Goal: Task Accomplishment & Management: Complete application form

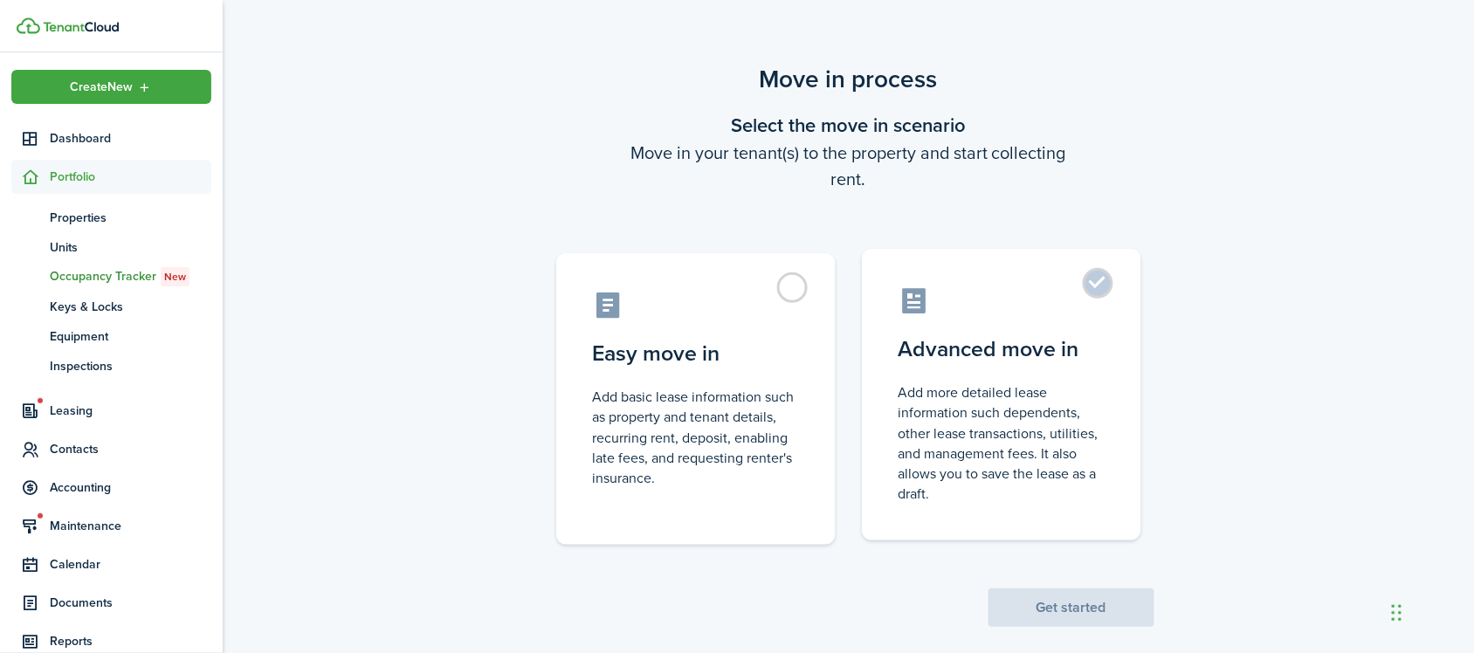
click at [996, 371] on label "Advanced move in Add more detailed lease information such dependents, other lea…" at bounding box center [1001, 395] width 279 height 292
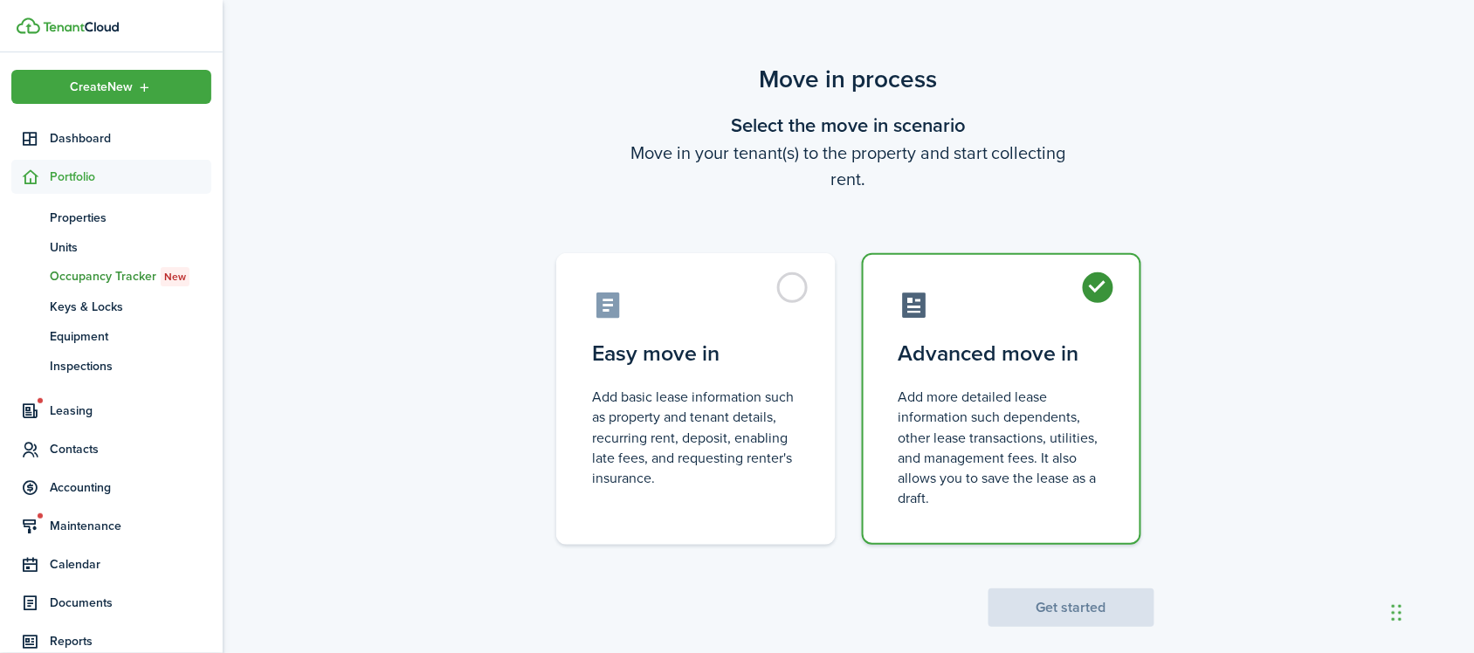
radio input "true"
click at [1062, 595] on button "Get started" at bounding box center [1072, 608] width 166 height 38
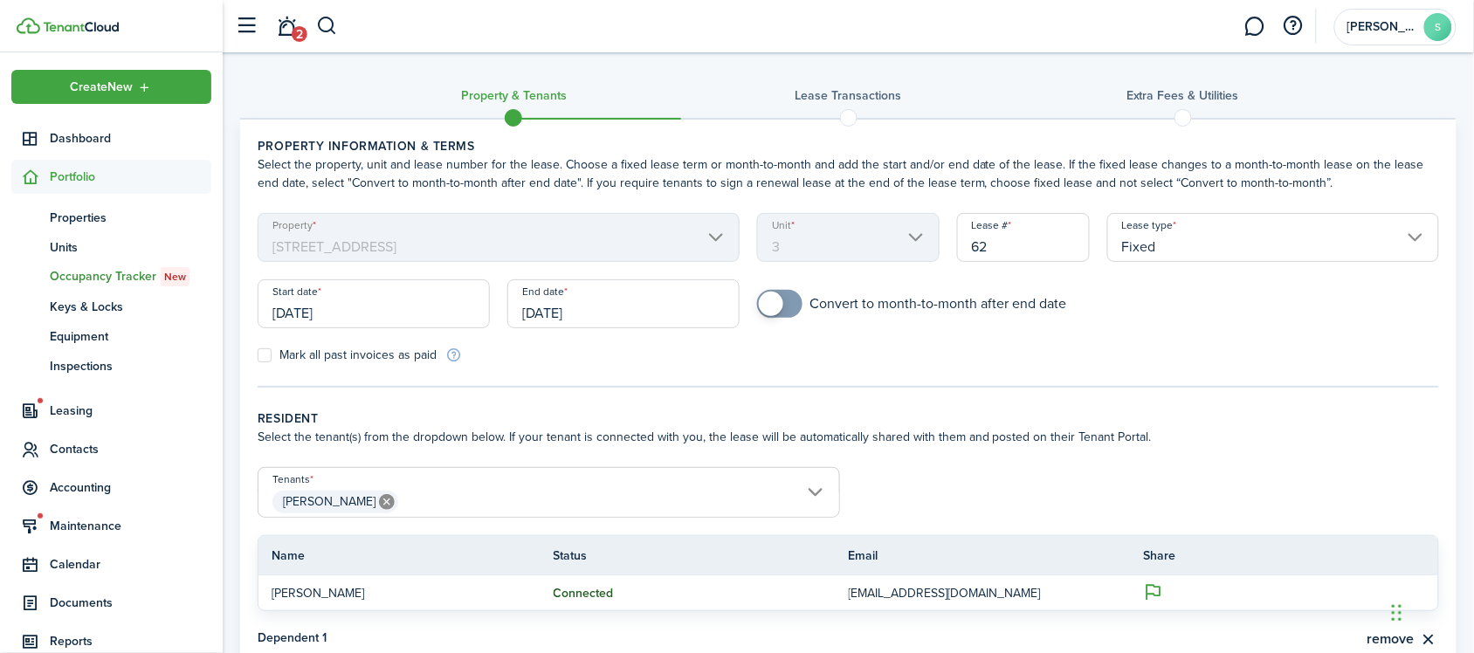
click at [648, 295] on input "[DATE]" at bounding box center [623, 303] width 232 height 49
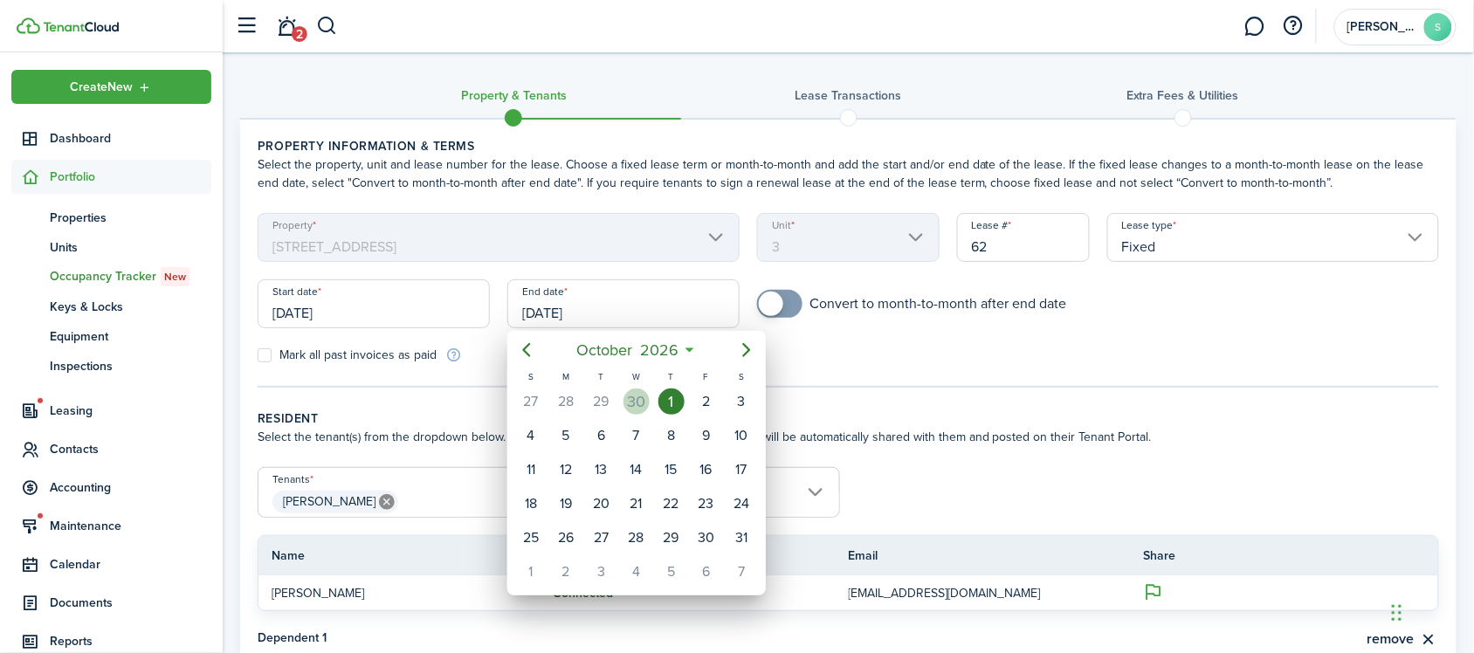
click at [635, 389] on div "30" at bounding box center [637, 402] width 26 height 26
type input "[DATE]"
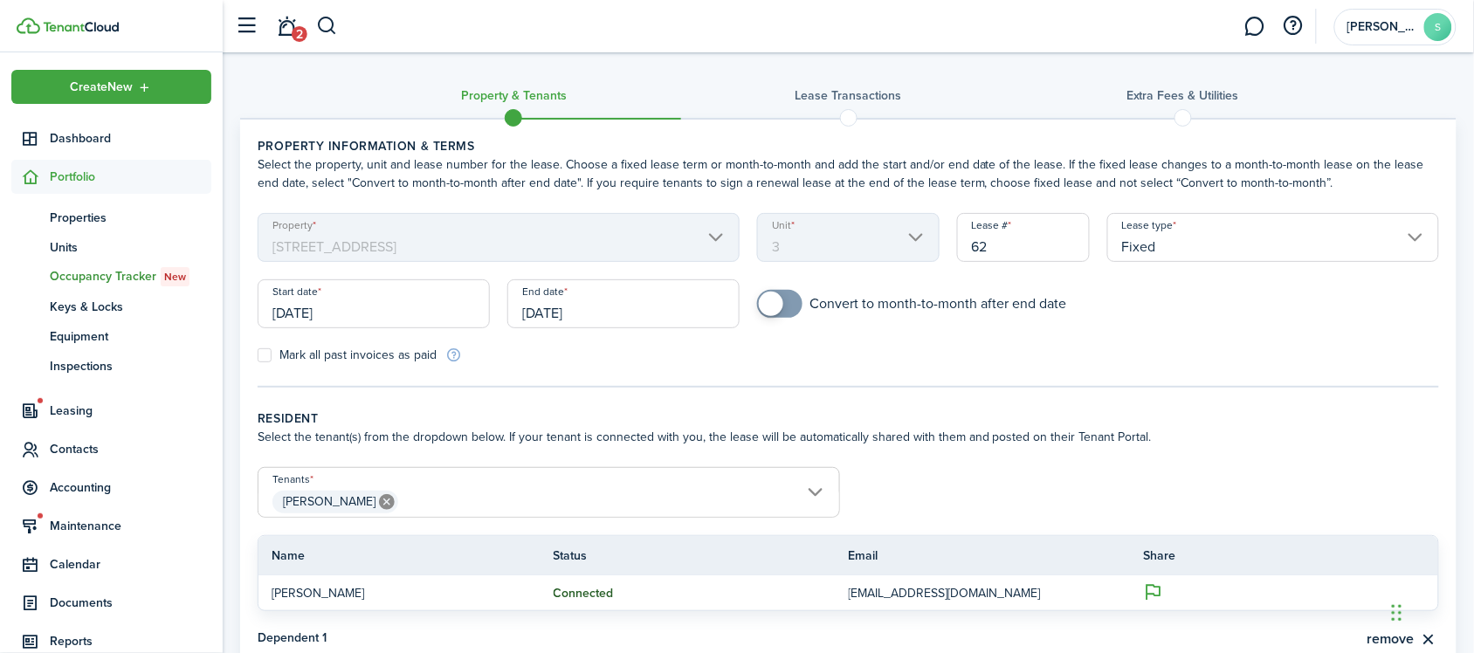
checkbox input "true"
click at [786, 297] on span at bounding box center [779, 304] width 17 height 28
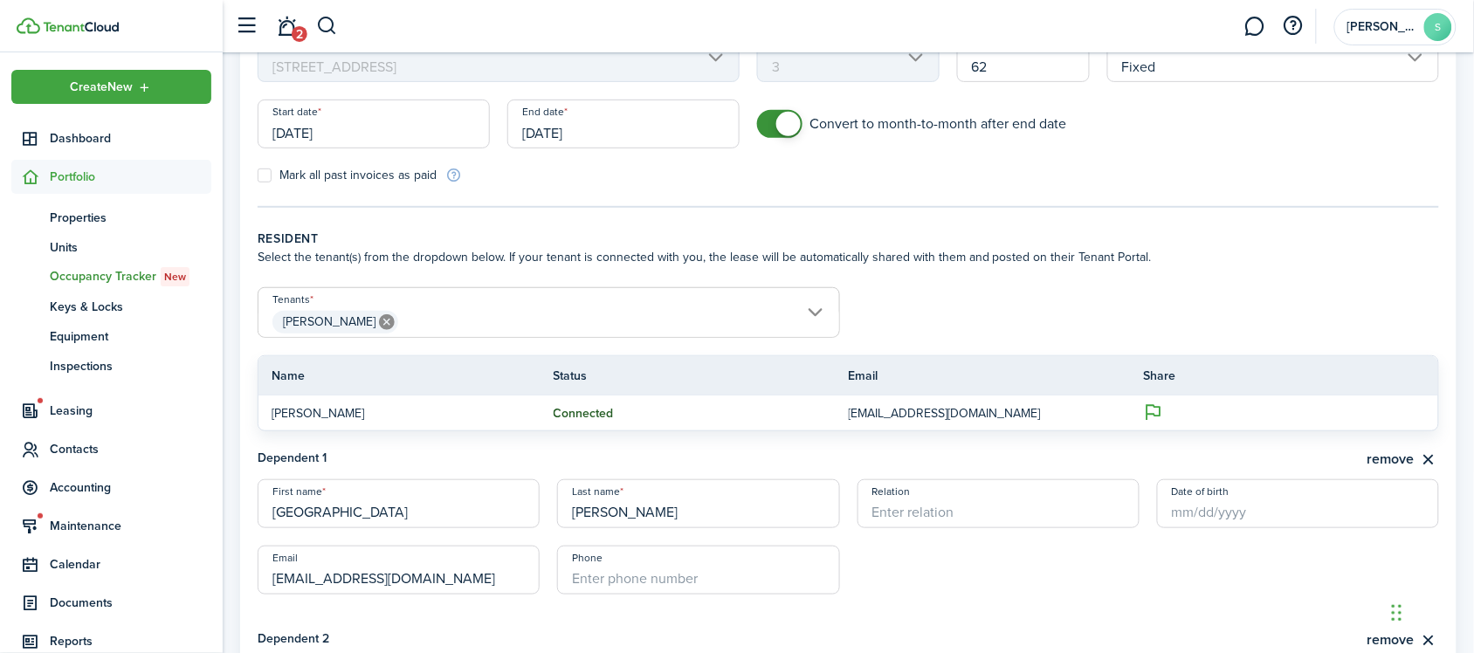
scroll to position [218, 0]
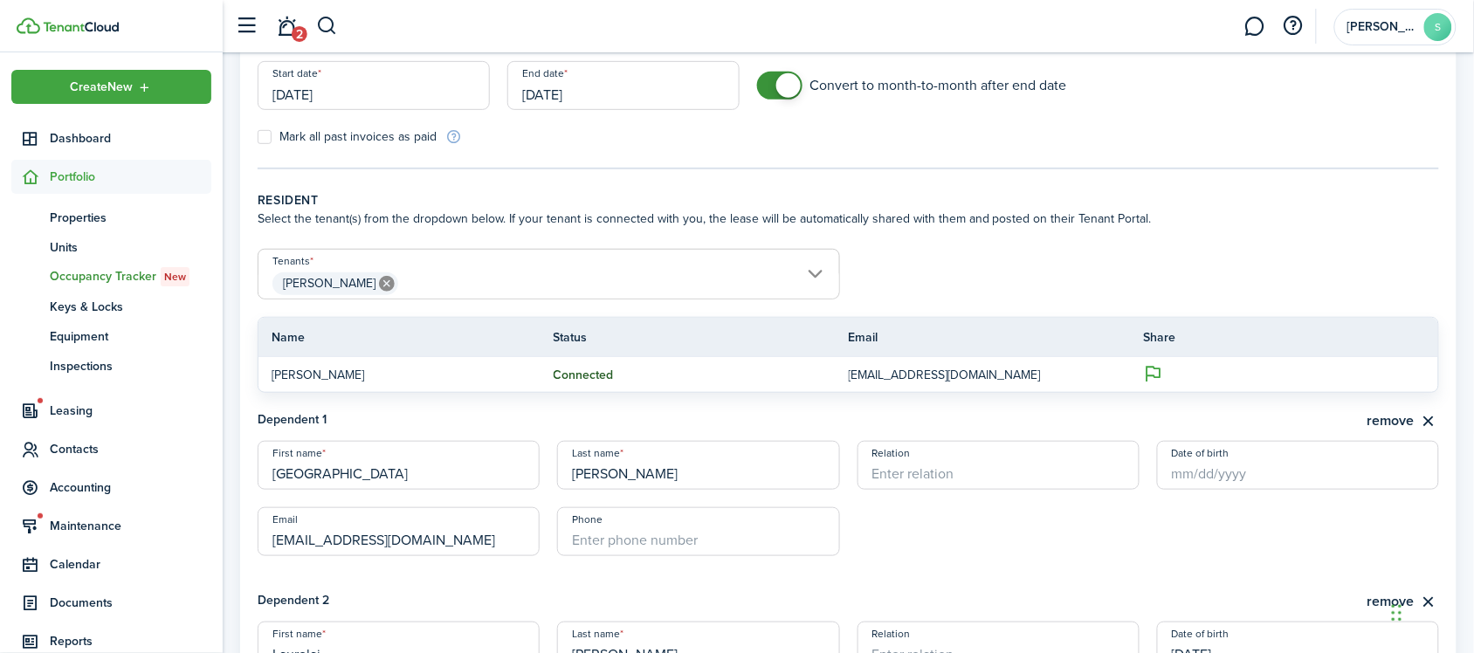
click at [752, 277] on span "[PERSON_NAME]" at bounding box center [549, 284] width 581 height 30
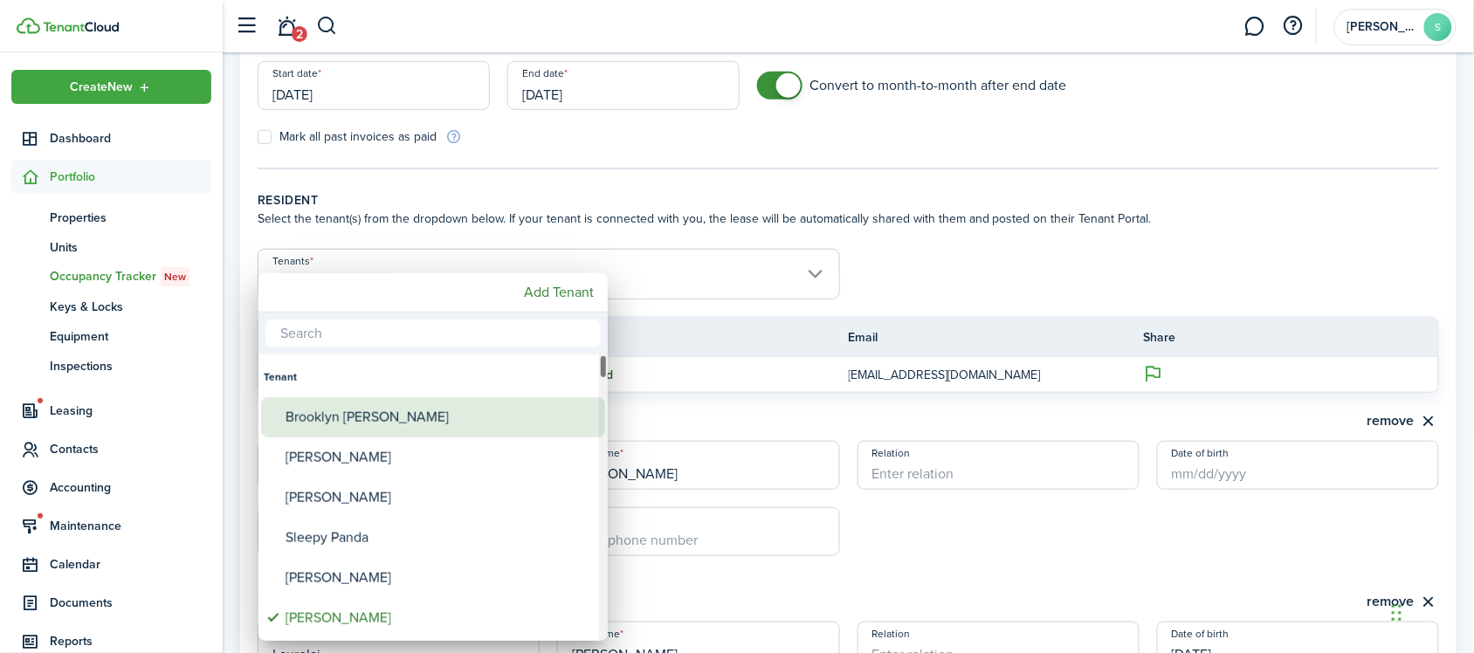
click at [452, 411] on div "Brooklyn [PERSON_NAME]" at bounding box center [440, 417] width 309 height 40
type input "[PERSON_NAME], [PERSON_NAME]"
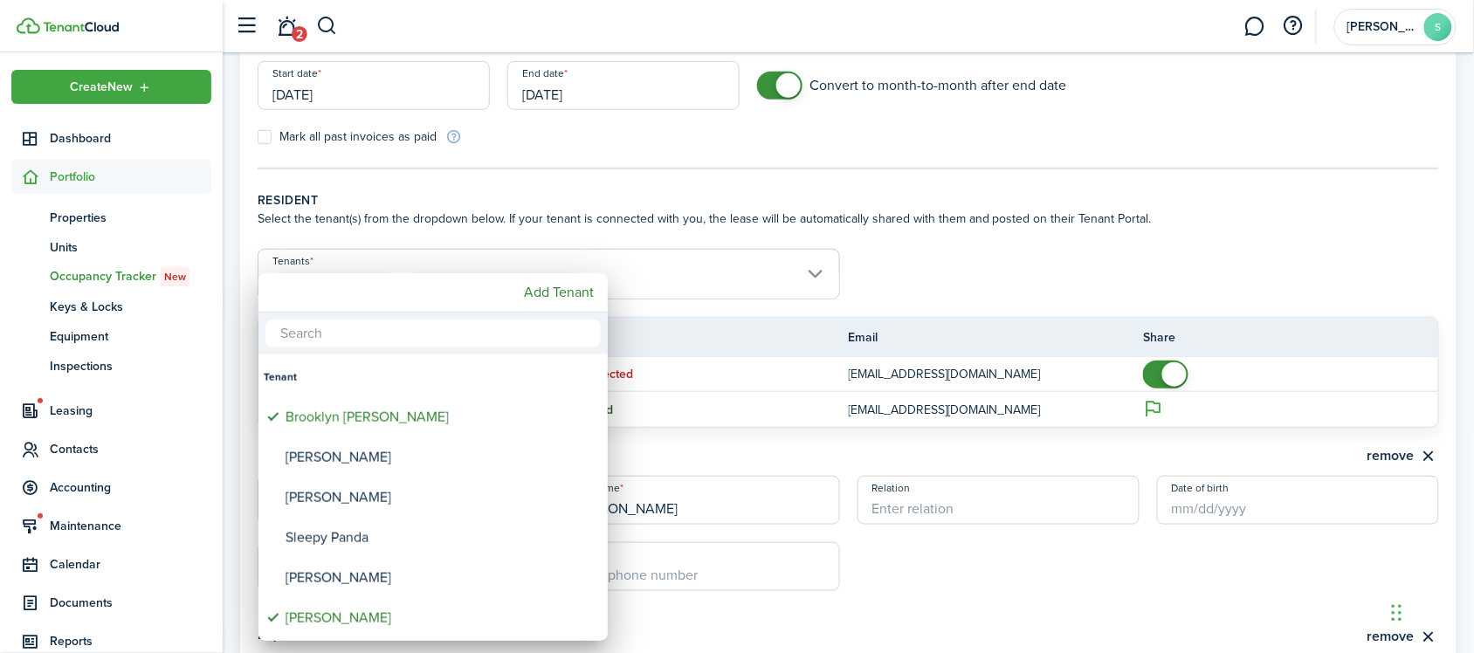
click at [983, 276] on div at bounding box center [737, 326] width 1754 height 933
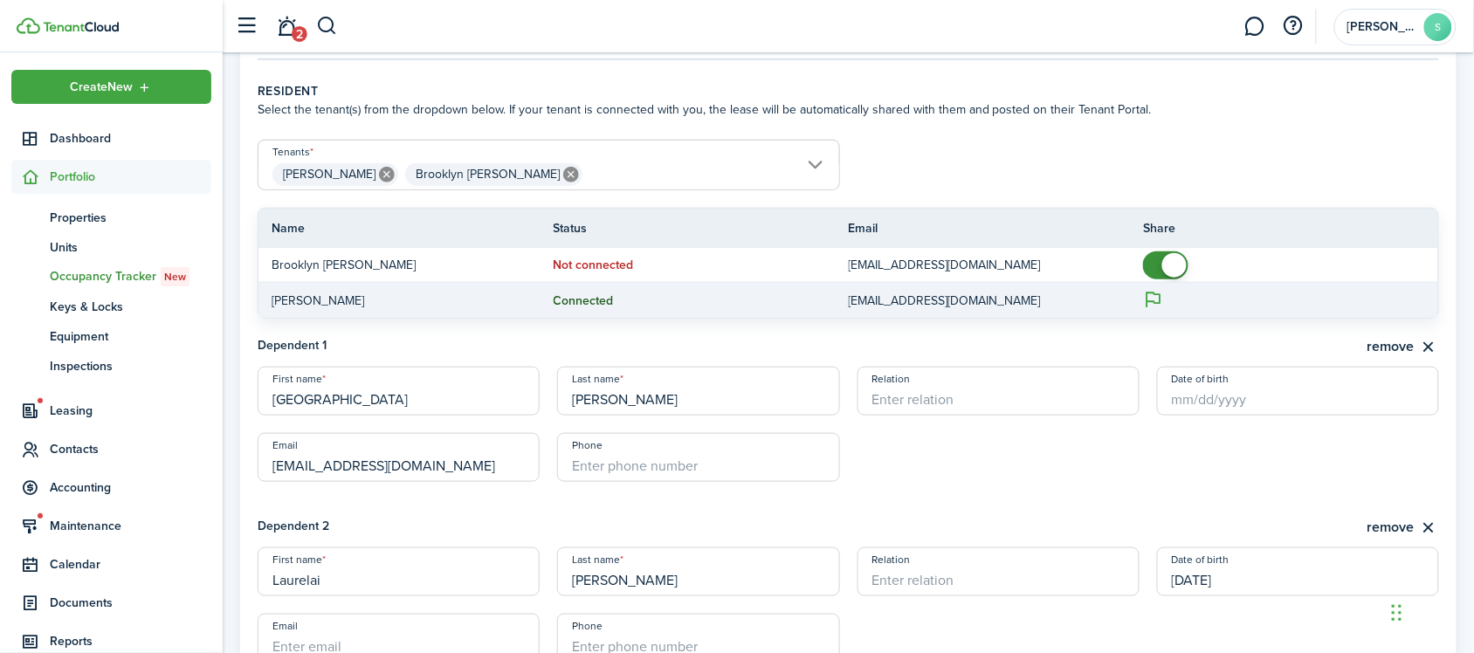
scroll to position [437, 0]
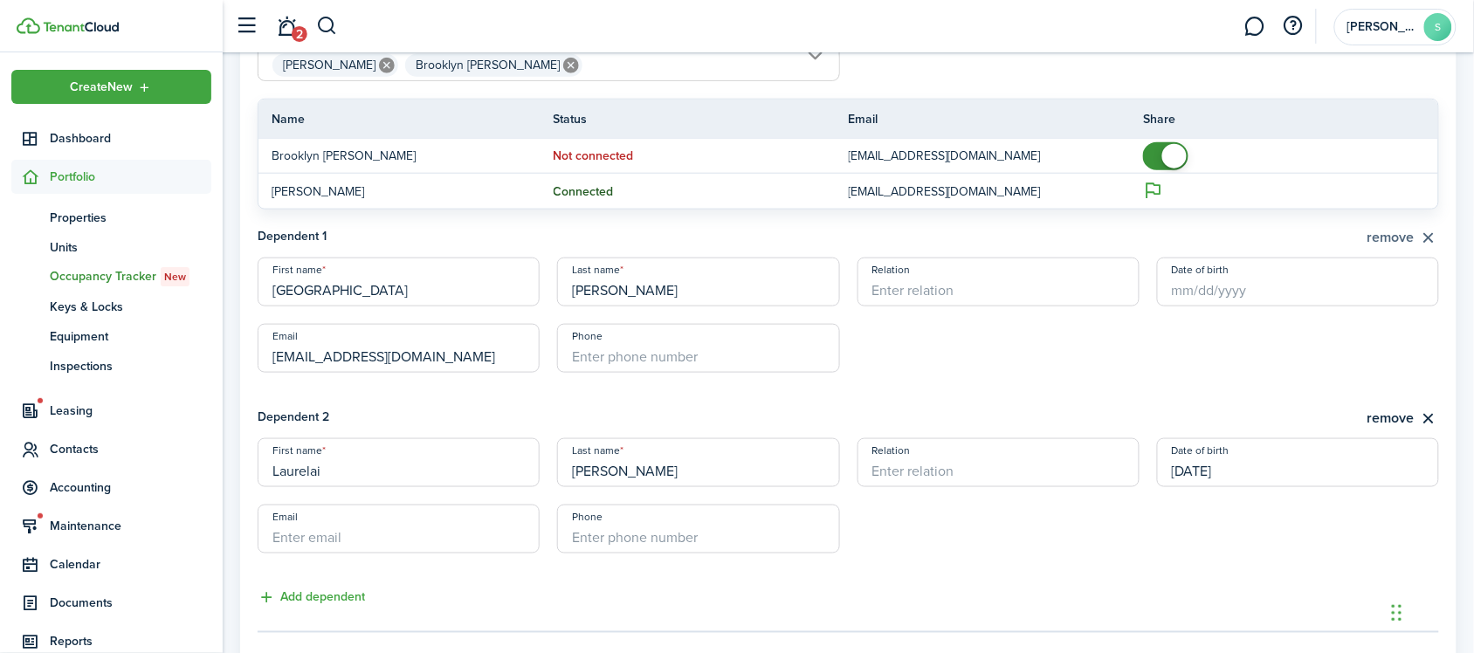
click at [1430, 237] on button "remove" at bounding box center [1404, 238] width 72 height 22
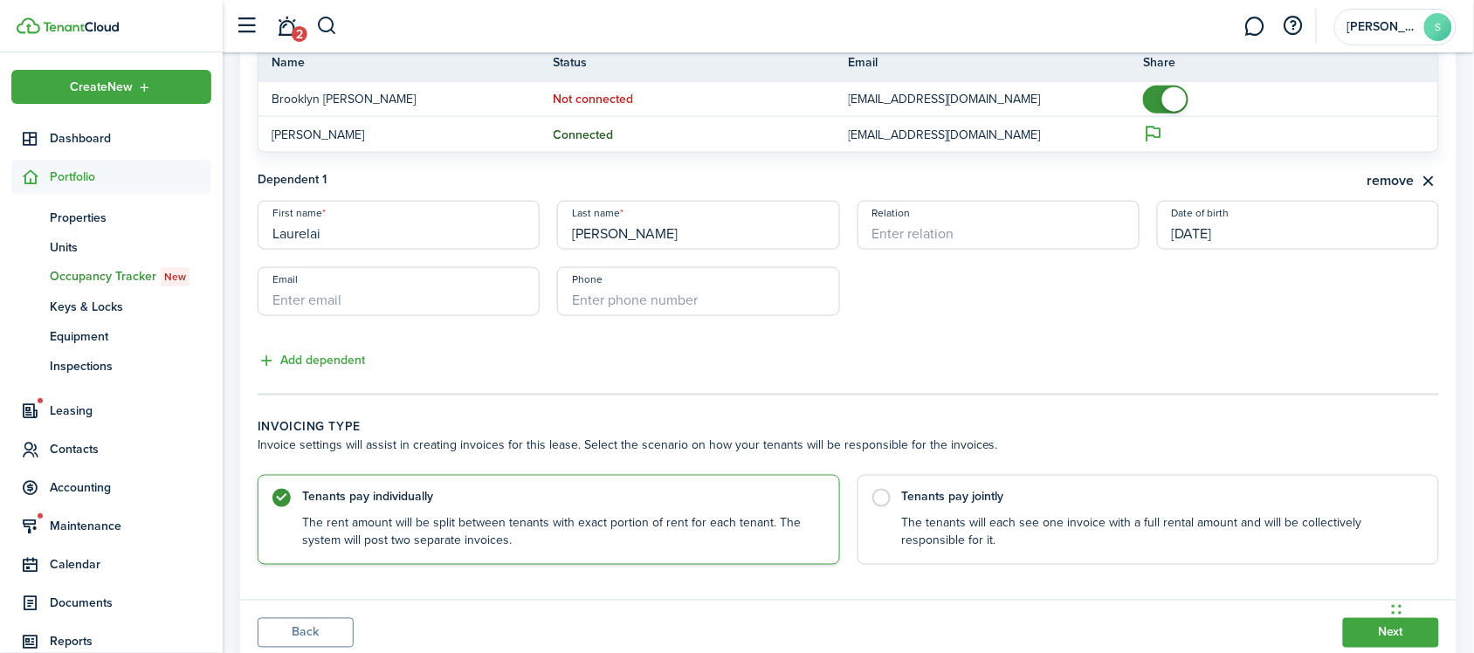
scroll to position [546, 0]
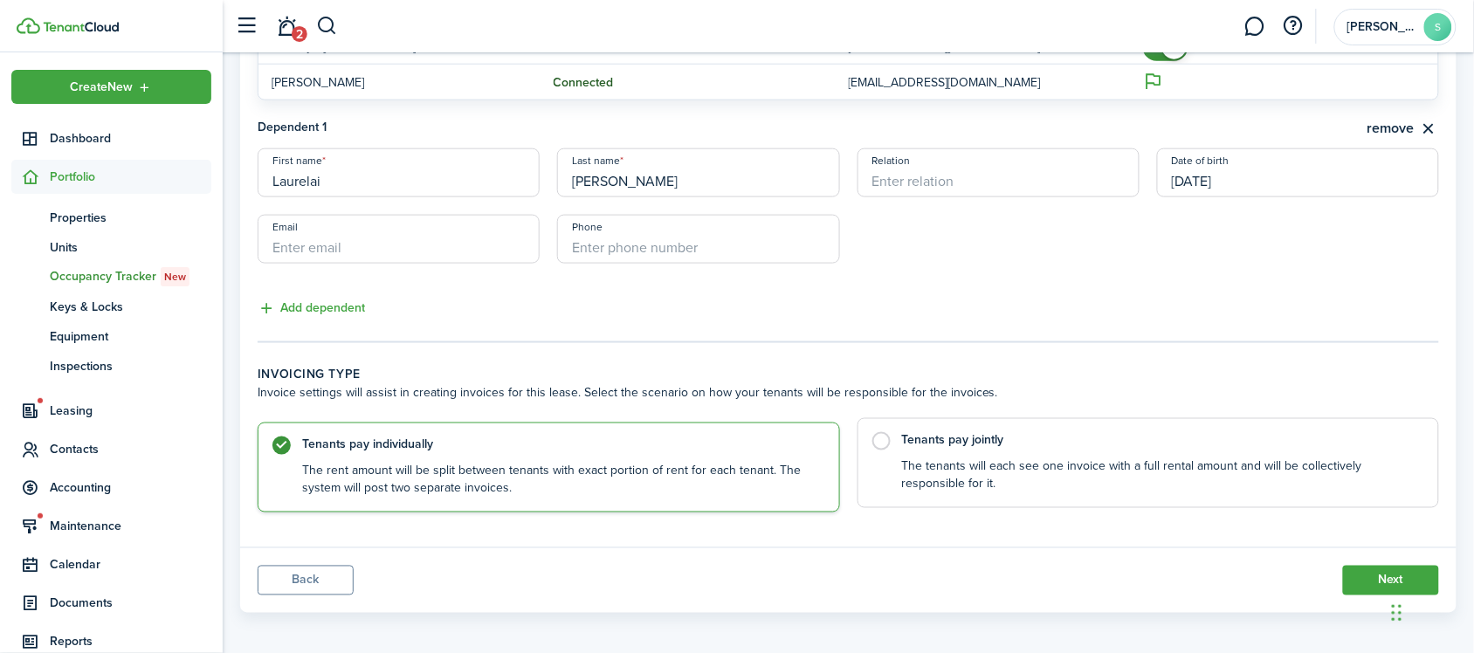
click at [1017, 468] on control-radio-card-description "The tenants will each see one invoice with a full rental amount and will be col…" at bounding box center [1162, 477] width 520 height 36
radio input "false"
radio input "true"
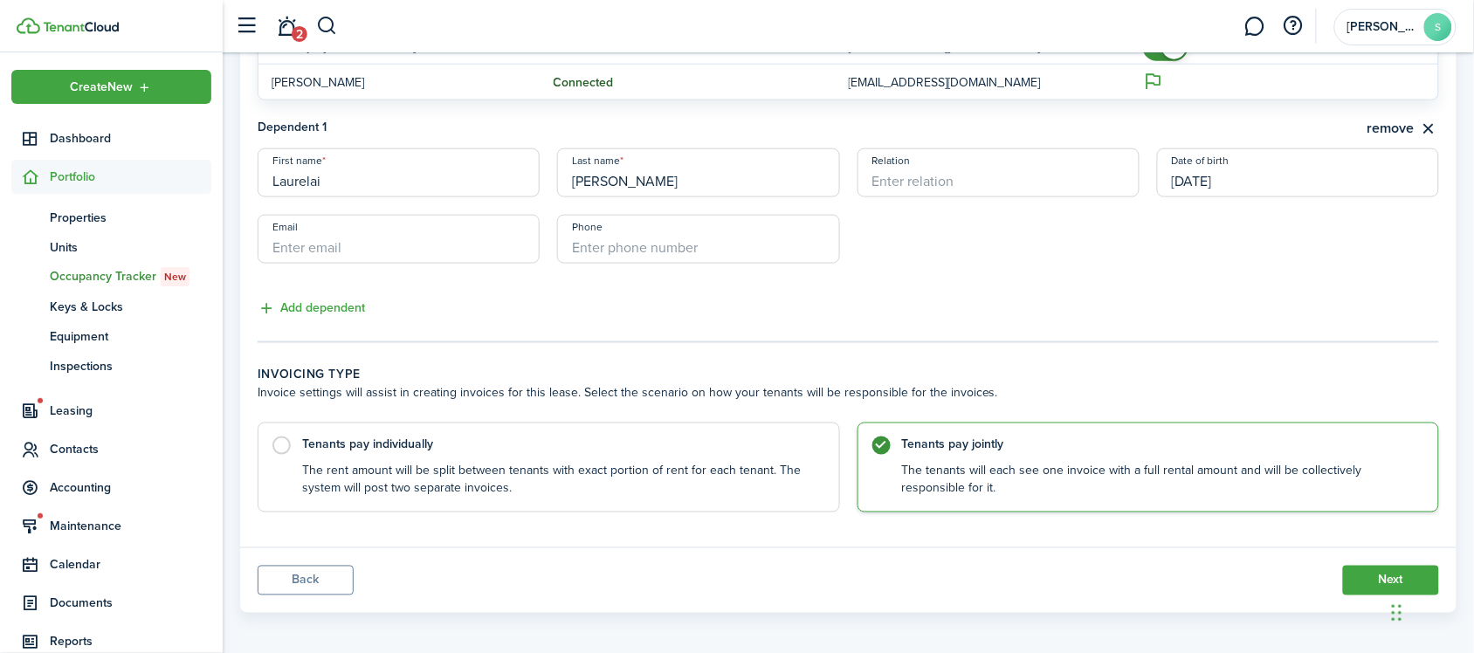
scroll to position [552, 0]
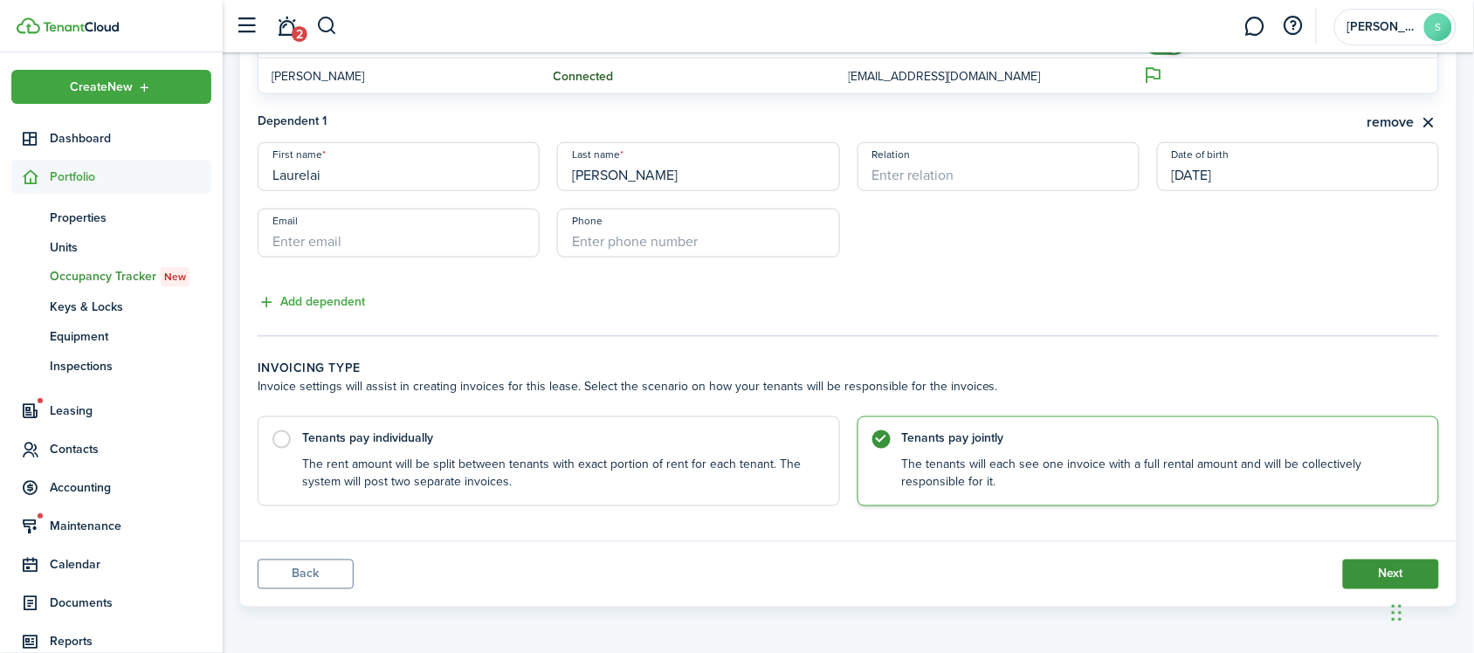
click at [1354, 564] on button "Next" at bounding box center [1391, 575] width 96 height 30
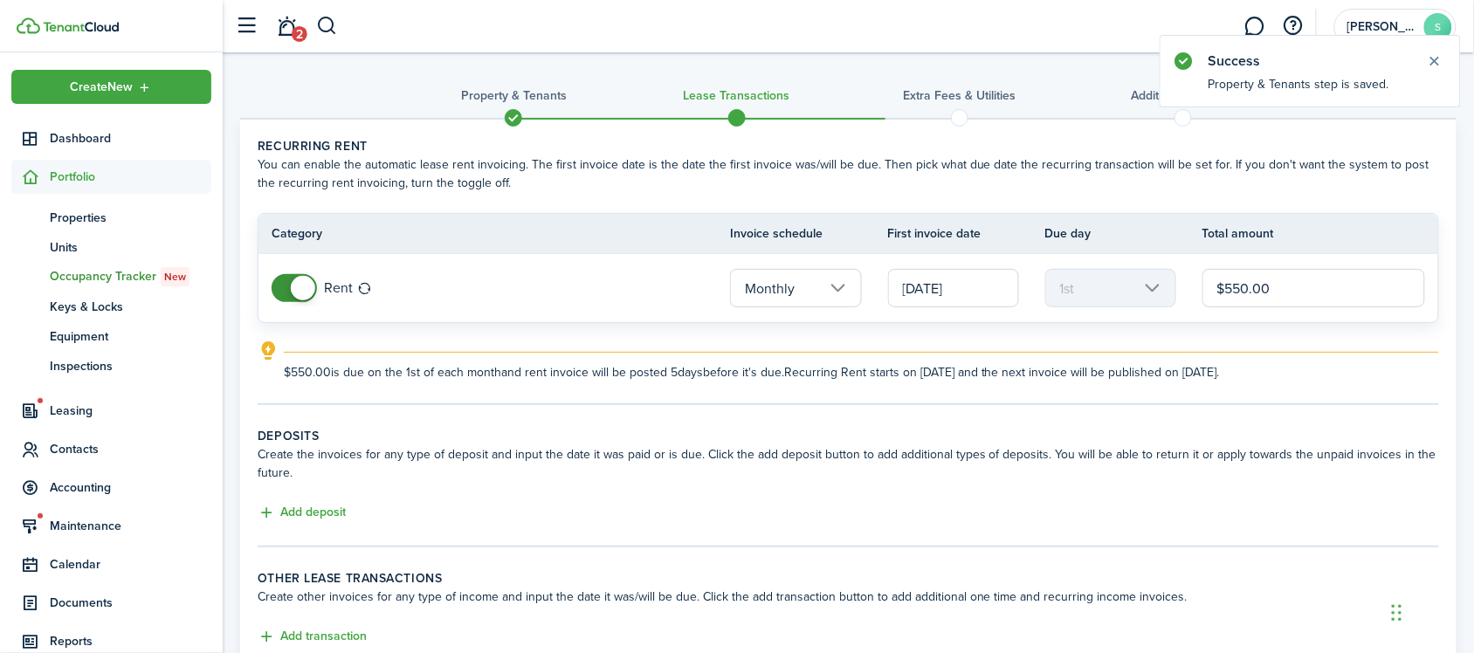
drag, startPoint x: 1284, startPoint y: 294, endPoint x: 1166, endPoint y: 312, distance: 119.2
click at [1166, 312] on tr "Rent Monthly [DATE] 1st $550.00" at bounding box center [849, 288] width 1180 height 68
type input "$850.00"
click at [513, 124] on span at bounding box center [513, 118] width 26 height 26
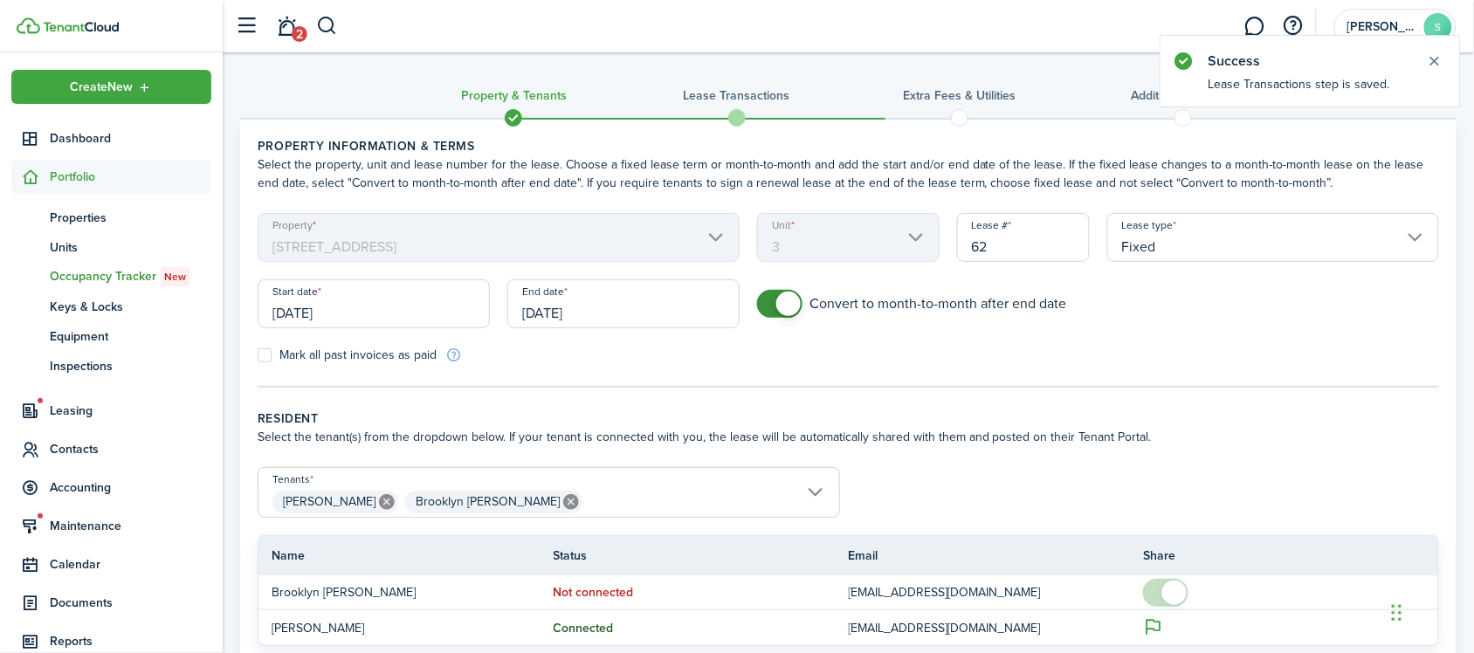
click at [879, 238] on mbsc-scroller "Unit 3" at bounding box center [848, 237] width 183 height 49
click at [910, 236] on mbsc-scroller "Unit 3" at bounding box center [848, 237] width 183 height 49
click at [913, 236] on mbsc-scroller "Unit 3" at bounding box center [848, 237] width 183 height 49
click at [918, 236] on mbsc-scroller "Unit 3" at bounding box center [848, 237] width 183 height 49
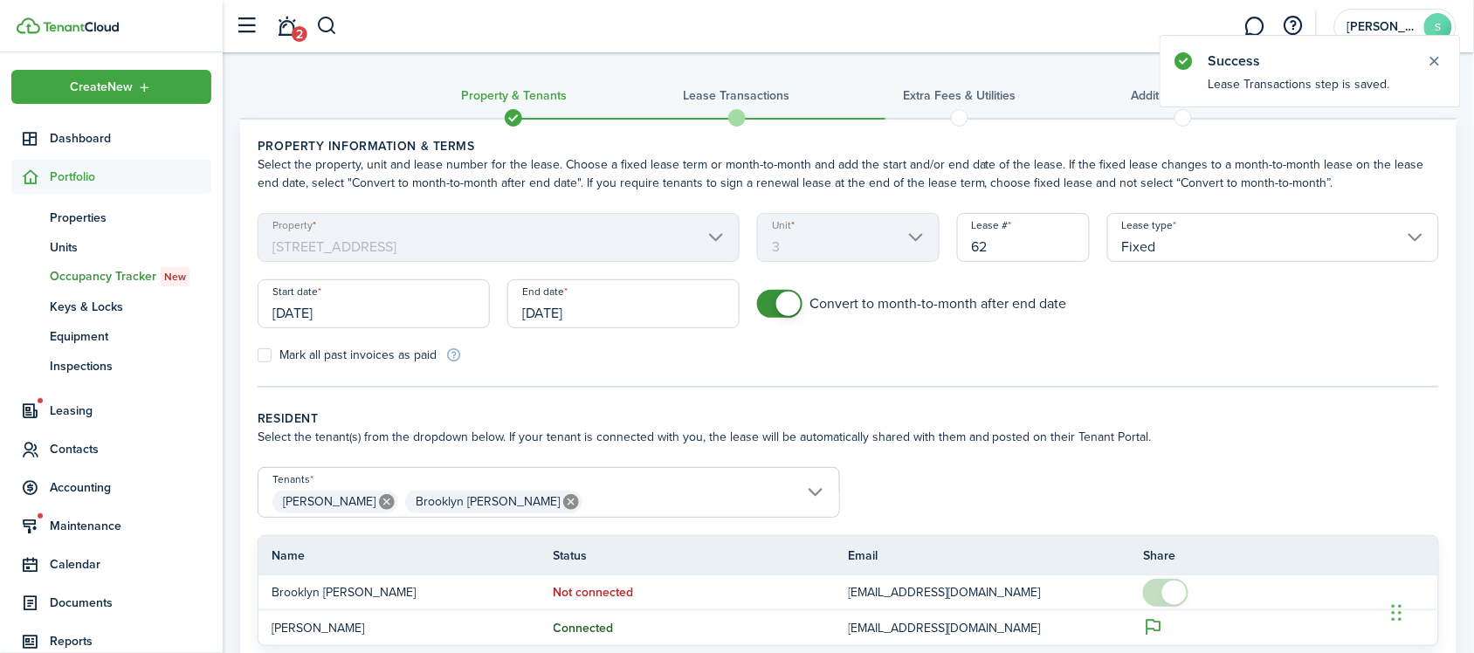
click at [869, 247] on mbsc-scroller "Unit 3" at bounding box center [848, 237] width 183 height 49
click at [106, 212] on span "Properties" at bounding box center [131, 218] width 162 height 18
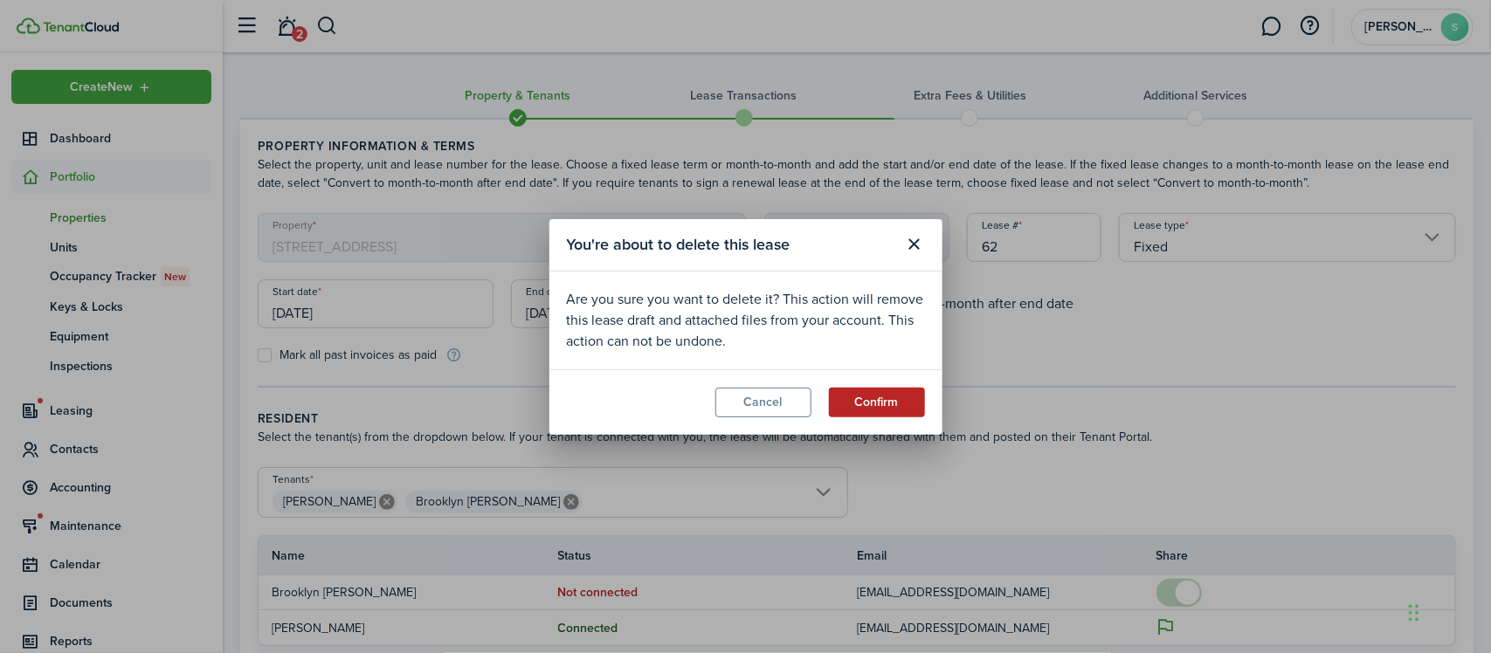
click at [870, 395] on button "Confirm" at bounding box center [877, 403] width 96 height 30
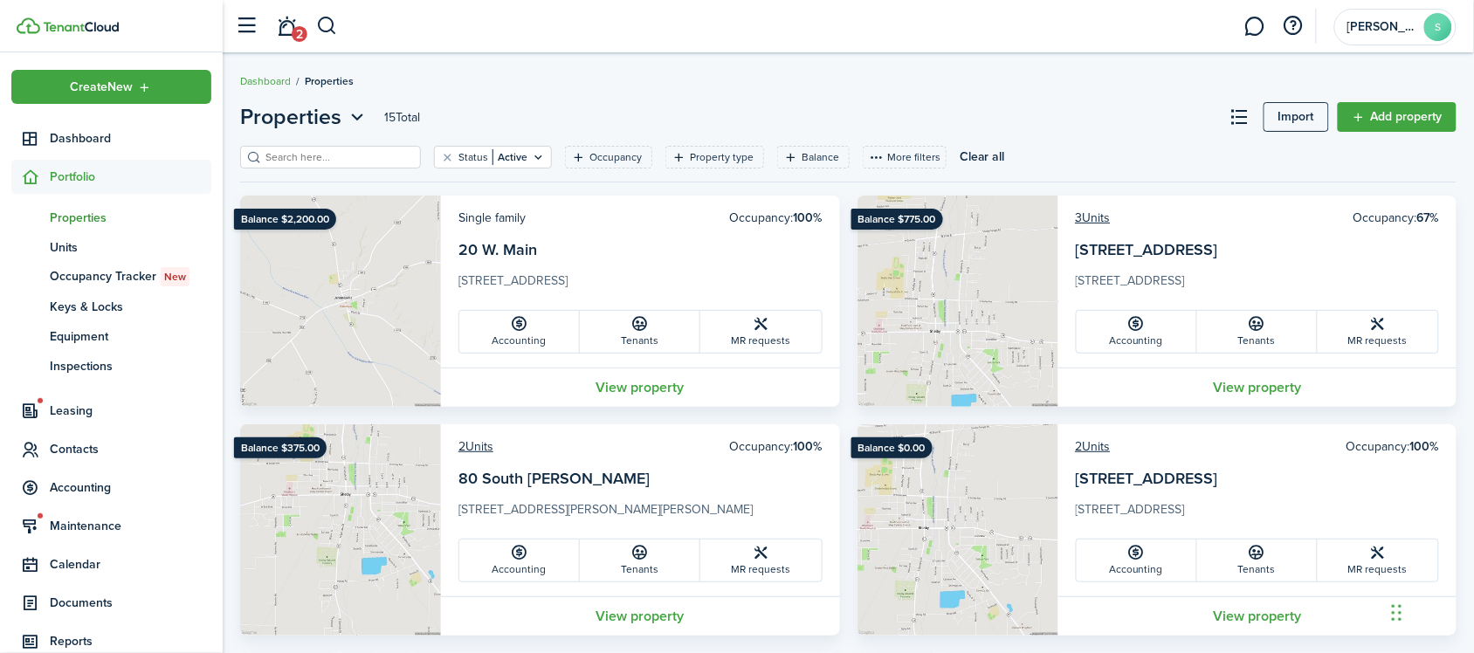
click at [1342, 262] on card-title "[STREET_ADDRESS]" at bounding box center [1258, 254] width 364 height 33
click at [1272, 387] on link "View property" at bounding box center [1257, 387] width 399 height 39
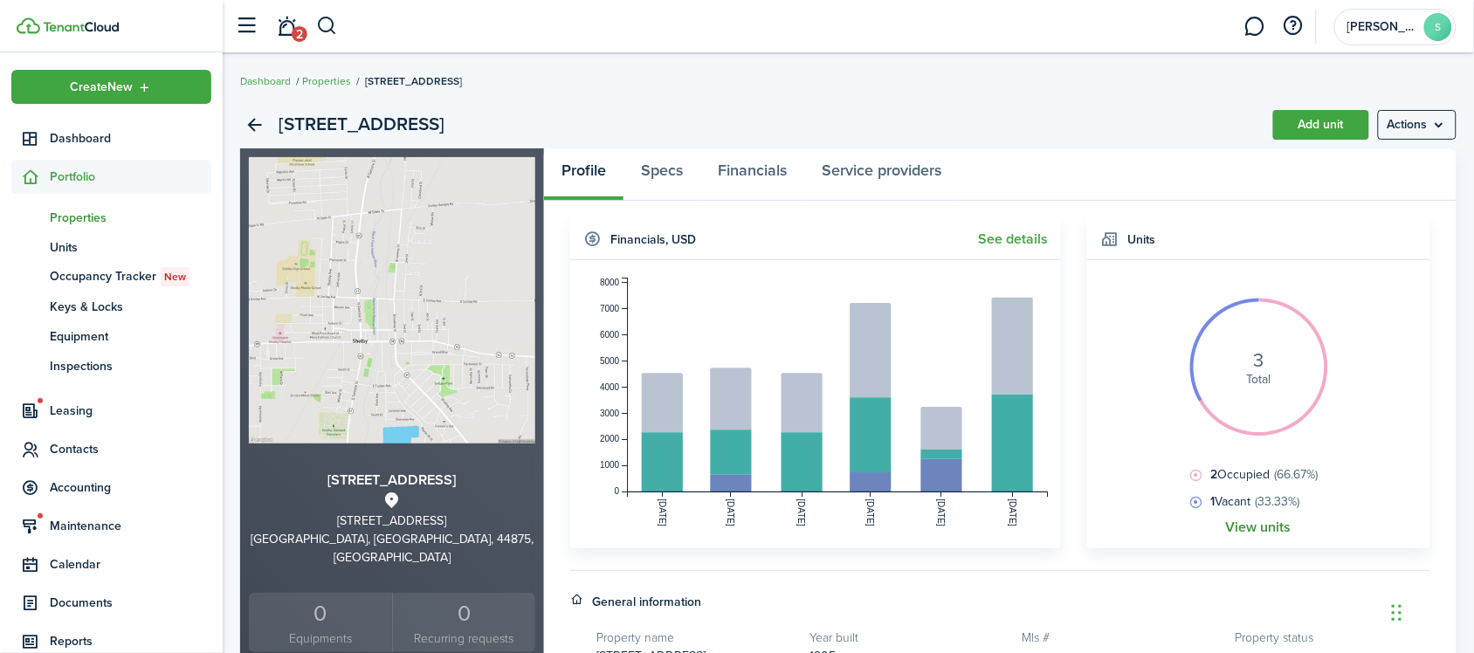
click at [1266, 534] on link "View units" at bounding box center [1259, 528] width 66 height 16
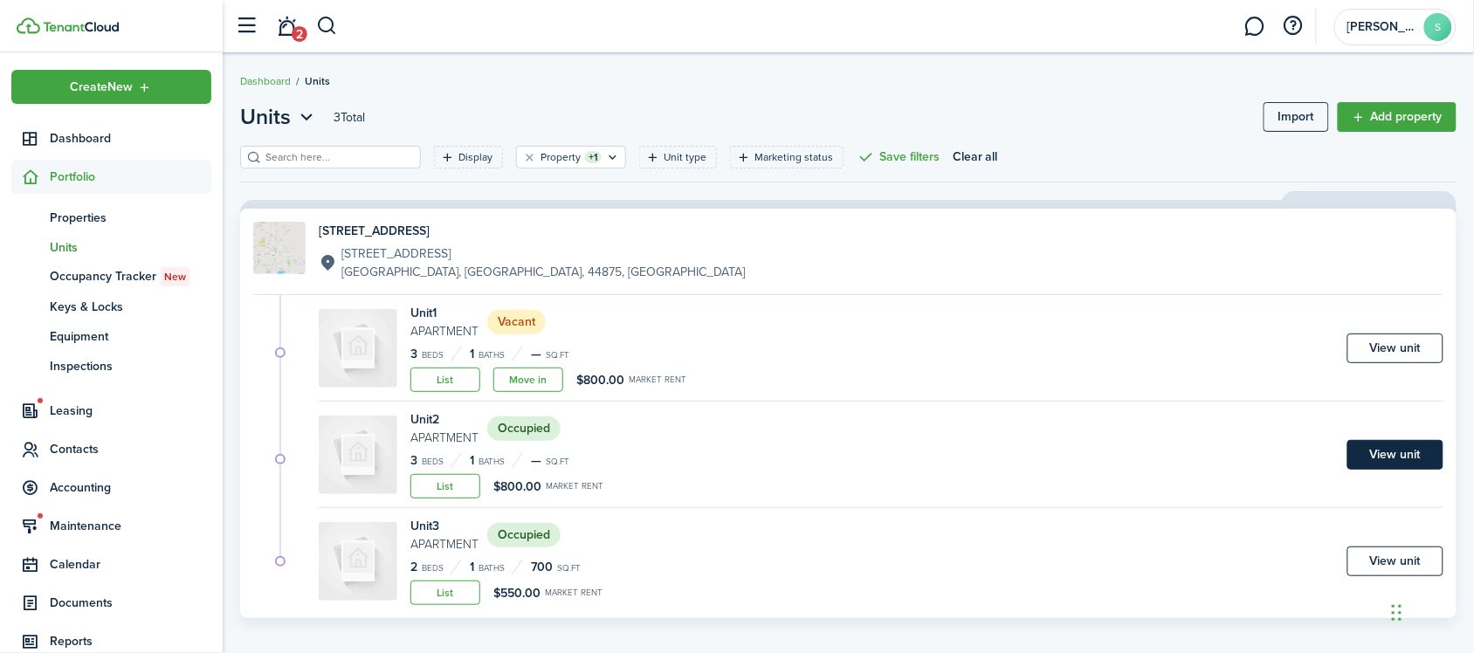
click at [1408, 456] on link "View unit" at bounding box center [1396, 455] width 96 height 30
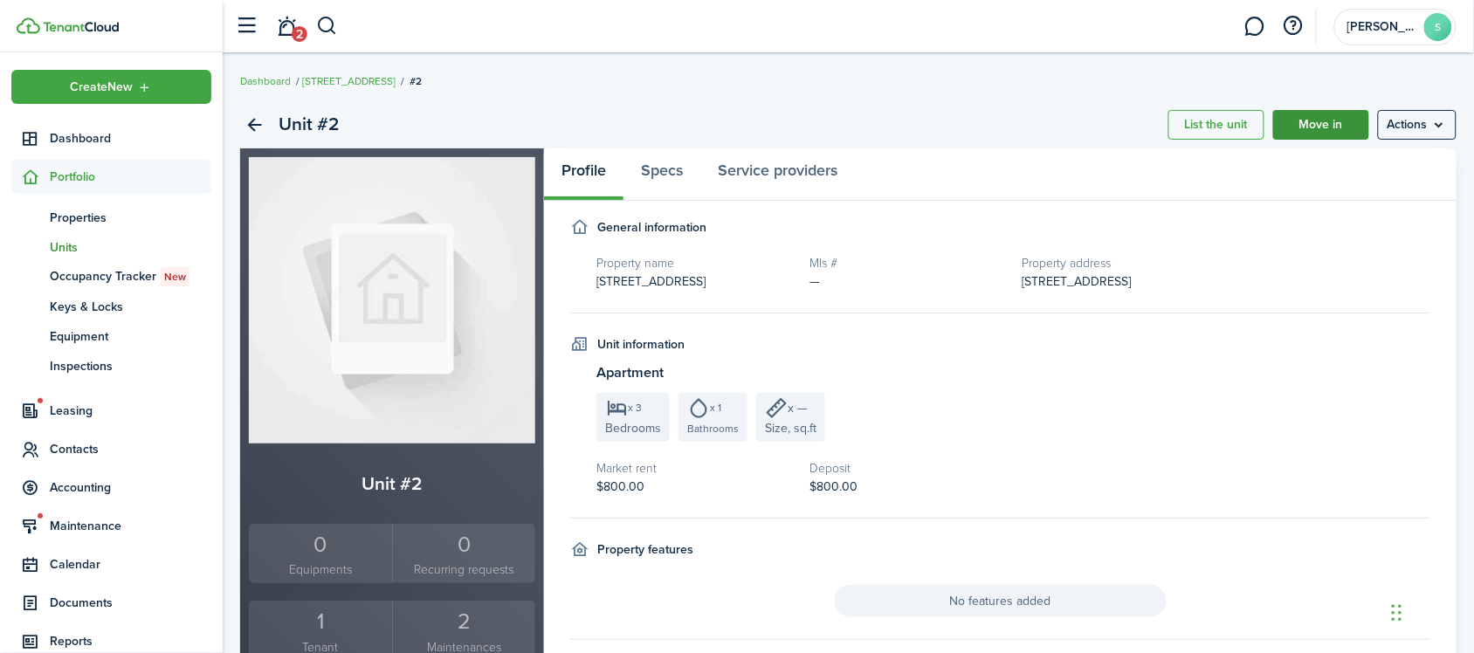
click at [1320, 128] on link "Move in" at bounding box center [1321, 125] width 96 height 30
click at [1307, 119] on link "Move in" at bounding box center [1321, 125] width 96 height 30
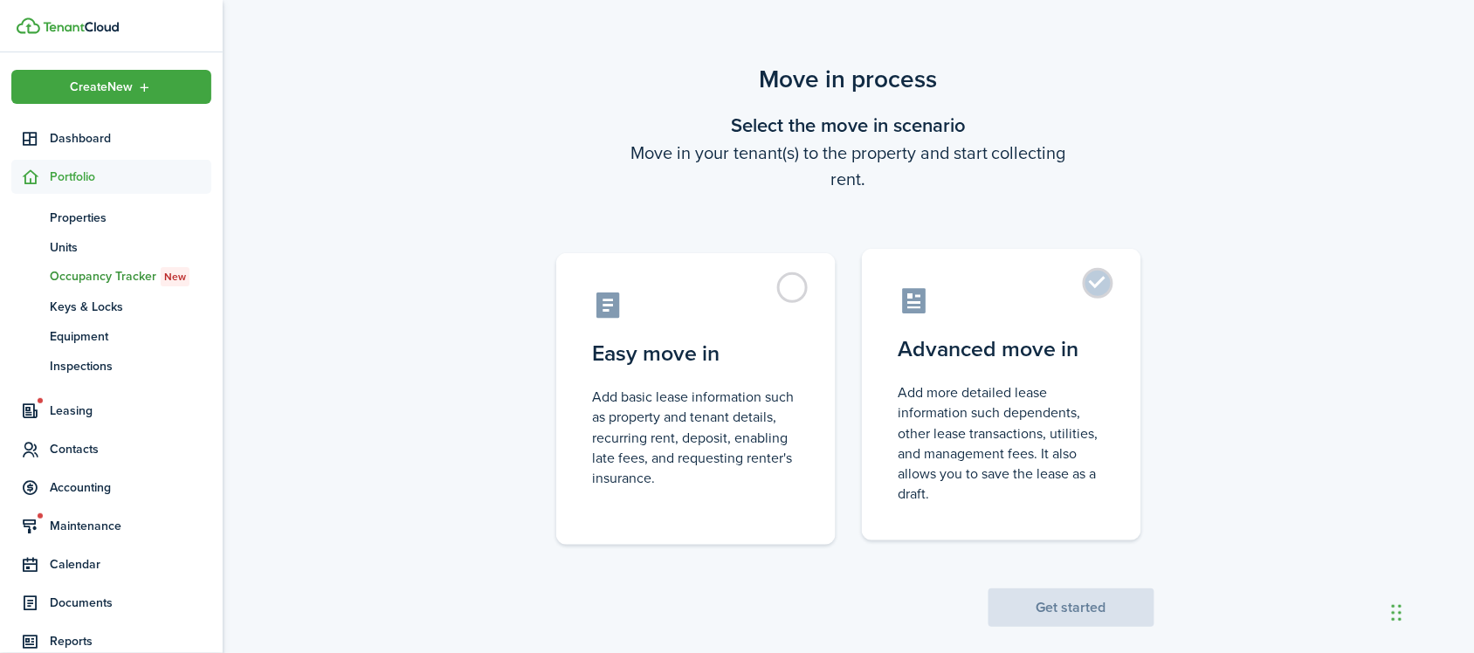
click at [1035, 358] on control-radio-card-title "Advanced move in" at bounding box center [1002, 349] width 206 height 31
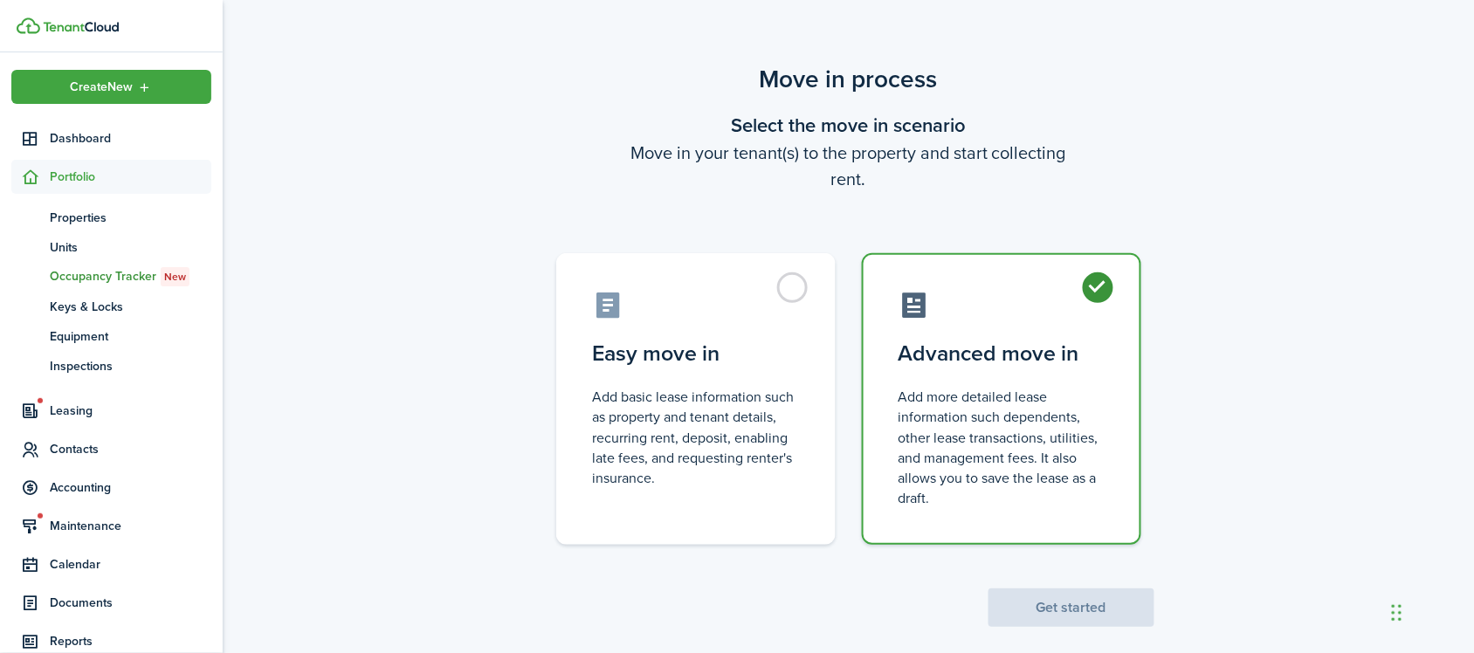
radio input "true"
click at [1050, 595] on button "Get started" at bounding box center [1072, 608] width 166 height 38
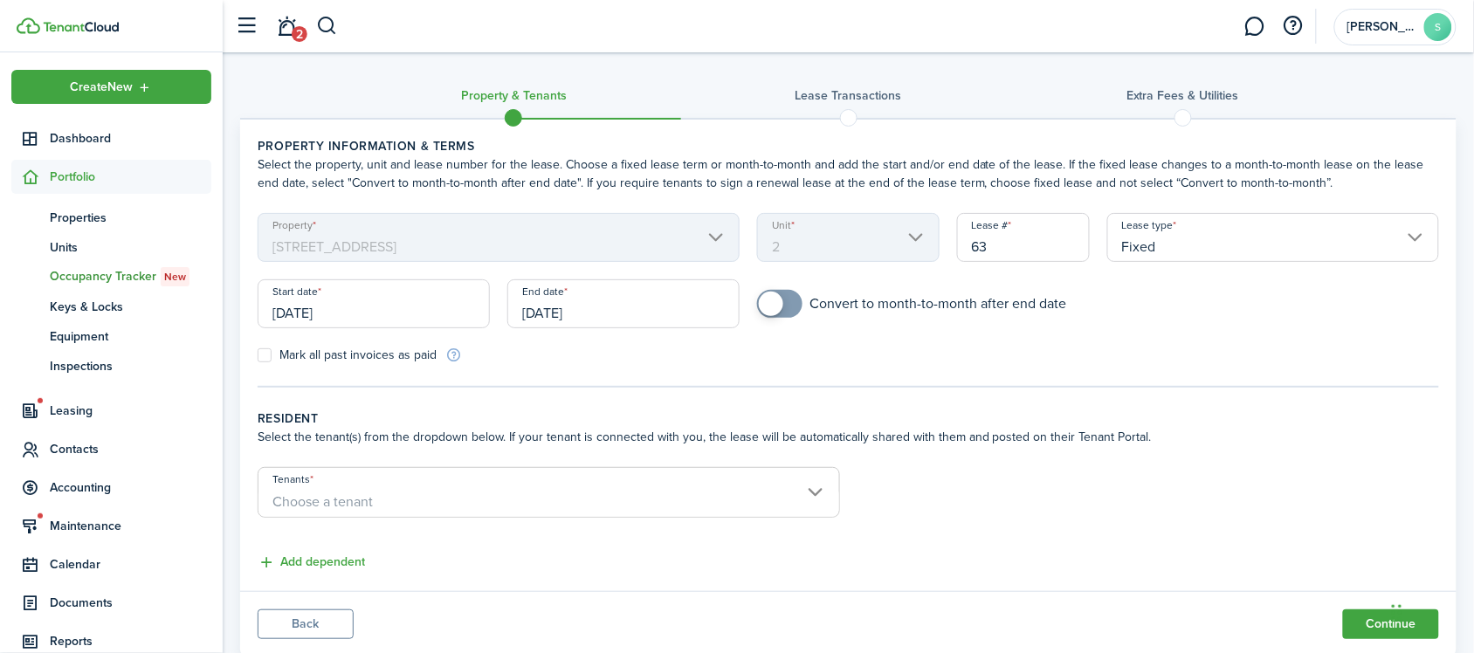
click at [460, 313] on input "[DATE]" at bounding box center [374, 303] width 232 height 49
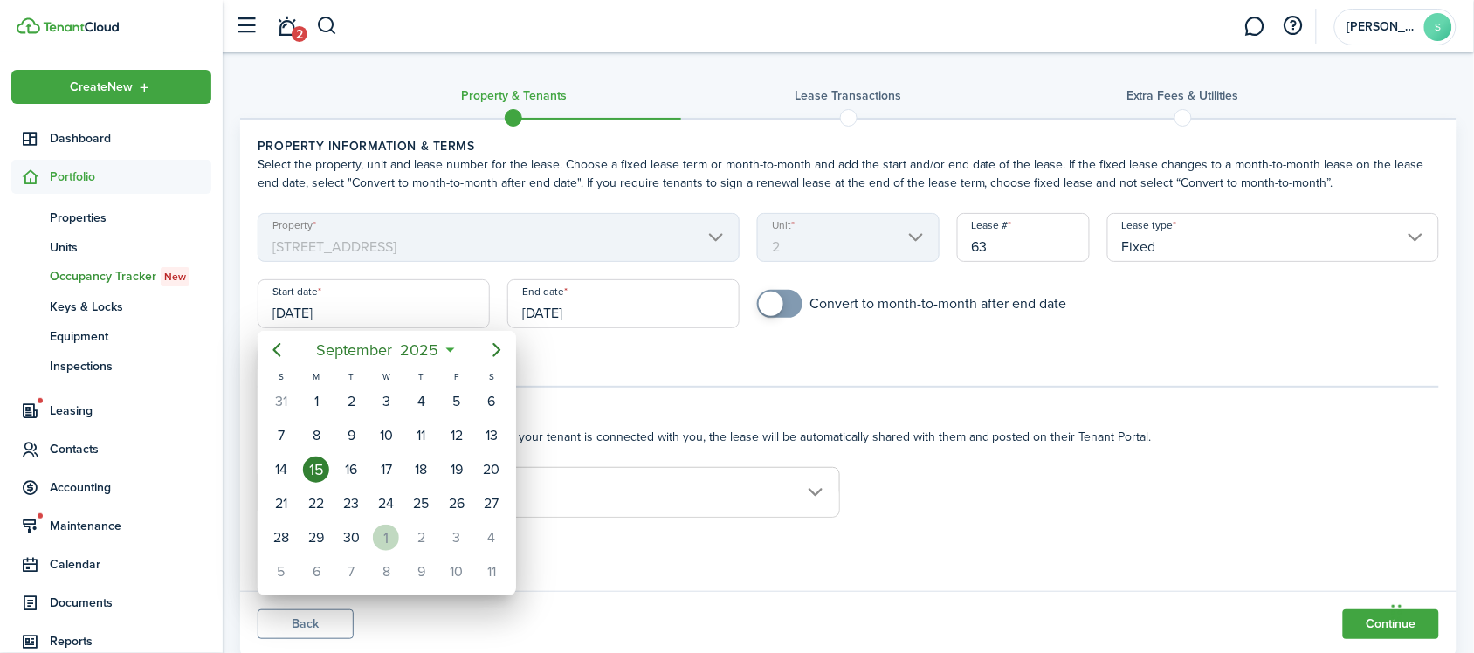
click at [380, 539] on div "1" at bounding box center [386, 538] width 26 height 26
type input "[DATE]"
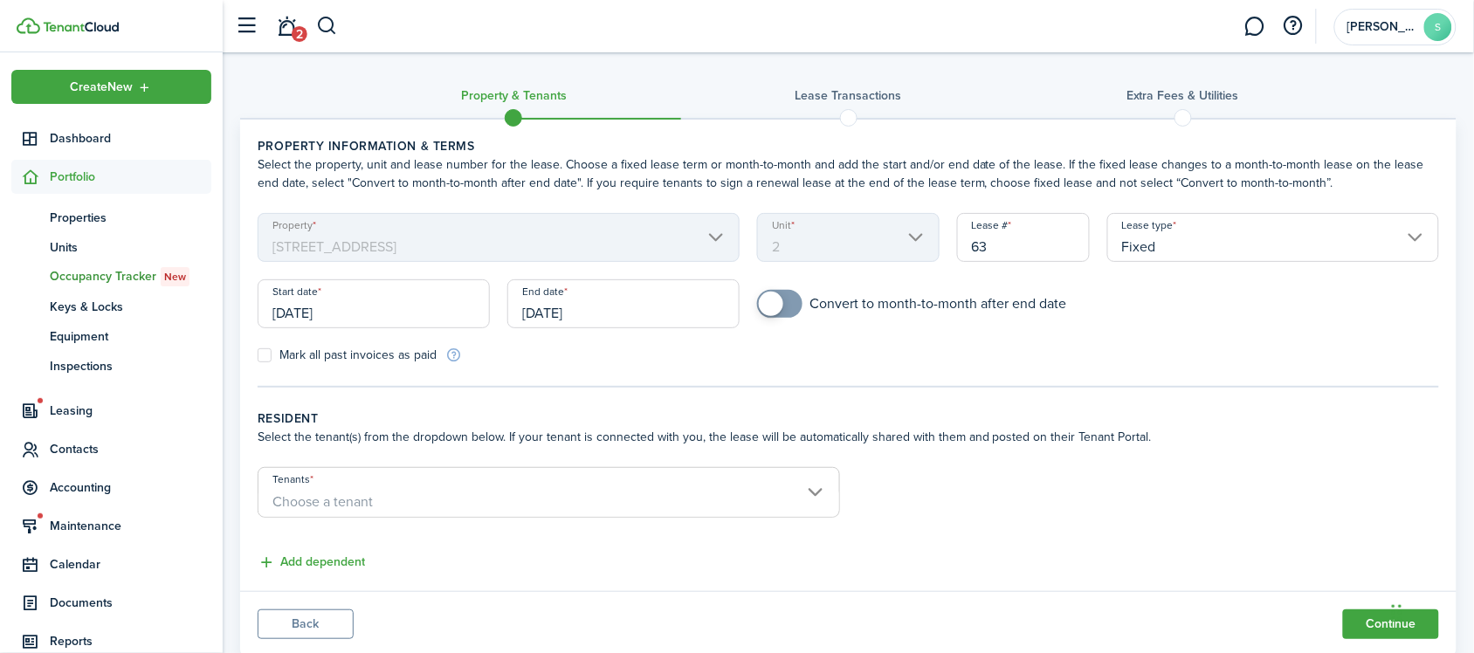
click at [611, 295] on input "[DATE]" at bounding box center [623, 303] width 232 height 49
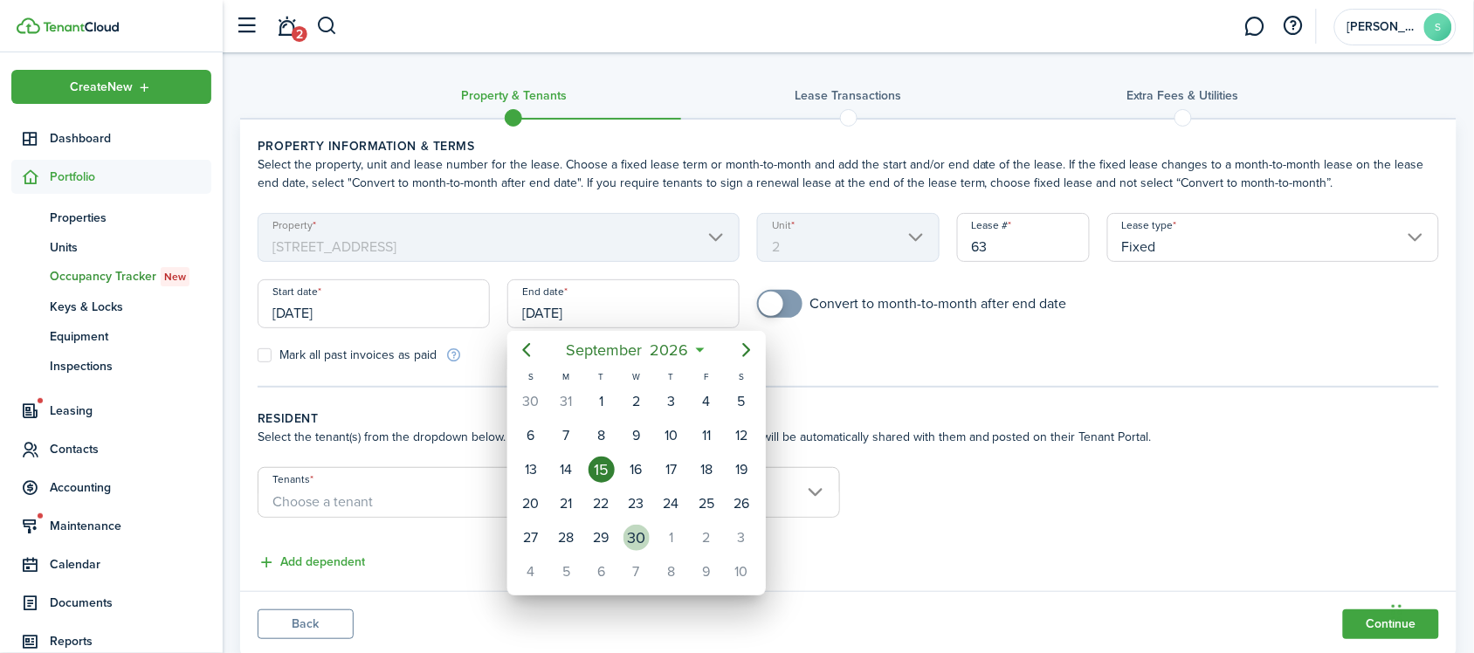
click at [631, 531] on div "30" at bounding box center [637, 538] width 26 height 26
type input "[DATE]"
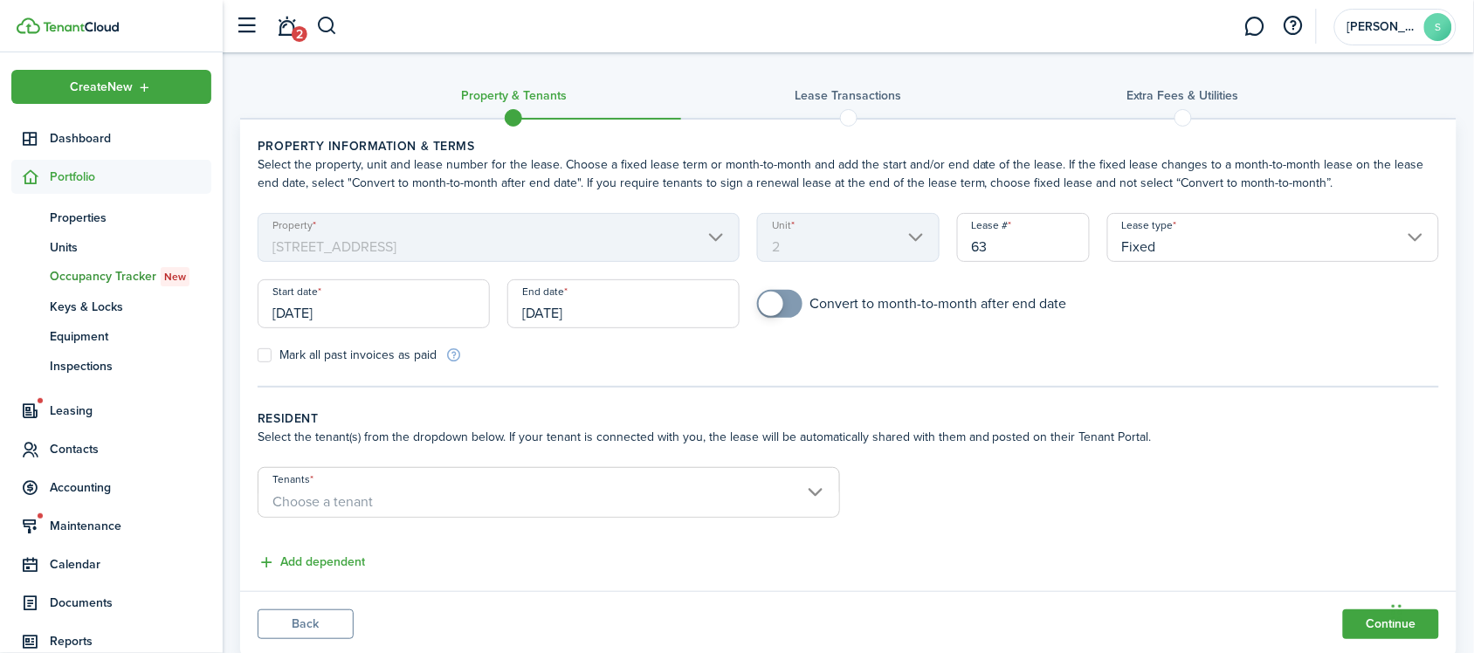
checkbox input "true"
click at [783, 303] on span at bounding box center [771, 304] width 24 height 24
click at [360, 493] on span "Choose a tenant" at bounding box center [322, 502] width 100 height 20
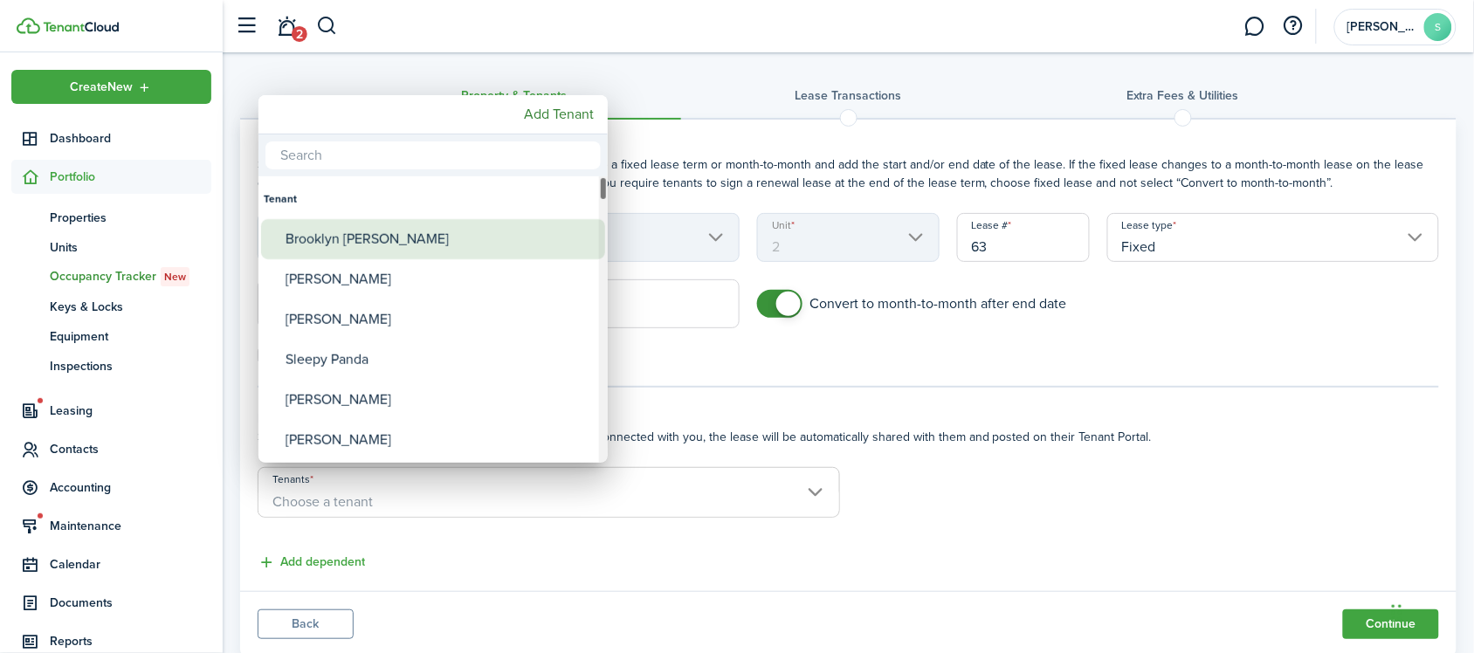
click at [347, 245] on div "Brooklyn [PERSON_NAME]" at bounding box center [440, 239] width 309 height 40
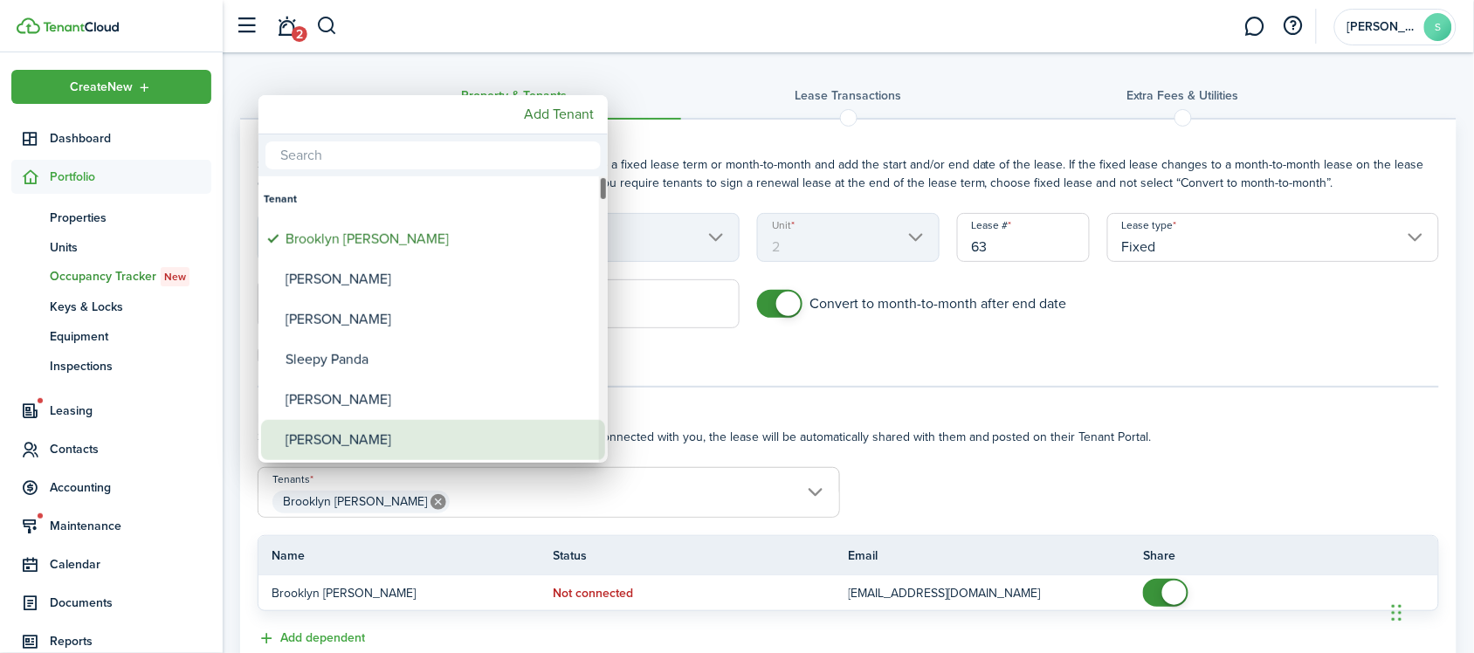
click at [363, 447] on div "[PERSON_NAME]" at bounding box center [440, 440] width 309 height 40
type input "[PERSON_NAME] [PERSON_NAME]"
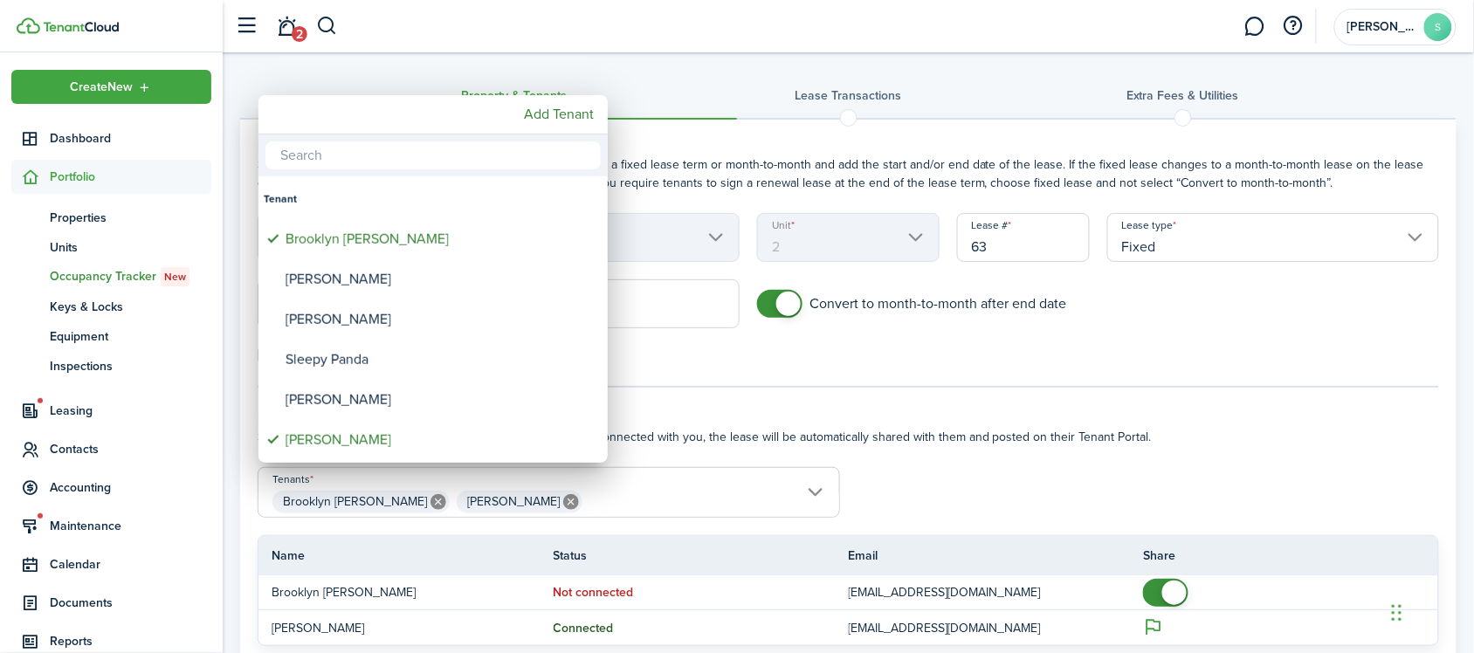
click at [704, 361] on div at bounding box center [737, 326] width 1754 height 933
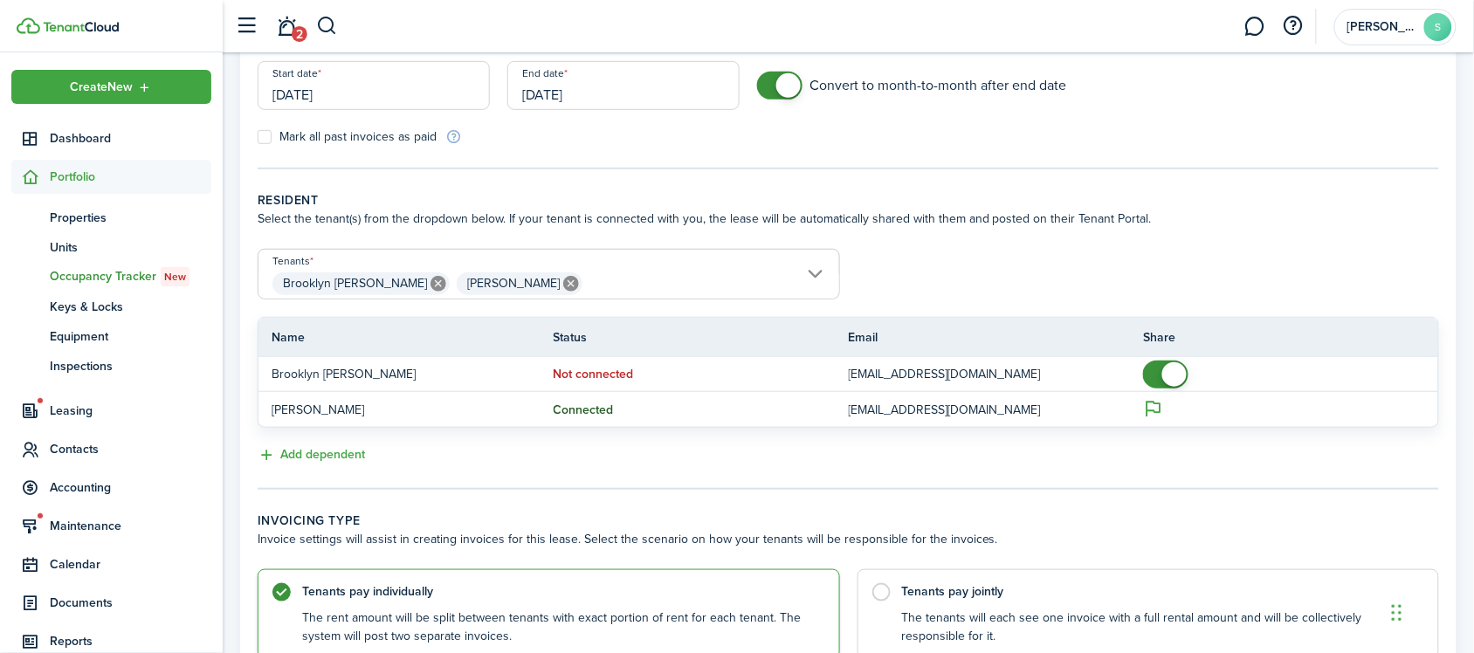
scroll to position [328, 0]
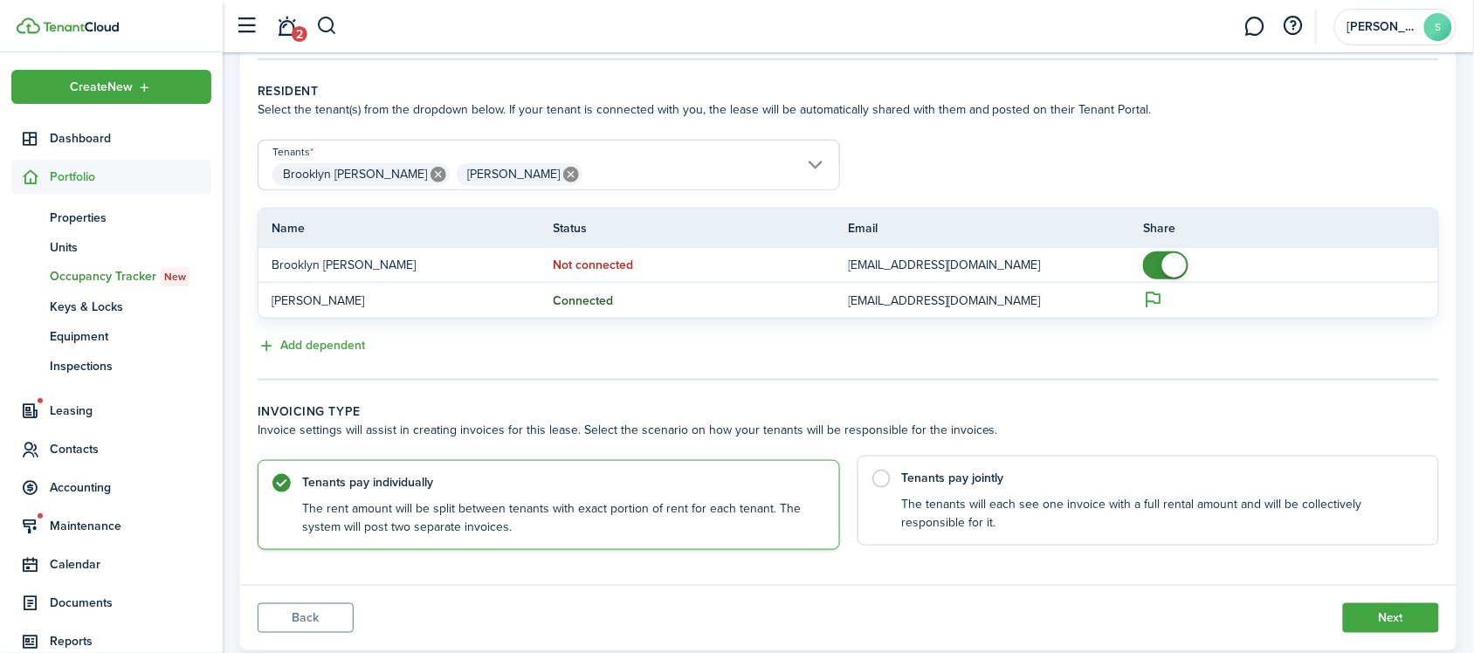
click at [935, 479] on control-radio-card-title "Tenants pay jointly" at bounding box center [1162, 478] width 520 height 17
radio input "false"
radio input "true"
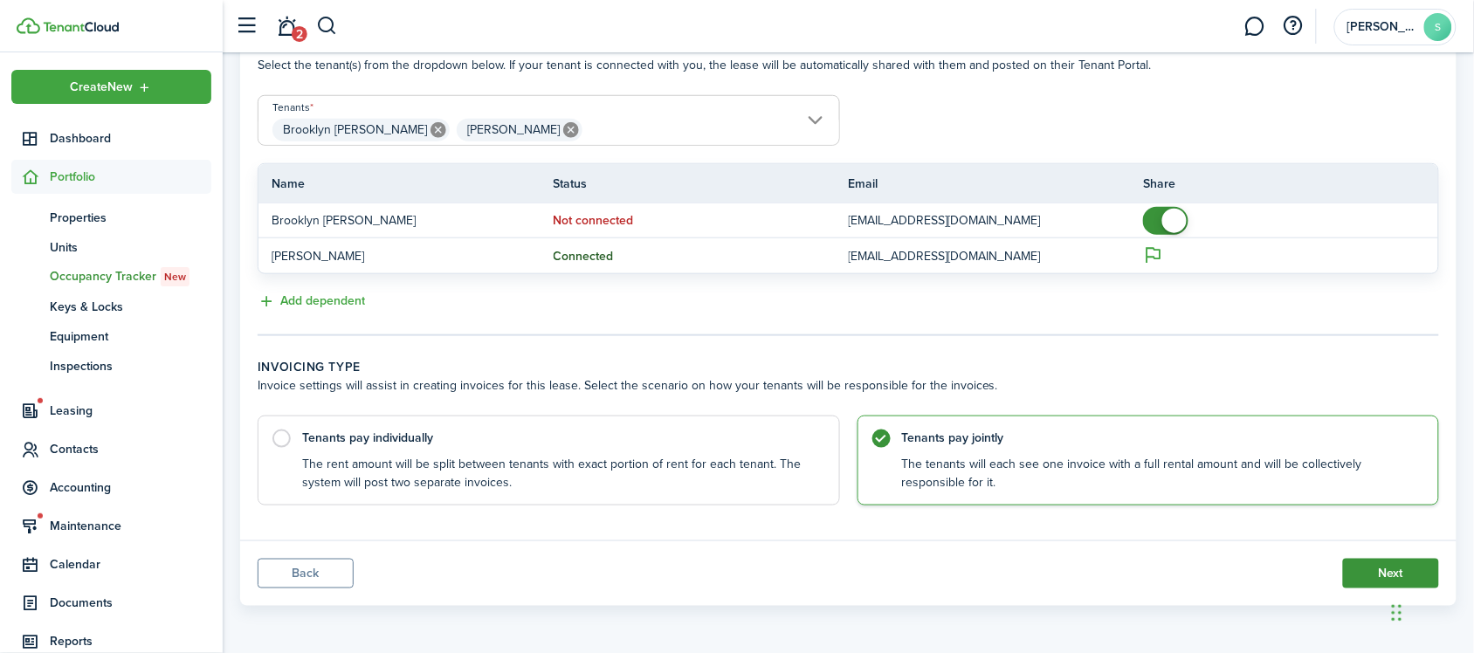
click at [1386, 573] on button "Next" at bounding box center [1391, 574] width 96 height 30
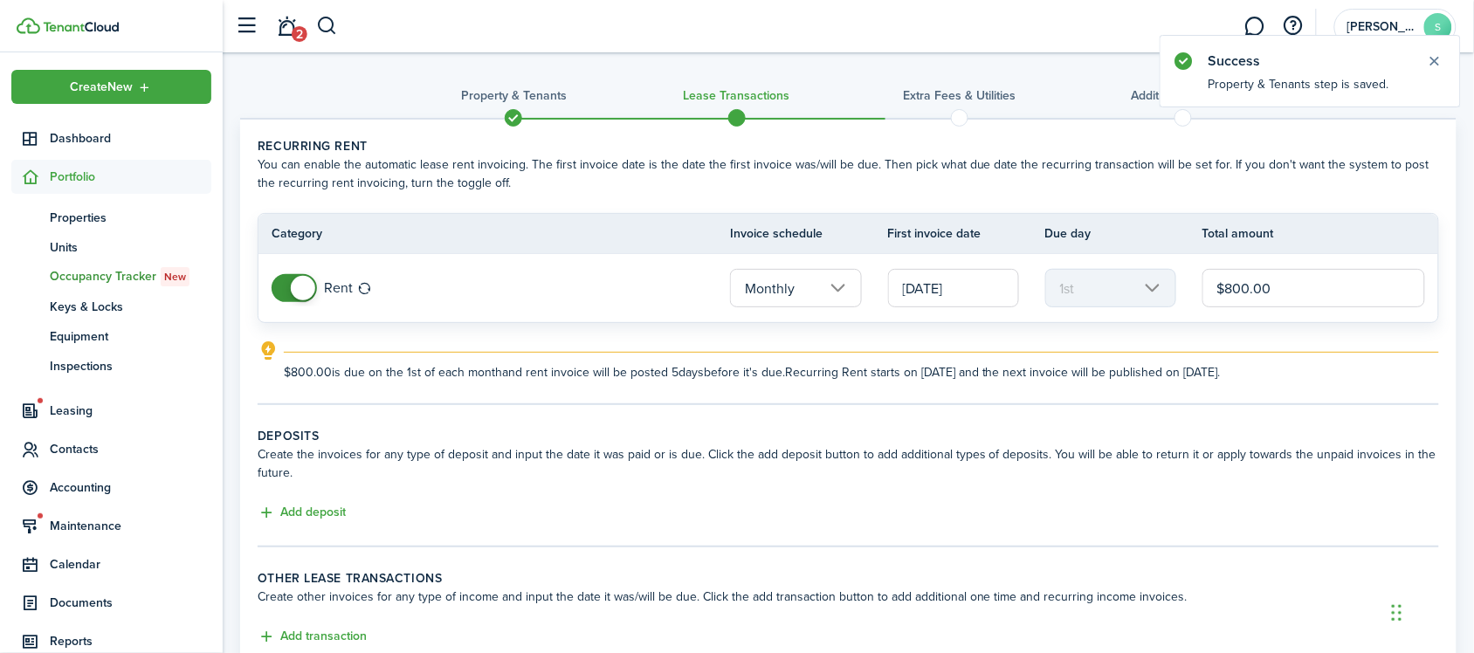
drag, startPoint x: 1279, startPoint y: 279, endPoint x: 1205, endPoint y: 290, distance: 75.0
click at [1205, 290] on input "$800.00" at bounding box center [1314, 288] width 223 height 38
type input "$850.00"
click at [647, 496] on lease-classic-deposit "Deposits Create the invoices for any type of deposit and input the date it was …" at bounding box center [849, 475] width 1182 height 97
click at [325, 513] on button "Add deposit" at bounding box center [302, 513] width 88 height 20
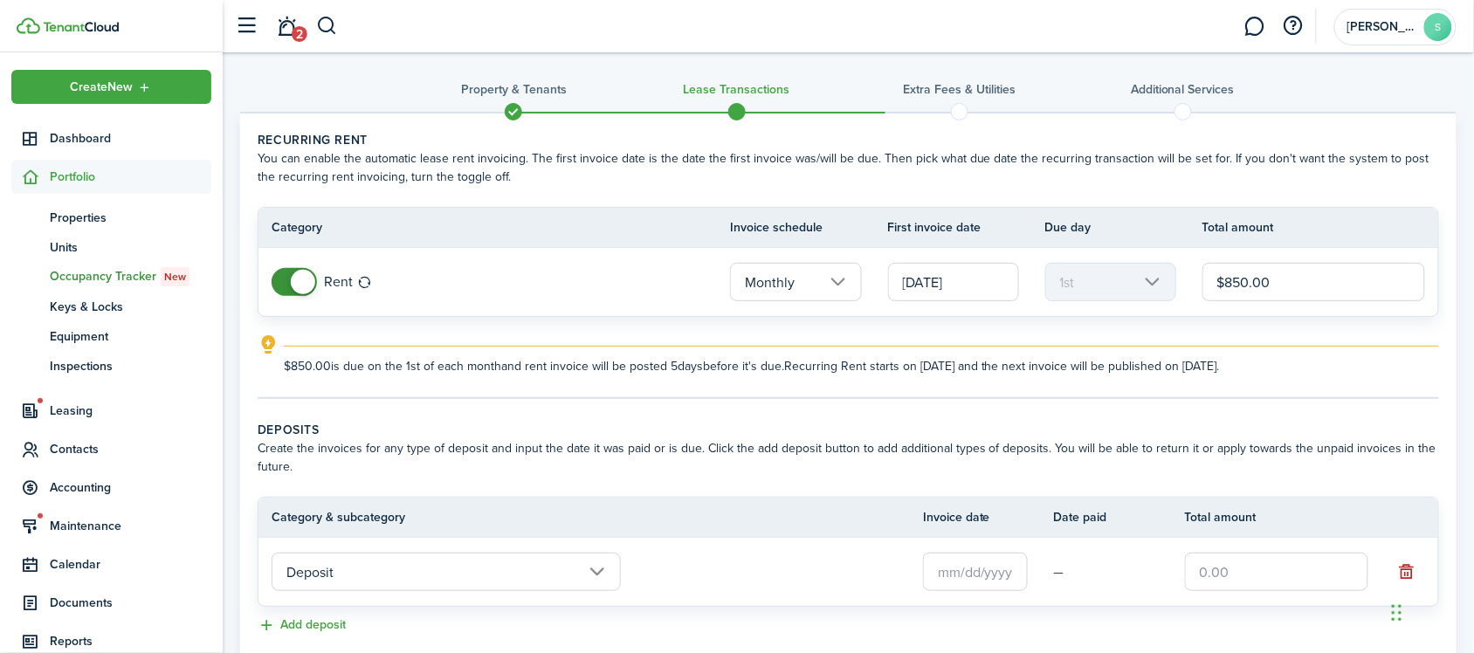
scroll to position [109, 0]
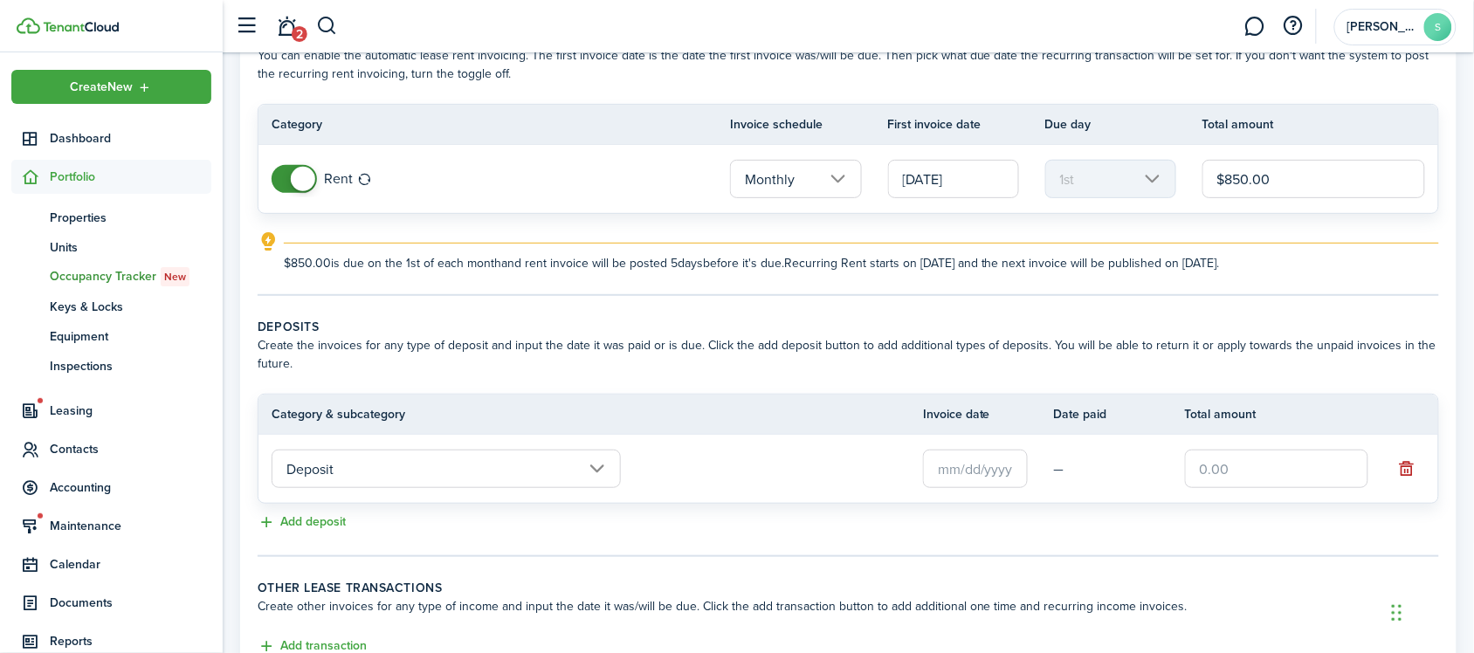
drag, startPoint x: 1284, startPoint y: 472, endPoint x: 1155, endPoint y: 477, distance: 129.4
click at [1155, 477] on tr "Deposit —" at bounding box center [849, 469] width 1180 height 68
click at [998, 467] on input "text" at bounding box center [975, 469] width 105 height 38
type input "$850.00"
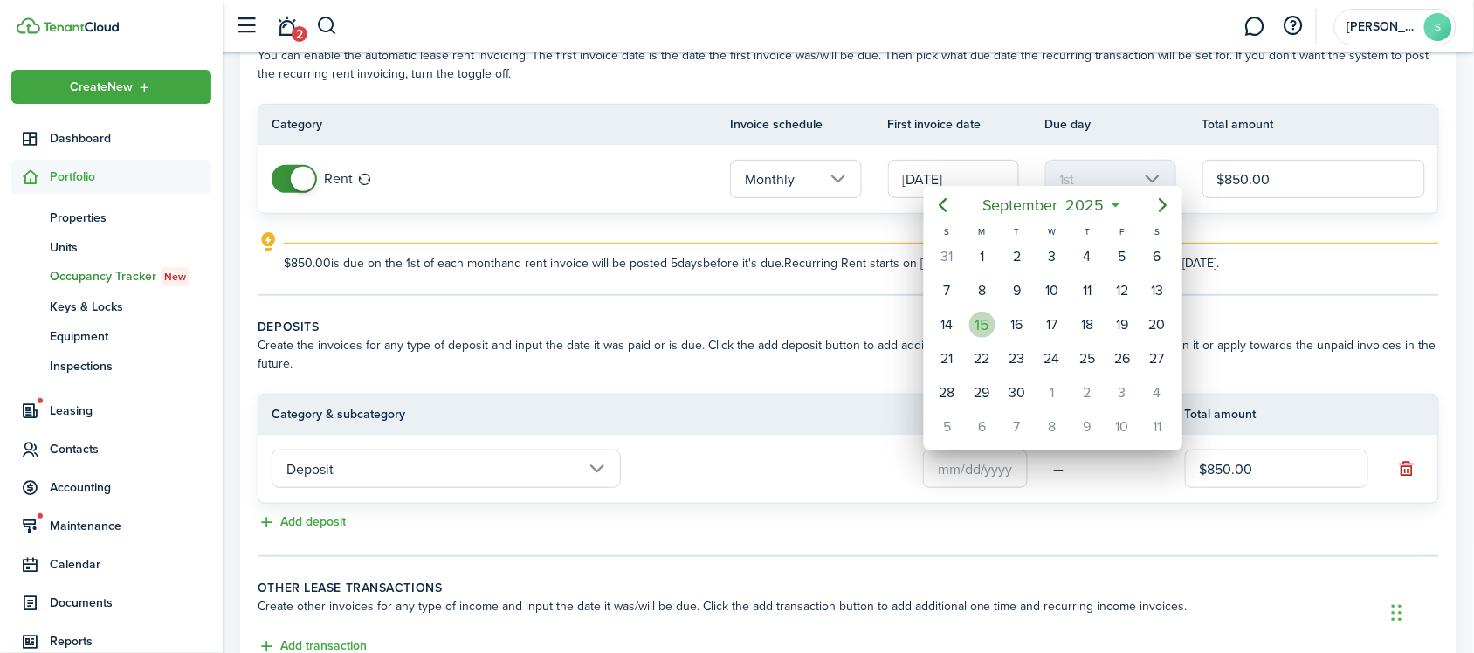
click at [978, 324] on div "15" at bounding box center [982, 325] width 26 height 26
type input "[DATE]"
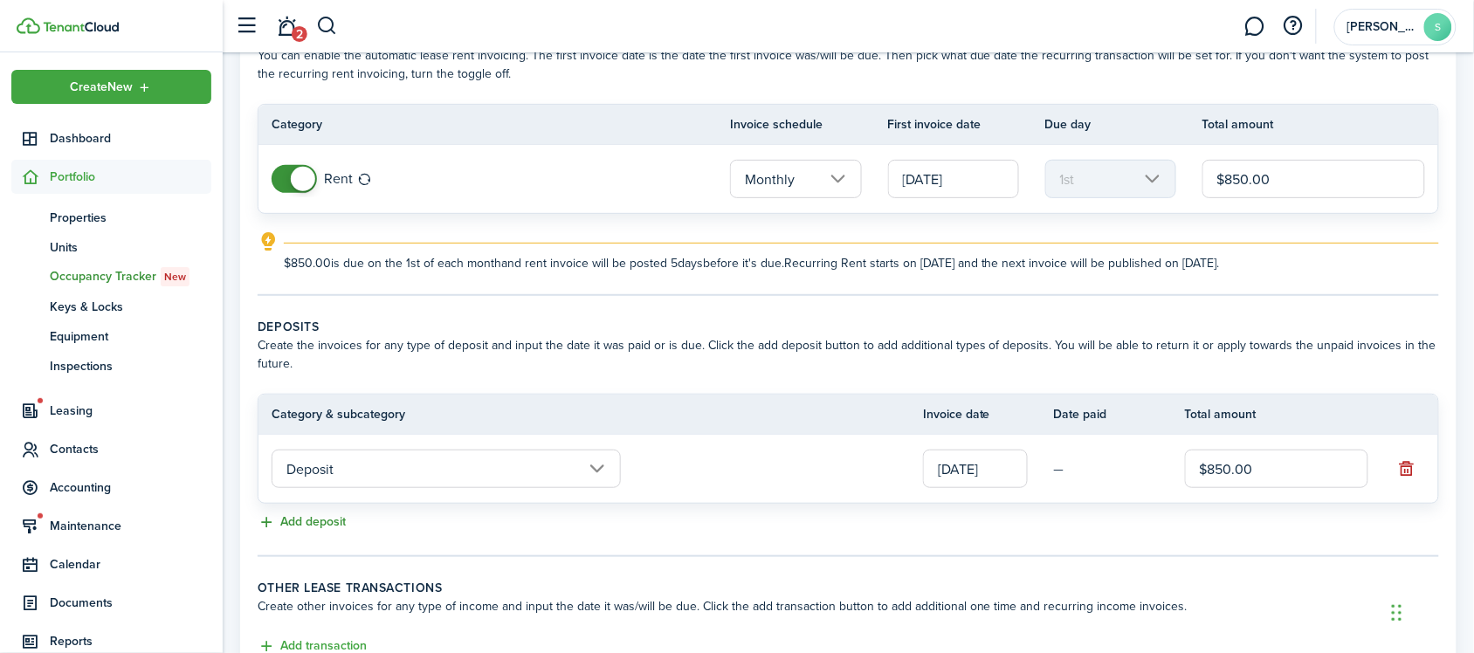
click at [295, 520] on button "Add deposit" at bounding box center [302, 523] width 88 height 20
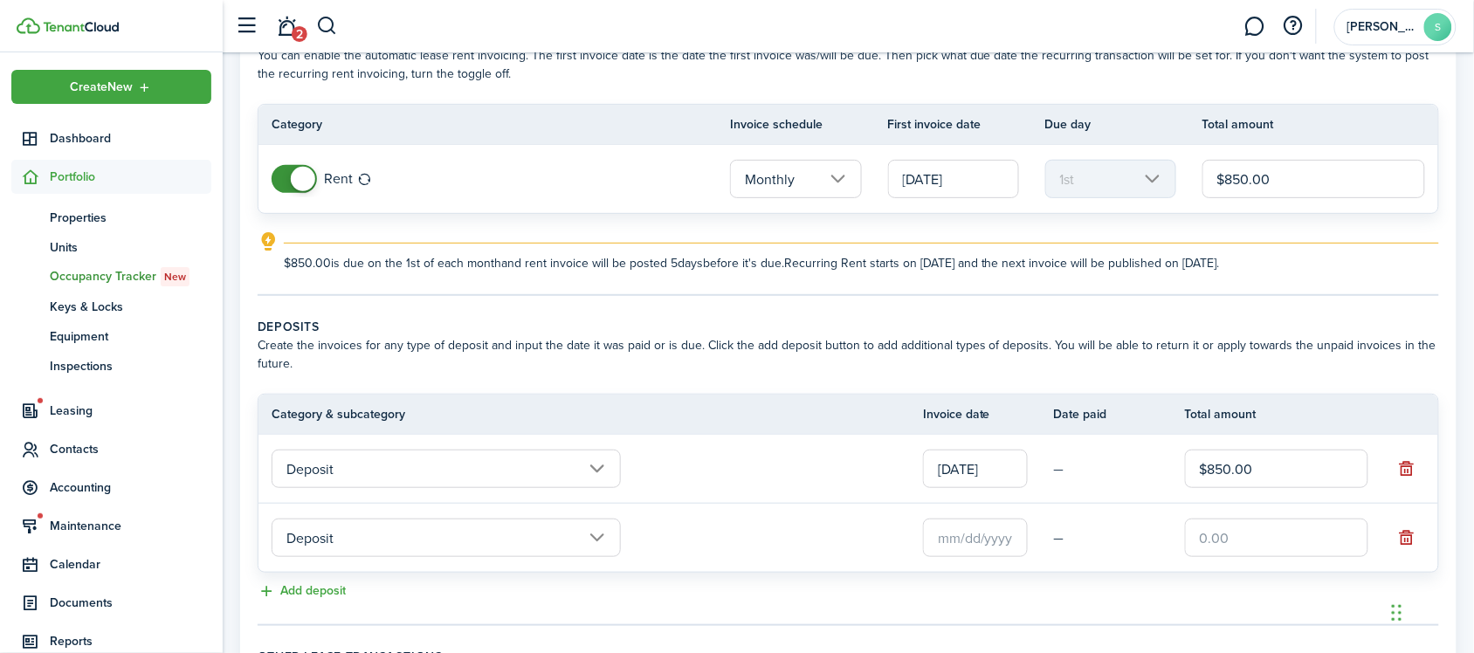
click at [425, 521] on input "Deposit" at bounding box center [446, 538] width 349 height 38
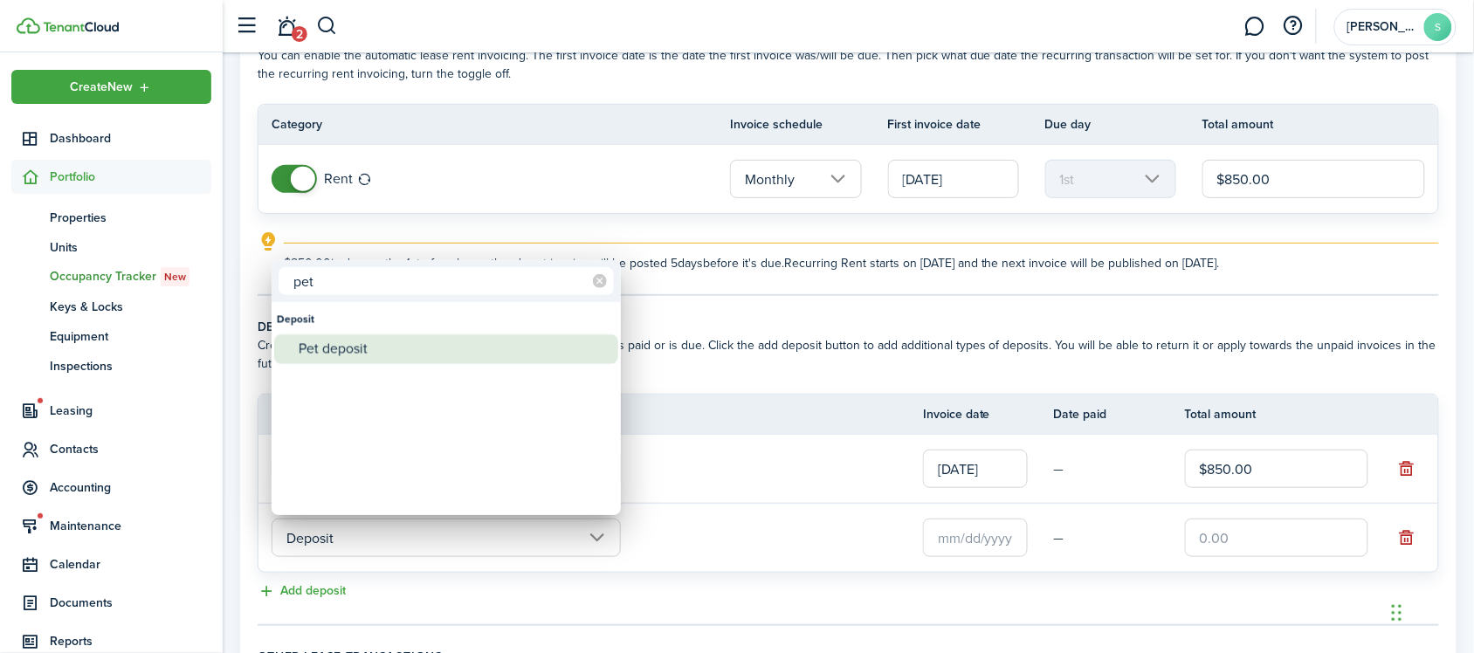
type input "pet"
click at [389, 347] on div "Pet deposit" at bounding box center [453, 349] width 309 height 30
type input "Deposit / Pet deposit"
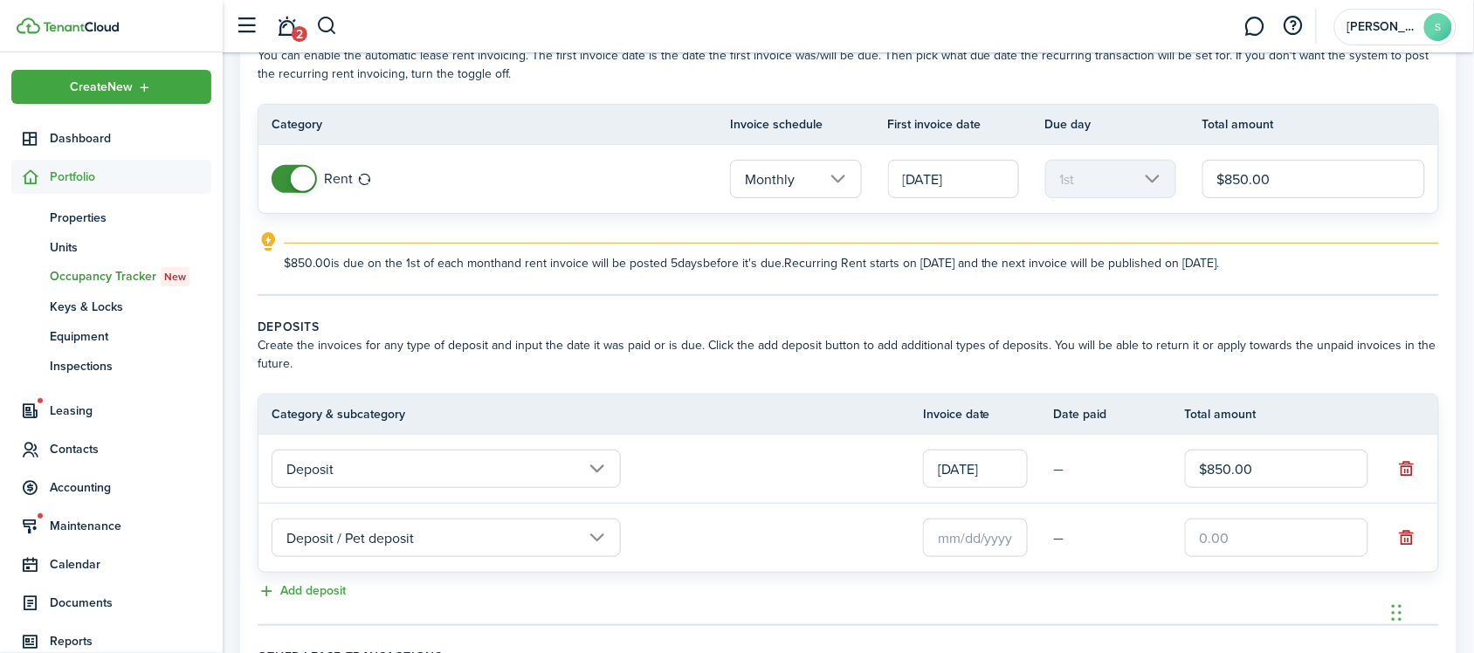
click at [998, 539] on input "text" at bounding box center [975, 538] width 105 height 38
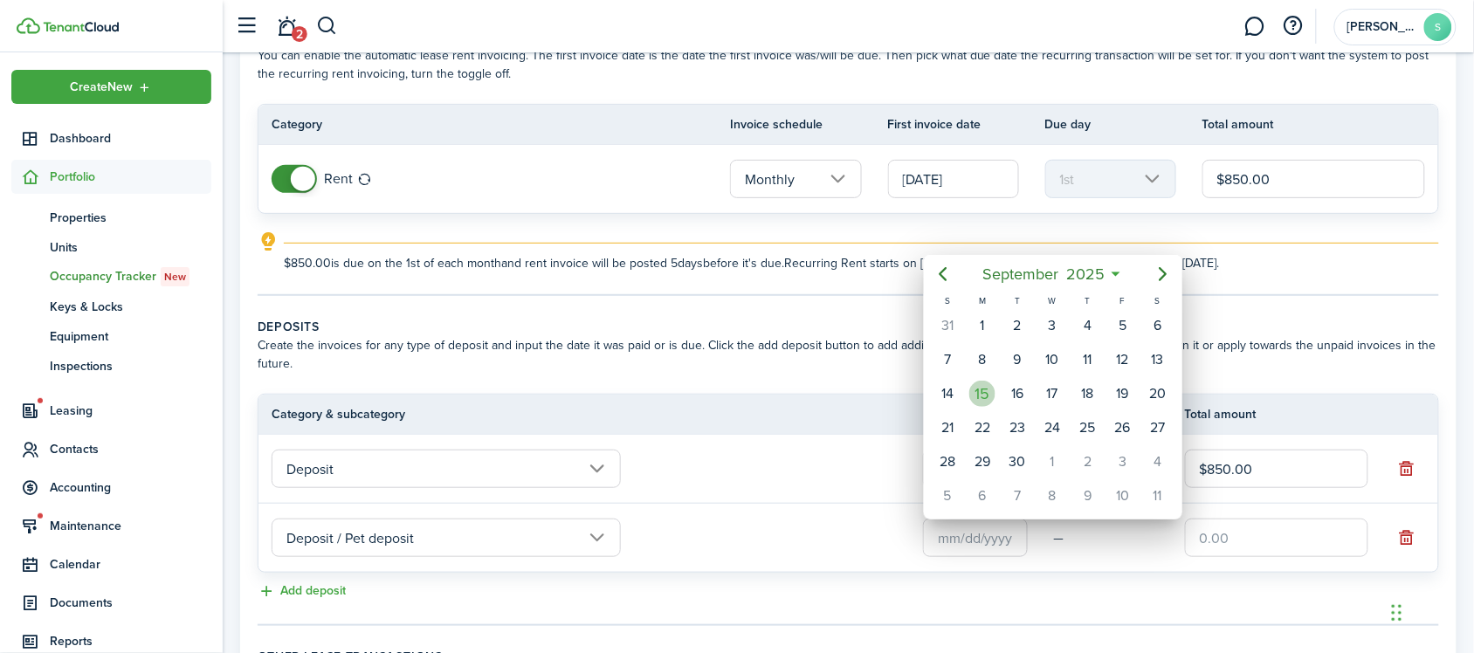
click at [983, 387] on div "15" at bounding box center [982, 394] width 26 height 26
type input "[DATE]"
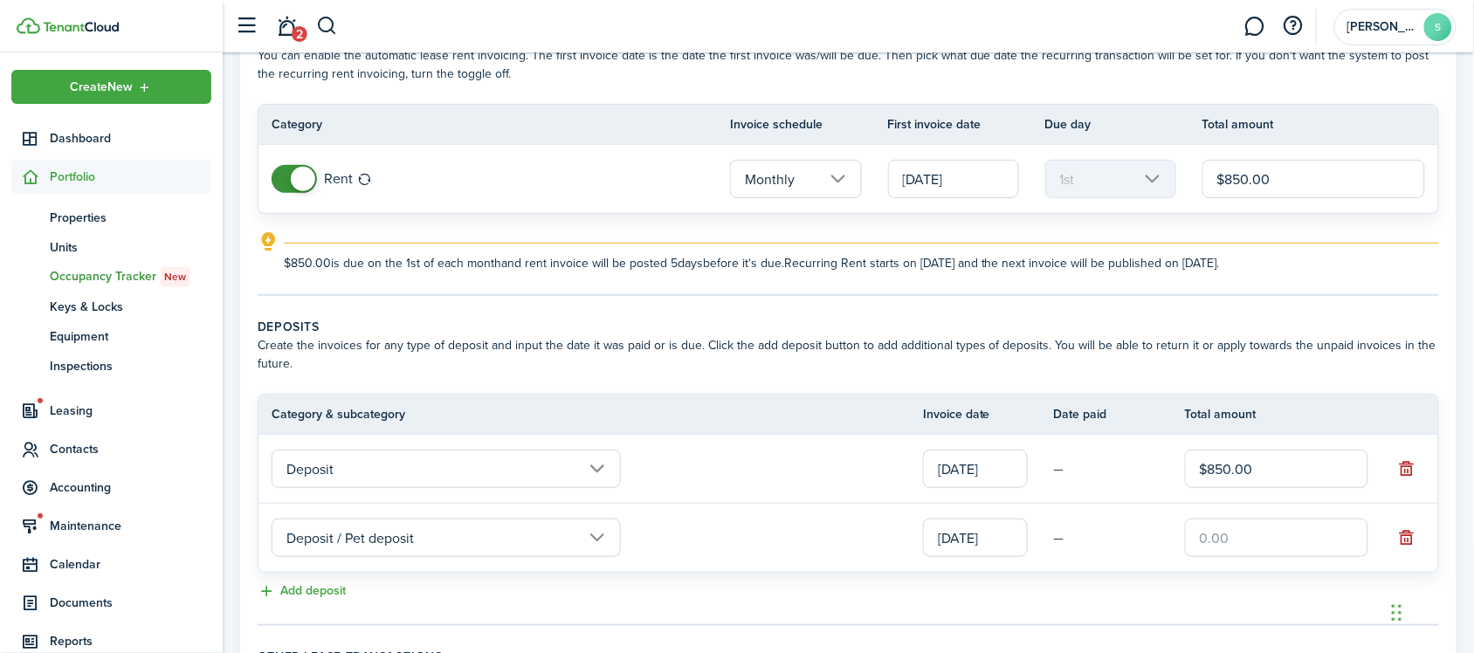
click at [1264, 530] on input "text" at bounding box center [1276, 538] width 183 height 38
type input "$200.00"
click at [743, 564] on tr "Deposit / Pet deposit [DATE] — $200.00" at bounding box center [849, 538] width 1180 height 68
click at [304, 585] on button "Add deposit" at bounding box center [302, 592] width 88 height 20
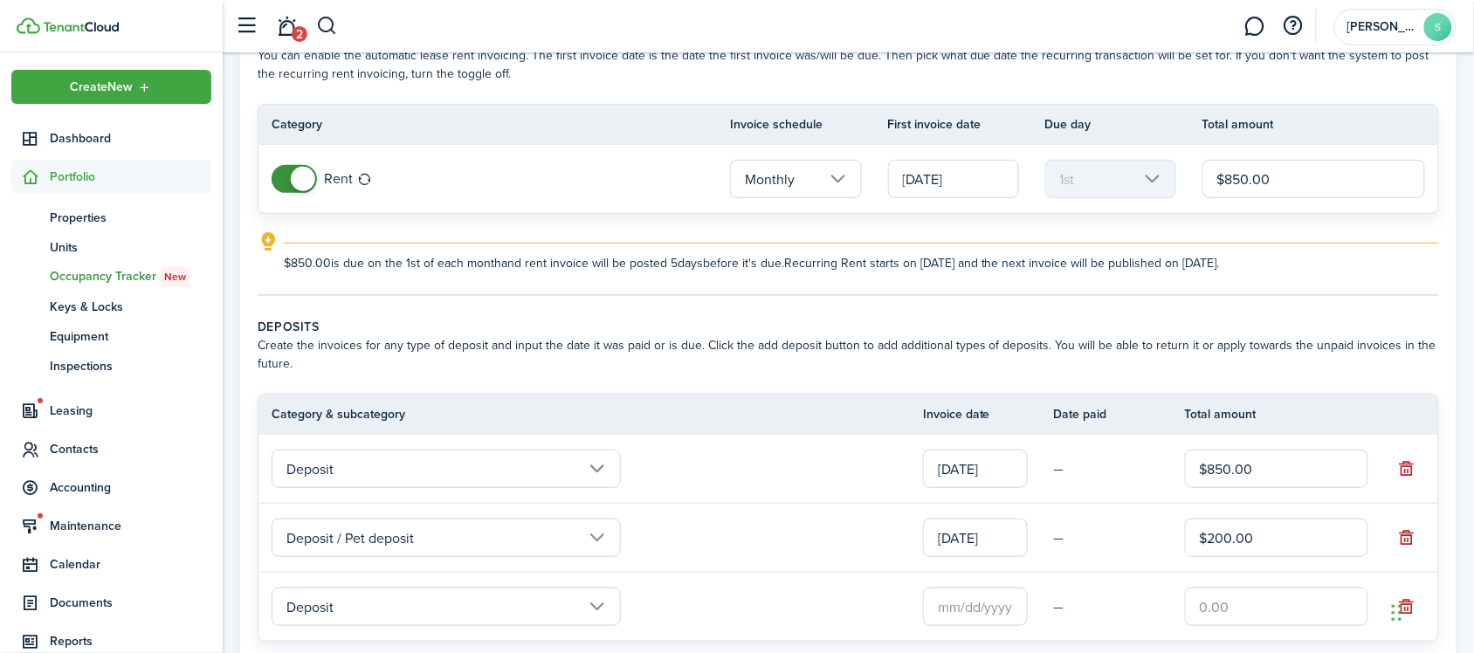
click at [455, 596] on input "Deposit" at bounding box center [446, 607] width 349 height 38
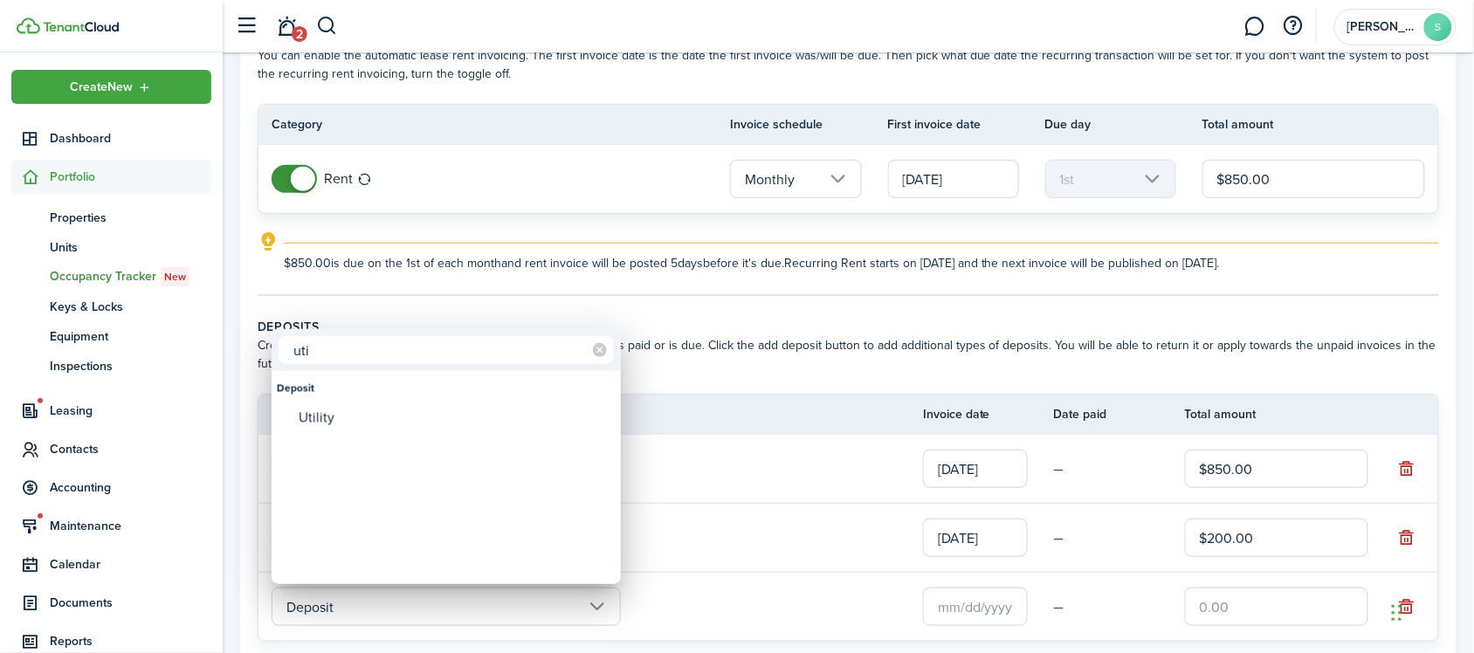
type input "uti"
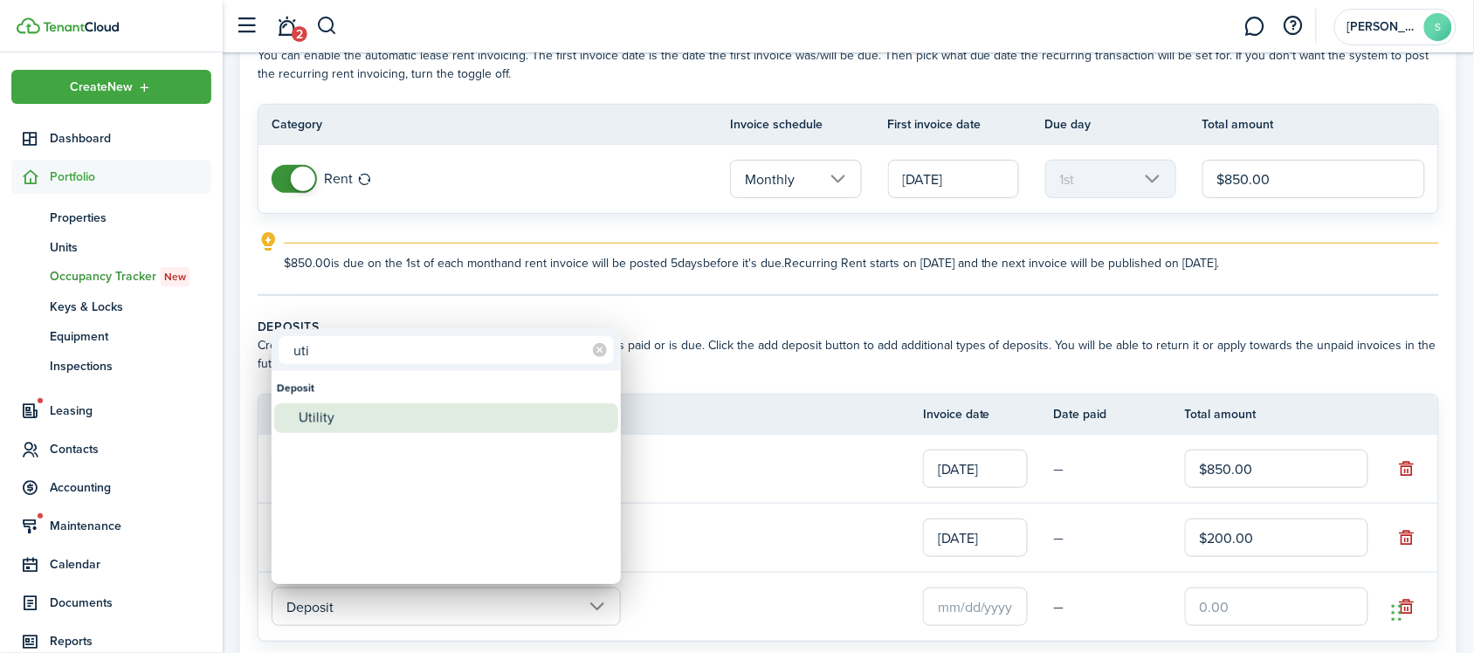
click at [426, 419] on div "Utility" at bounding box center [453, 418] width 309 height 30
type input "Deposit / Utility"
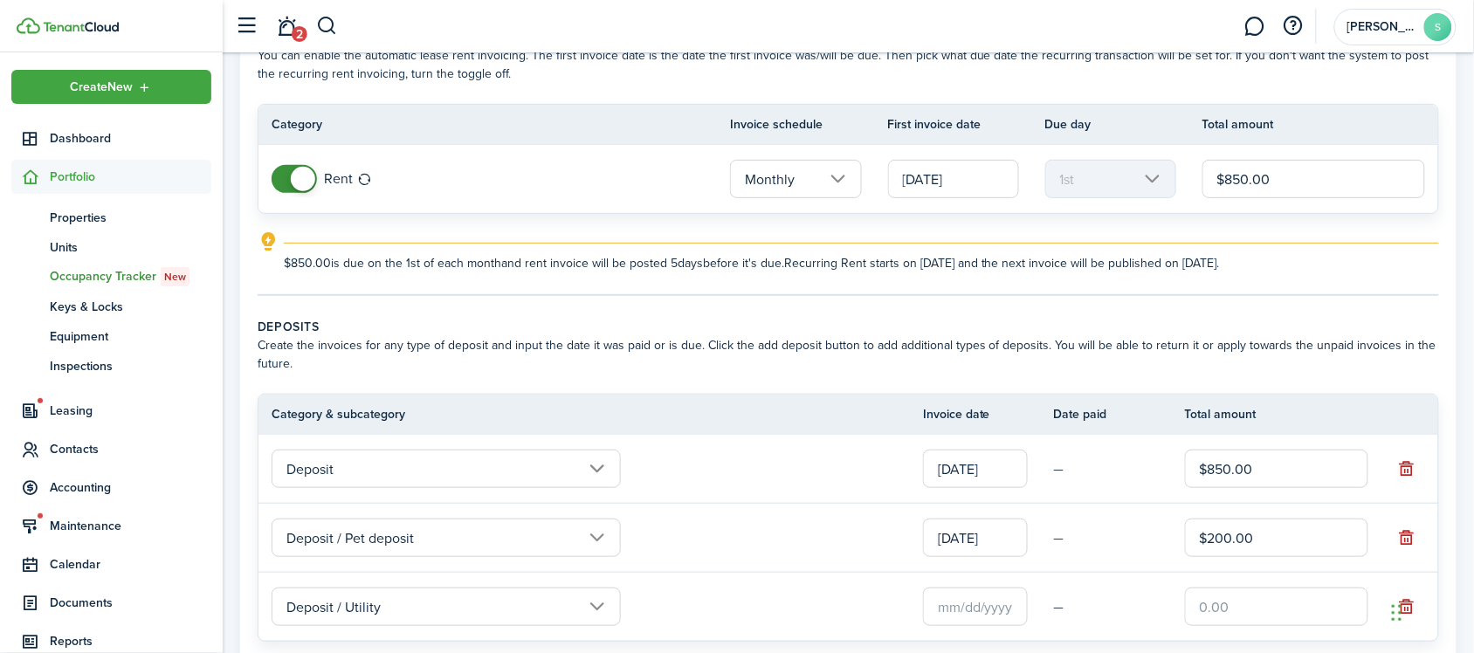
click at [1010, 604] on input "text" at bounding box center [975, 607] width 105 height 38
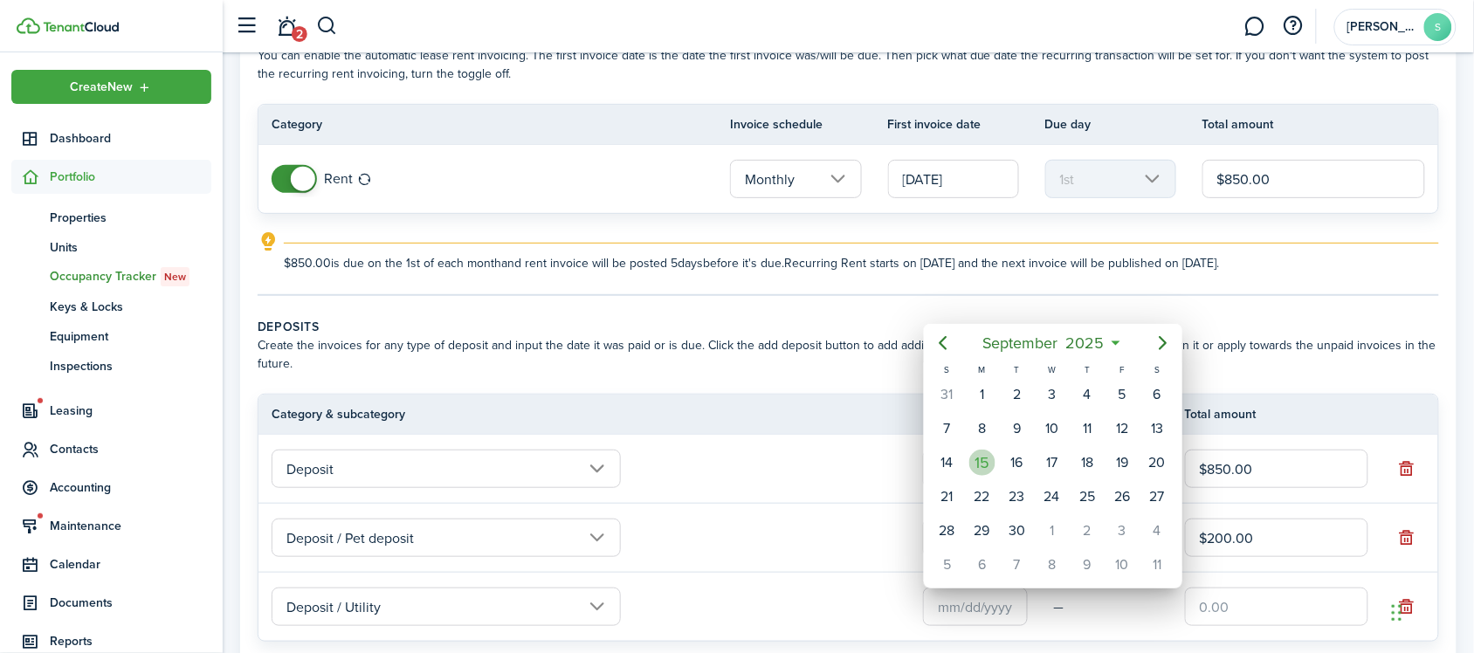
click at [976, 460] on div "15" at bounding box center [982, 463] width 26 height 26
type input "[DATE]"
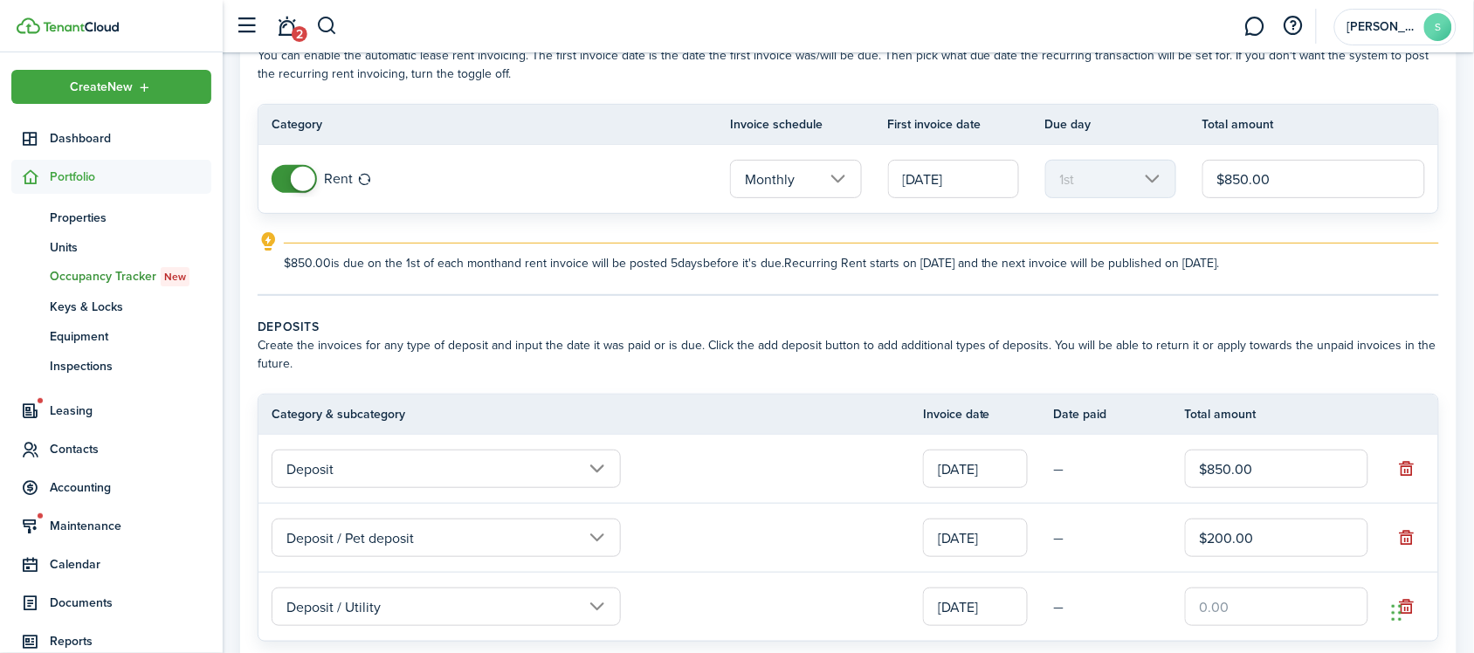
click at [1232, 616] on input "text" at bounding box center [1276, 607] width 183 height 38
type input "$150.00"
click at [831, 572] on tr "Deposit / Pet deposit [DATE] — $200.00" at bounding box center [849, 538] width 1180 height 69
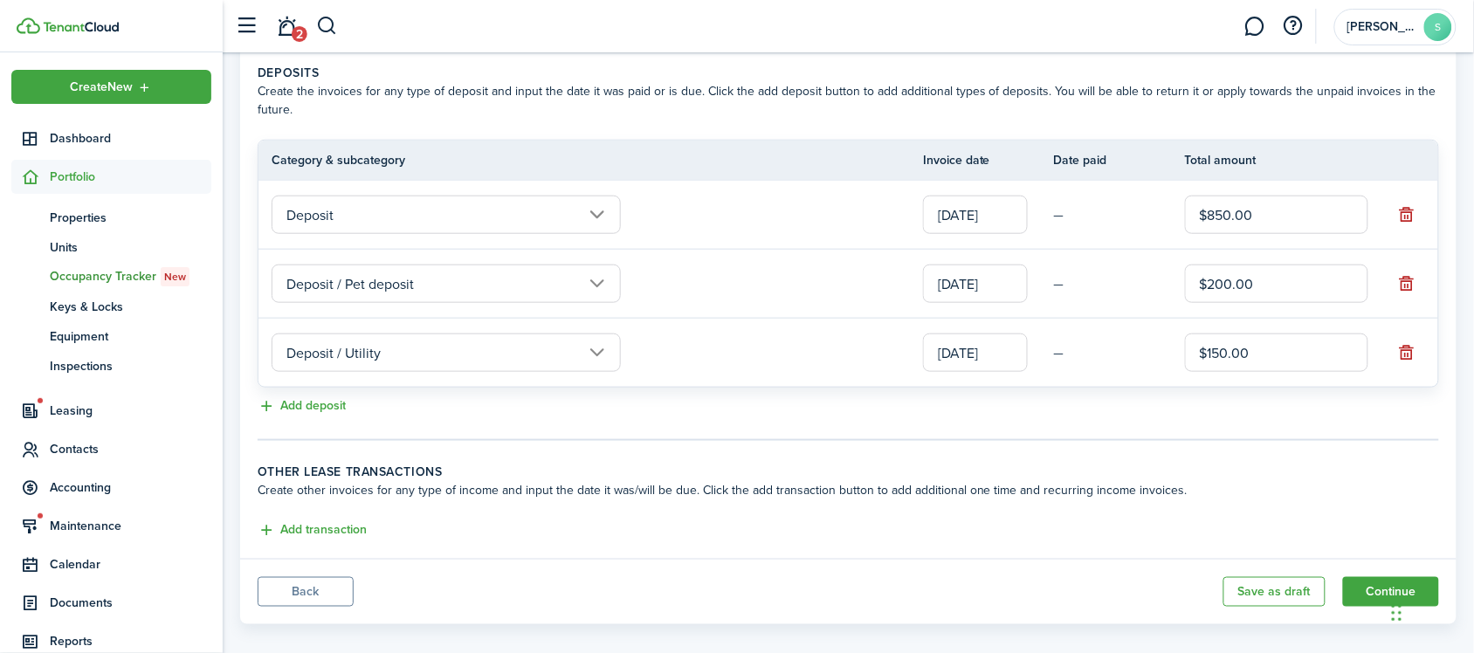
scroll to position [383, 0]
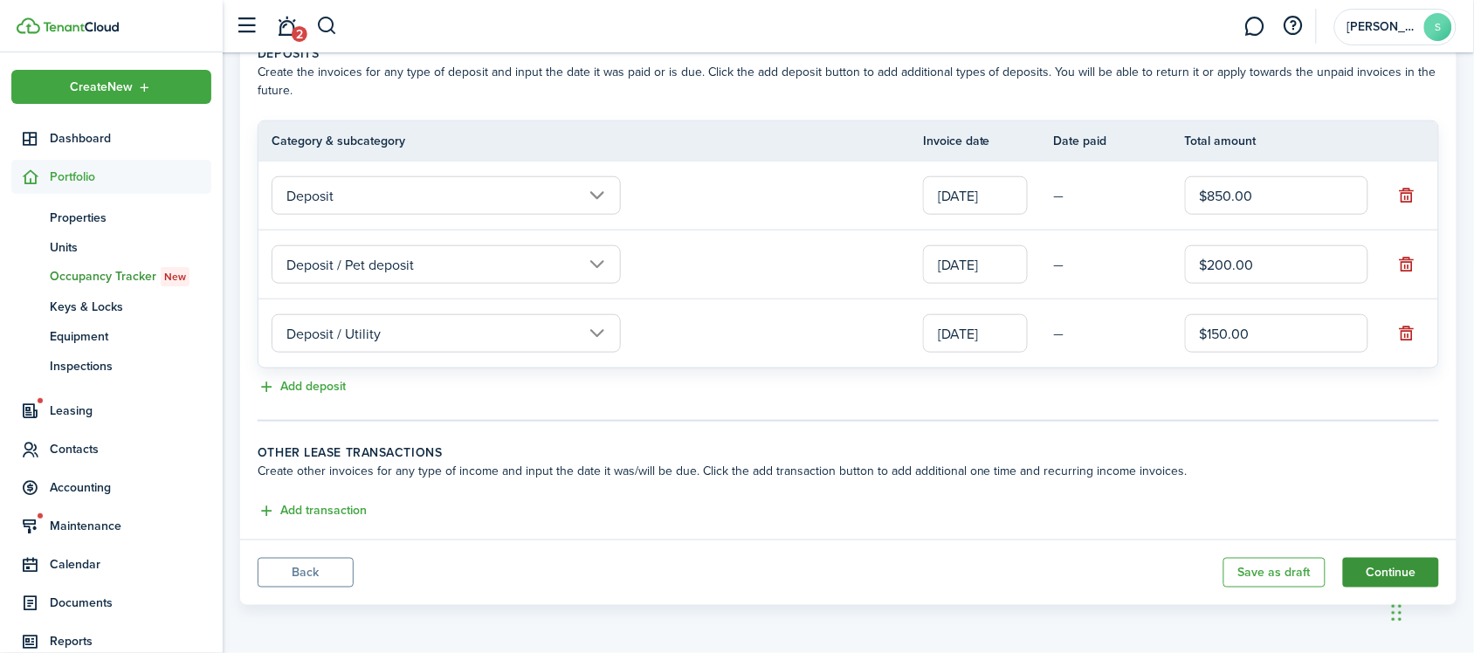
click at [1386, 575] on button "Continue" at bounding box center [1391, 573] width 96 height 30
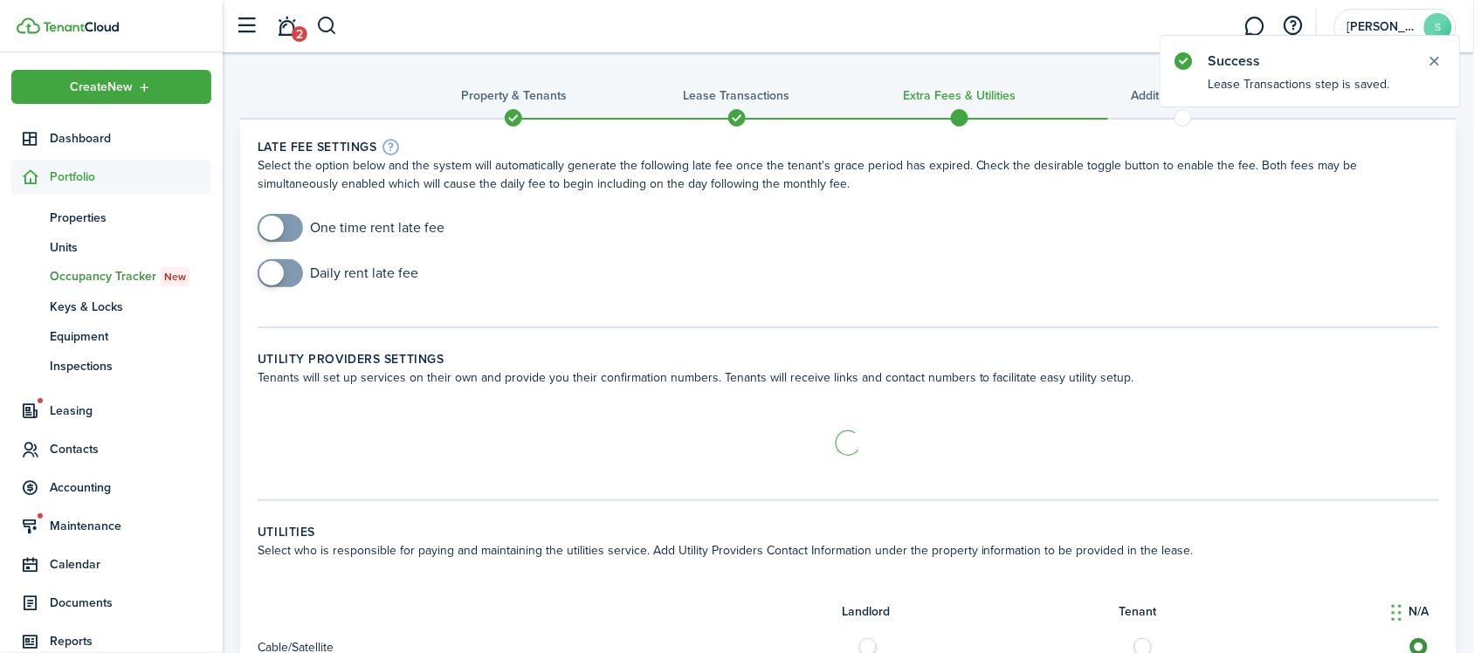
checkbox input "true"
click at [281, 223] on span at bounding box center [271, 228] width 24 height 24
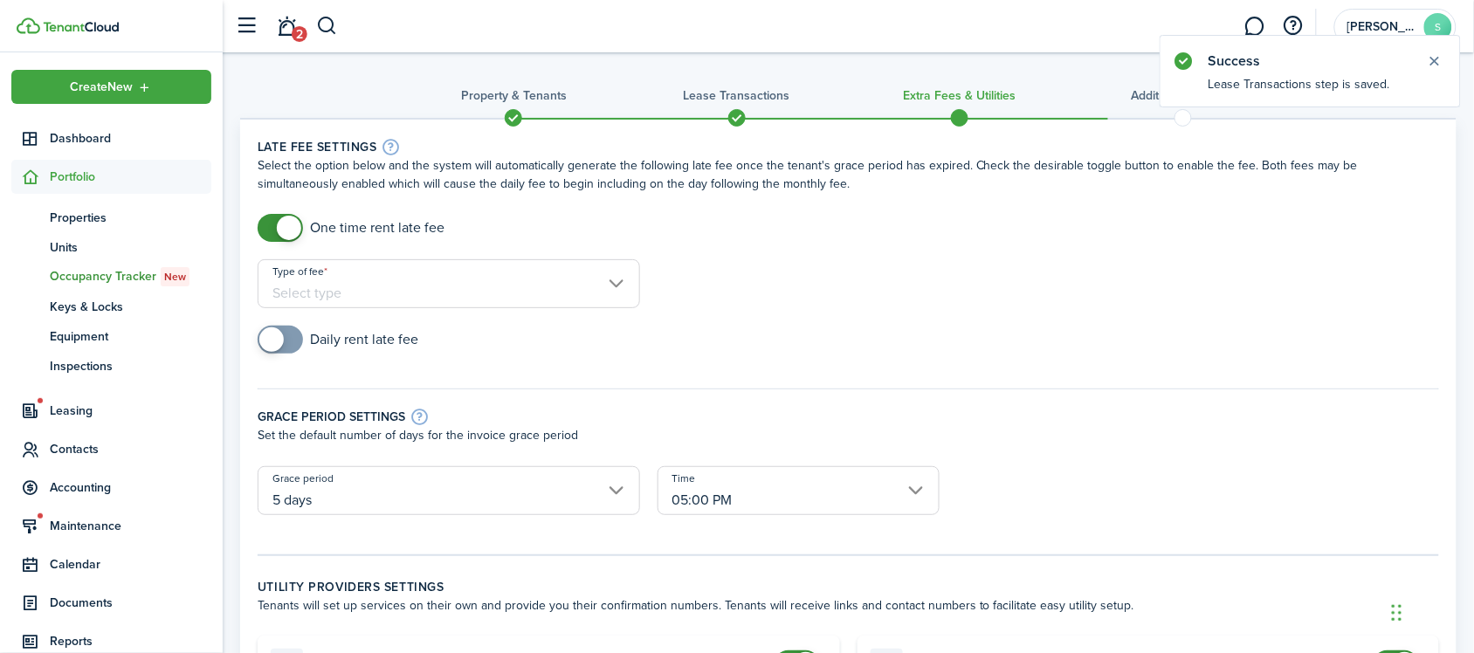
click at [412, 298] on input "Type of fee" at bounding box center [449, 283] width 383 height 49
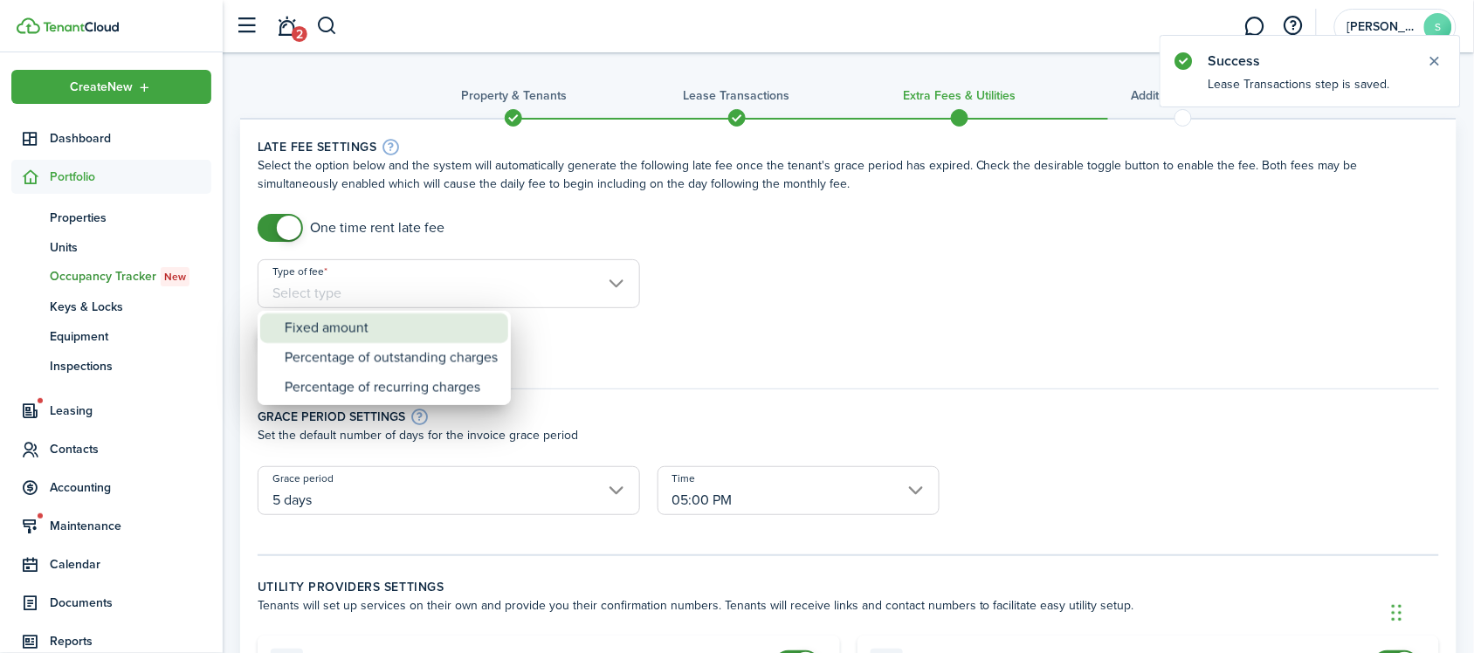
click at [395, 337] on div "Fixed amount" at bounding box center [391, 329] width 213 height 30
type input "Fixed amount"
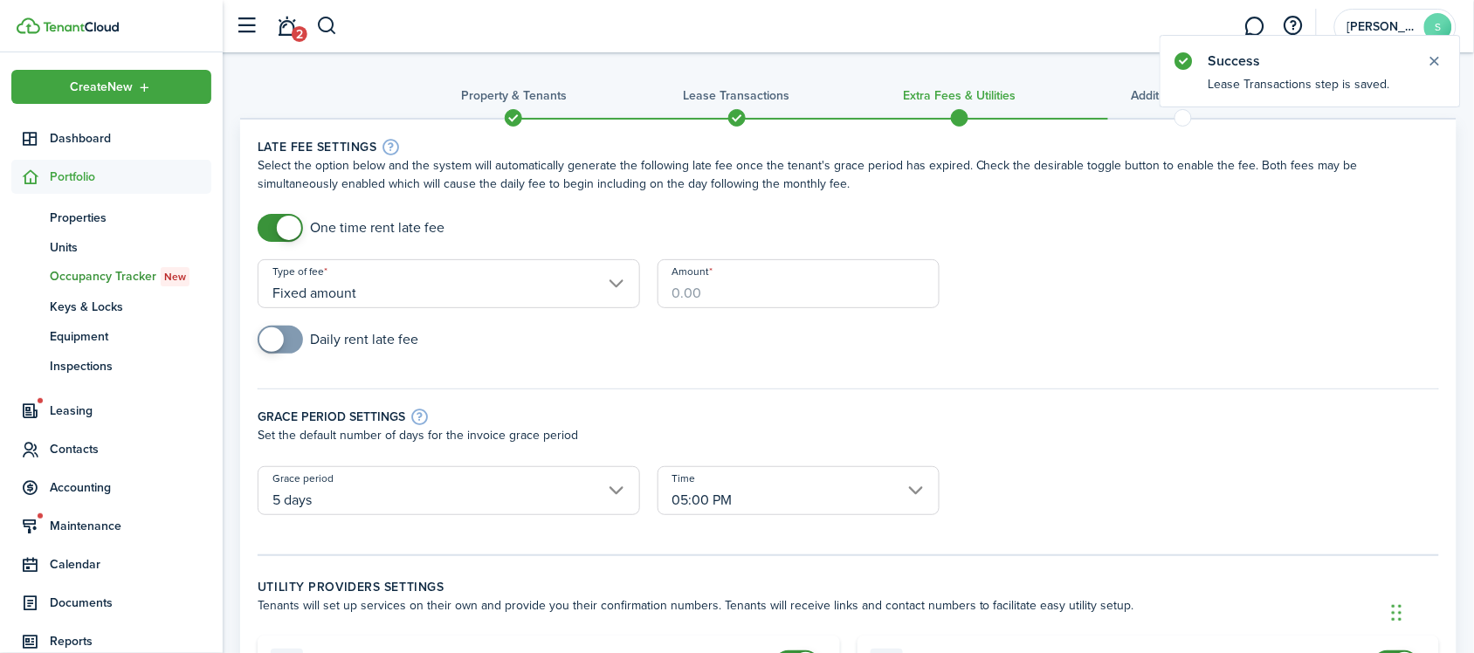
click at [723, 286] on input "Amount" at bounding box center [799, 283] width 282 height 49
type input "$50.00"
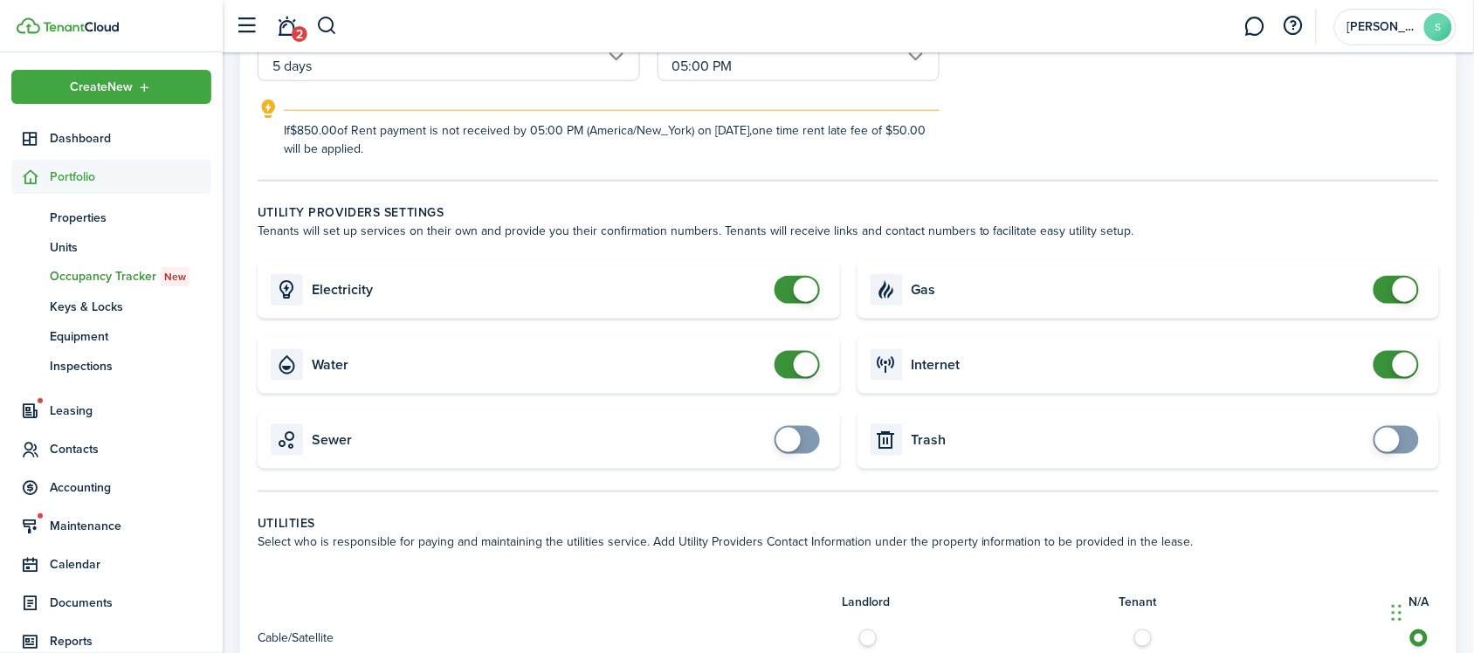
scroll to position [437, 0]
checkbox input "false"
click at [796, 288] on span at bounding box center [806, 287] width 24 height 24
checkbox input "false"
click at [806, 349] on span at bounding box center [797, 362] width 17 height 28
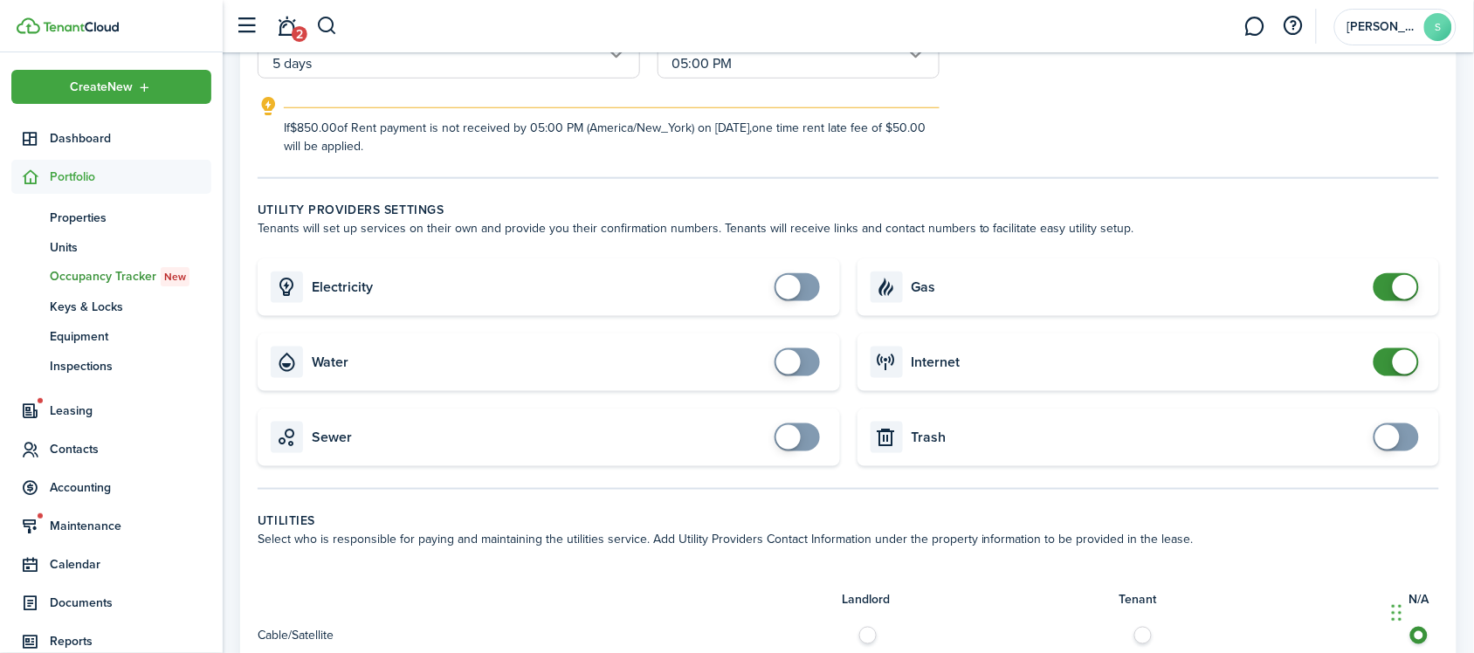
checkbox input "true"
click at [790, 298] on span at bounding box center [788, 287] width 24 height 24
checkbox input "true"
click at [789, 369] on span at bounding box center [797, 362] width 17 height 28
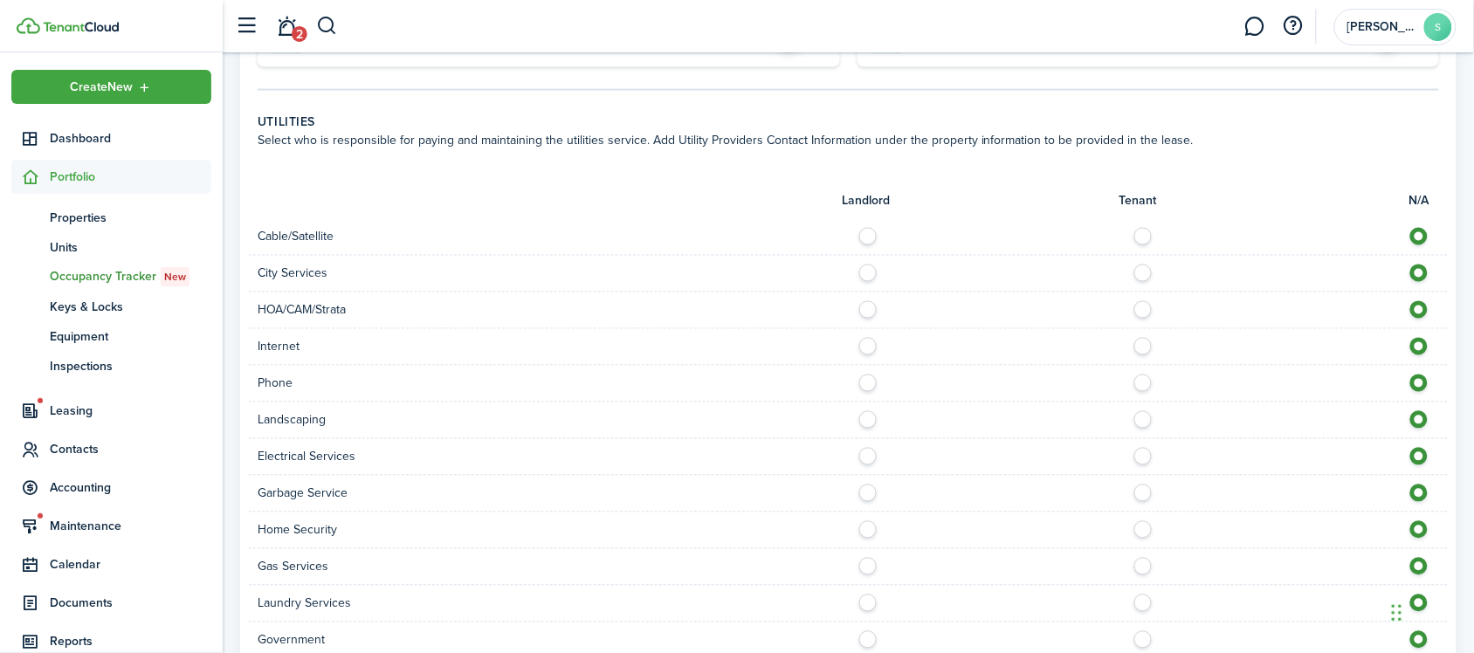
scroll to position [873, 0]
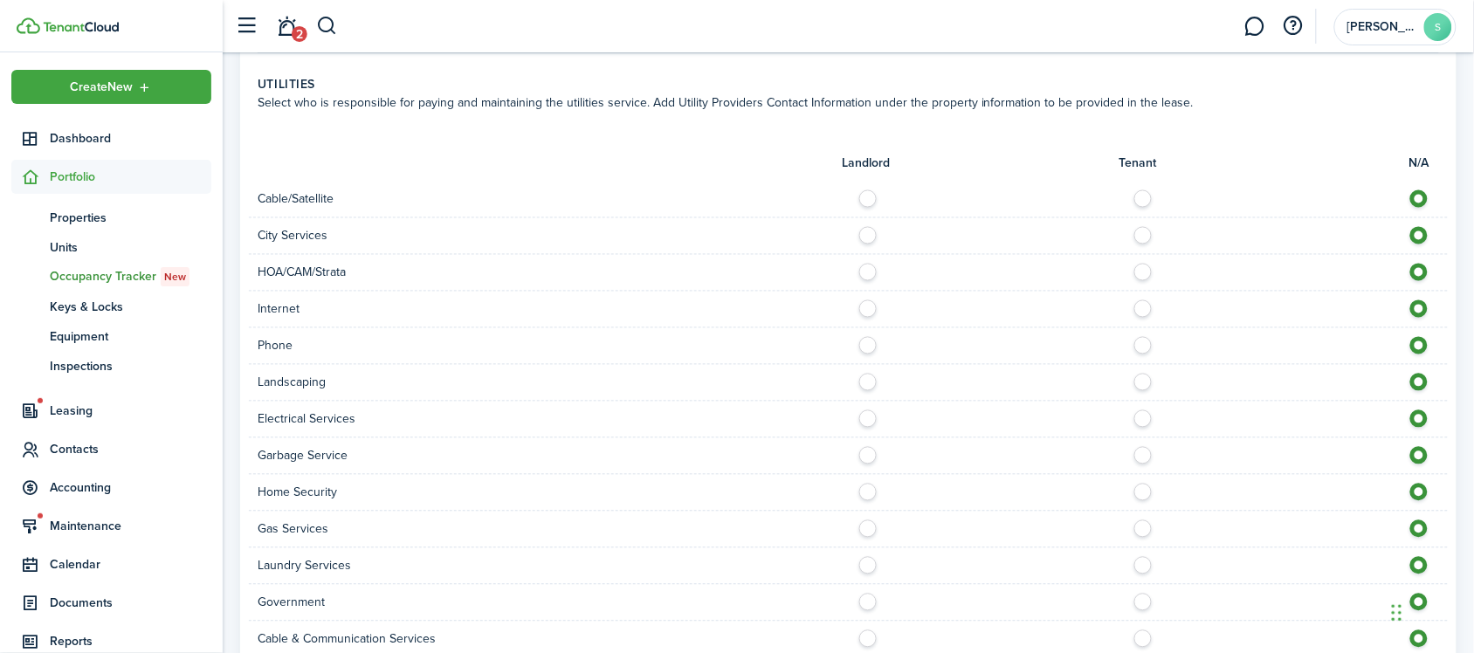
click at [1141, 413] on label at bounding box center [1148, 414] width 31 height 9
radio input "true"
click at [1145, 456] on label at bounding box center [1148, 451] width 31 height 9
radio input "true"
click at [1141, 529] on label at bounding box center [1148, 525] width 31 height 9
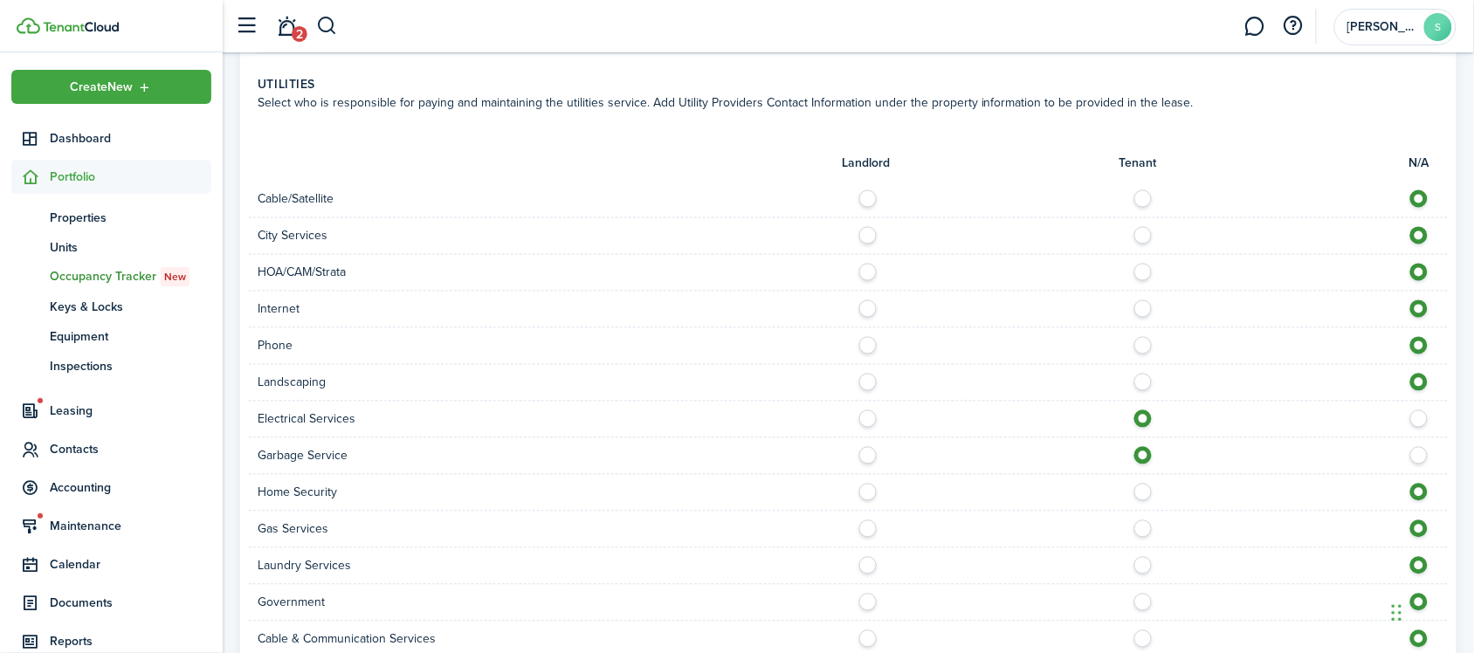
radio input "true"
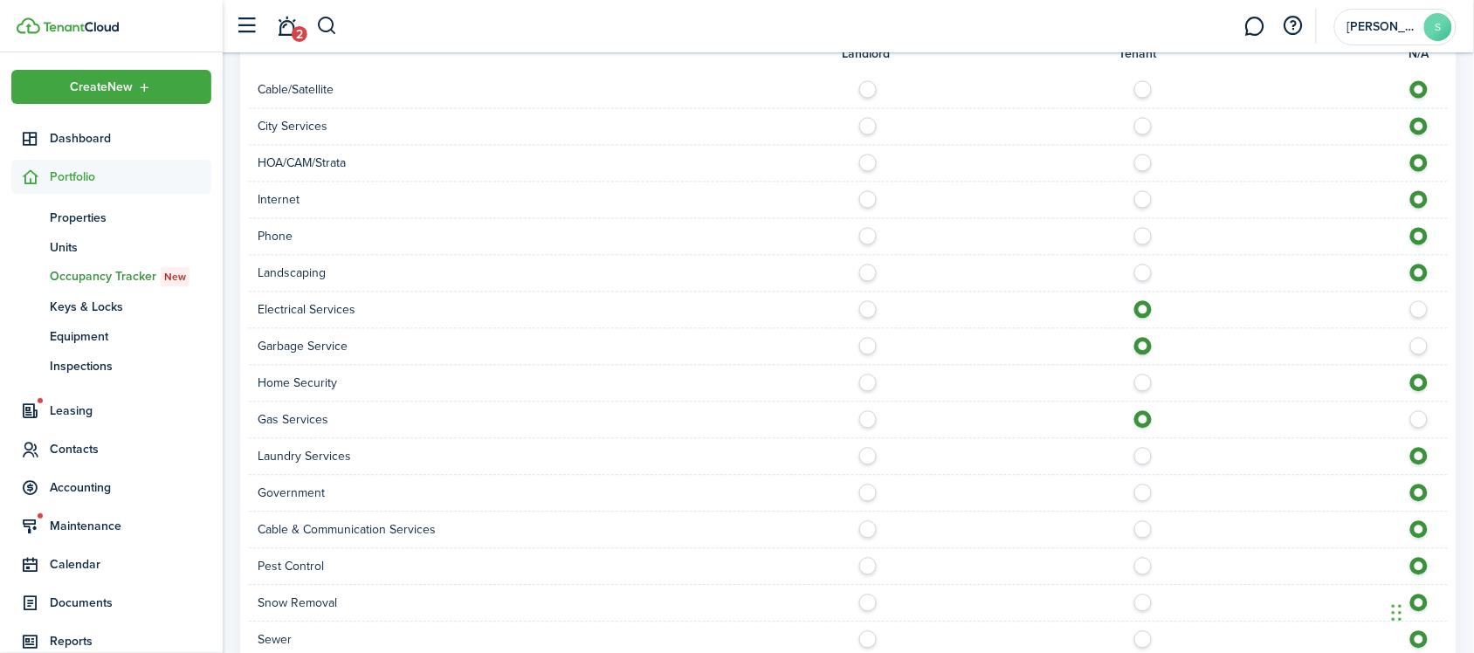
scroll to position [1092, 0]
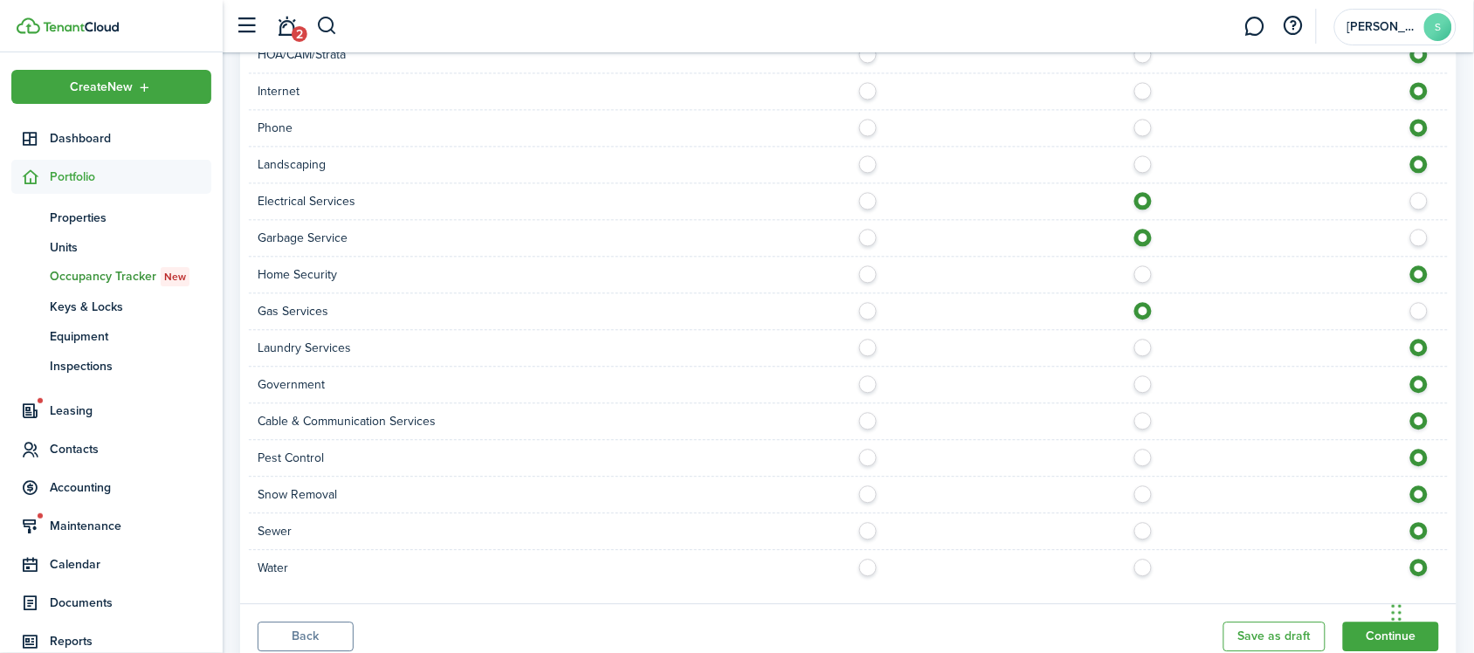
click at [1140, 531] on label at bounding box center [1148, 526] width 31 height 9
radio input "true"
click at [1141, 563] on label at bounding box center [1148, 563] width 31 height 9
radio input "true"
click at [1380, 629] on button "Continue" at bounding box center [1391, 637] width 96 height 30
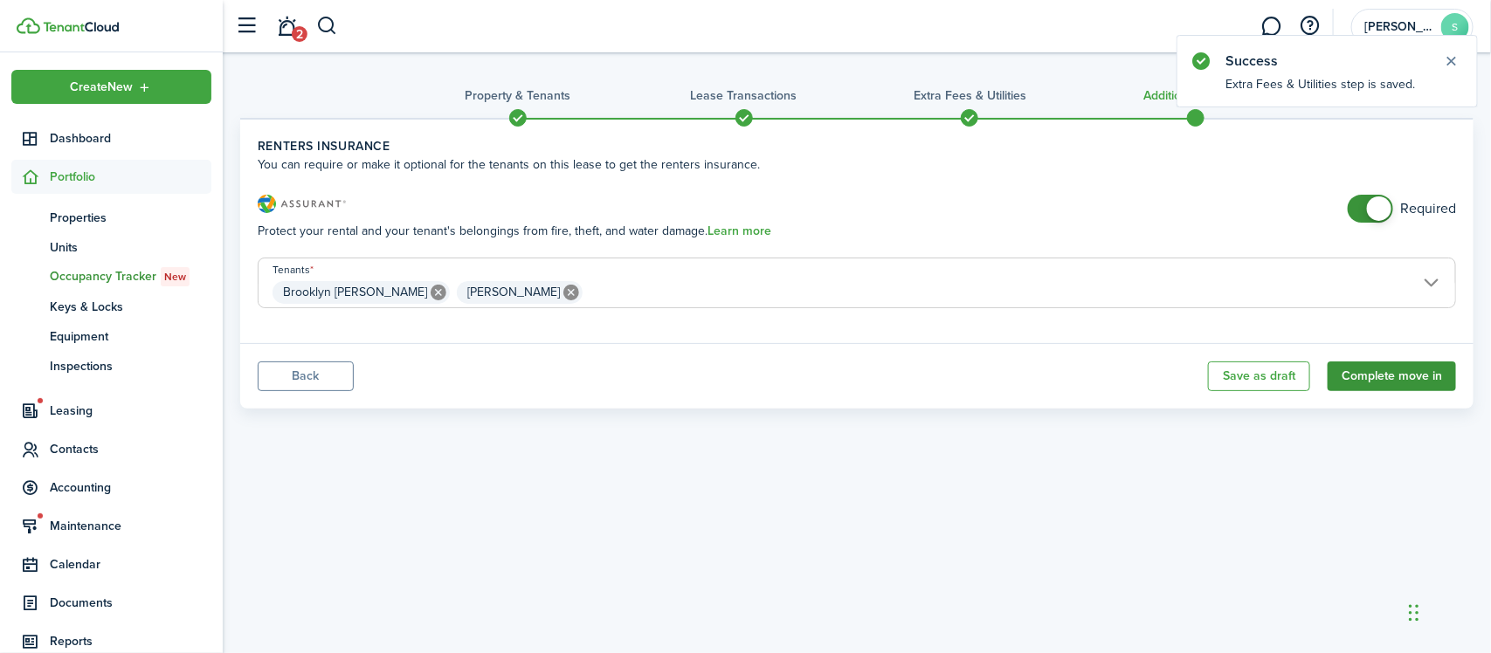
click at [1382, 381] on button "Complete move in" at bounding box center [1391, 377] width 128 height 30
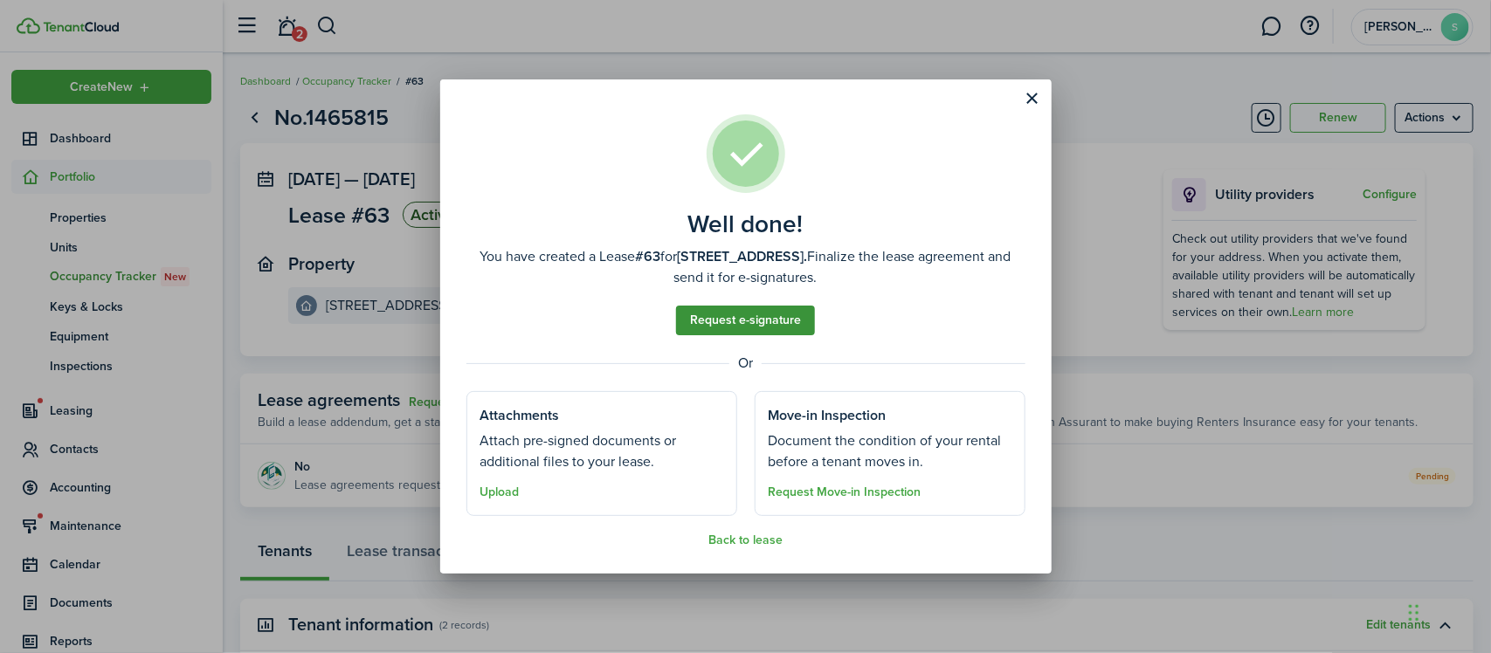
click at [786, 325] on link "Request e-signature" at bounding box center [745, 321] width 139 height 30
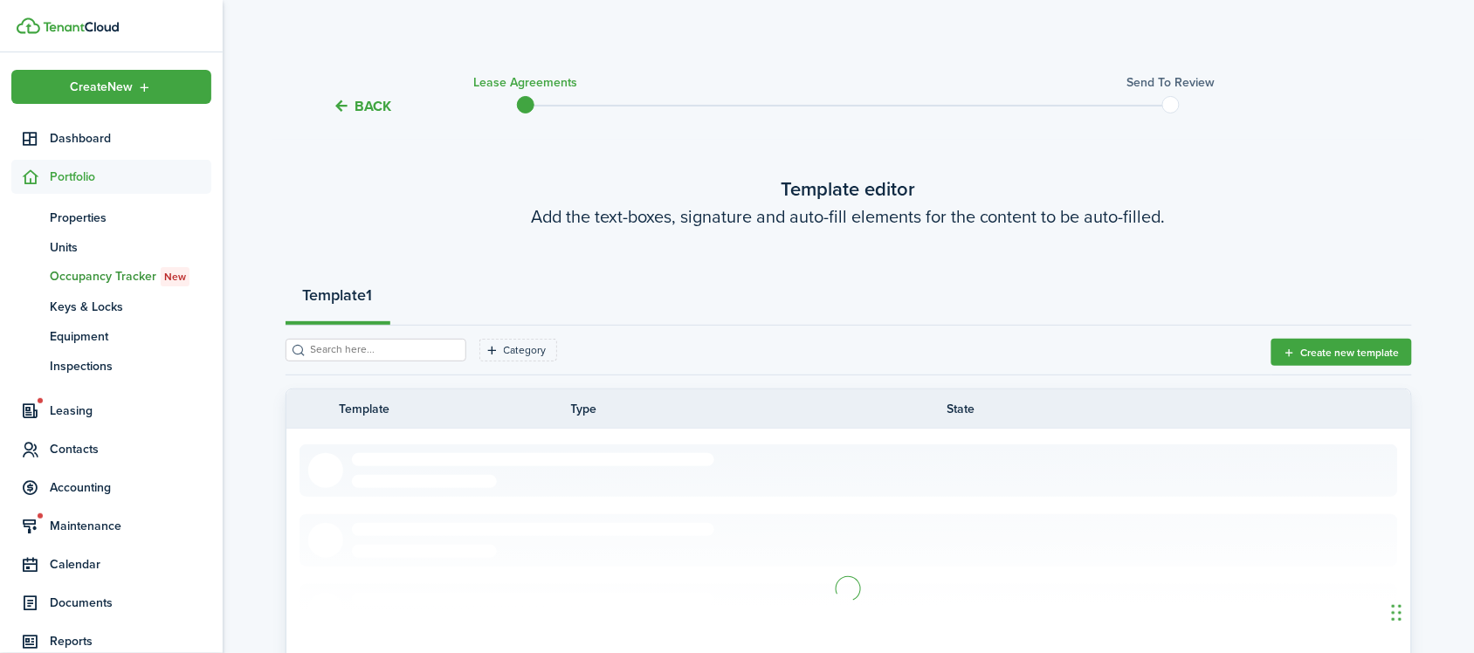
scroll to position [218, 0]
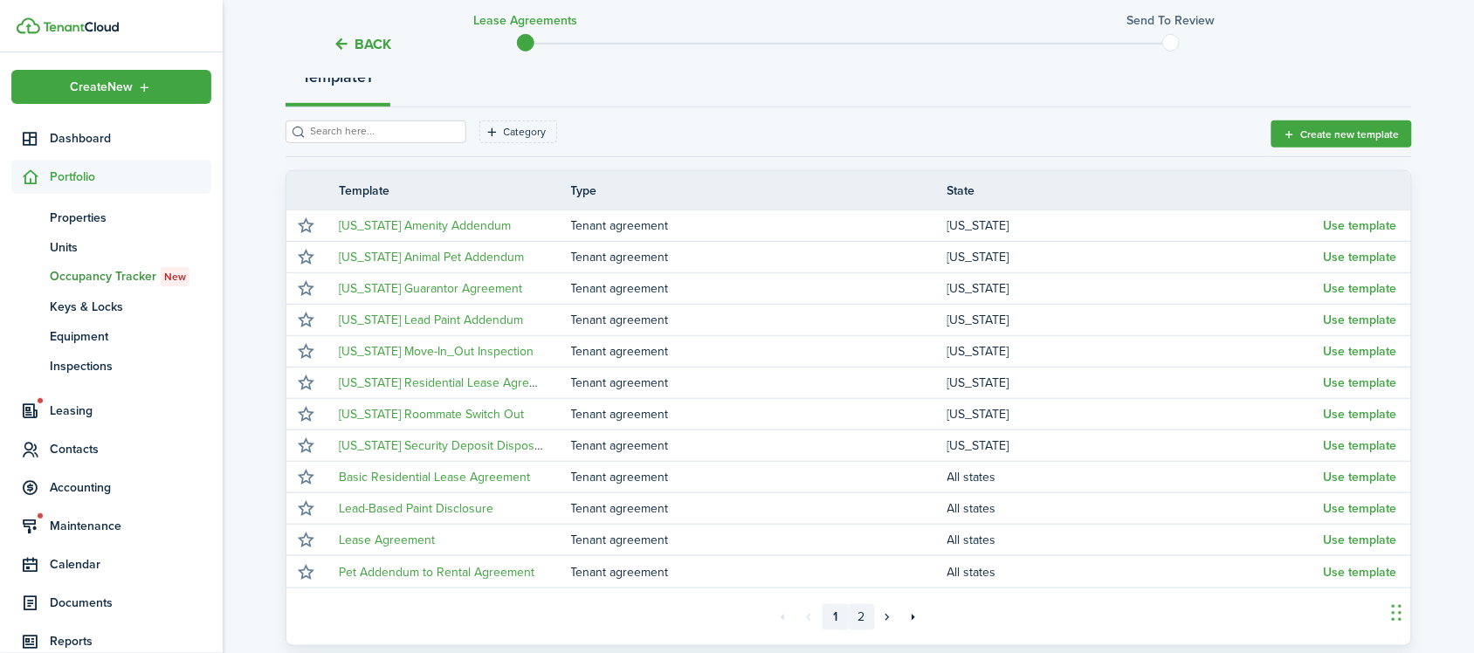
click at [867, 618] on link "2" at bounding box center [862, 617] width 26 height 26
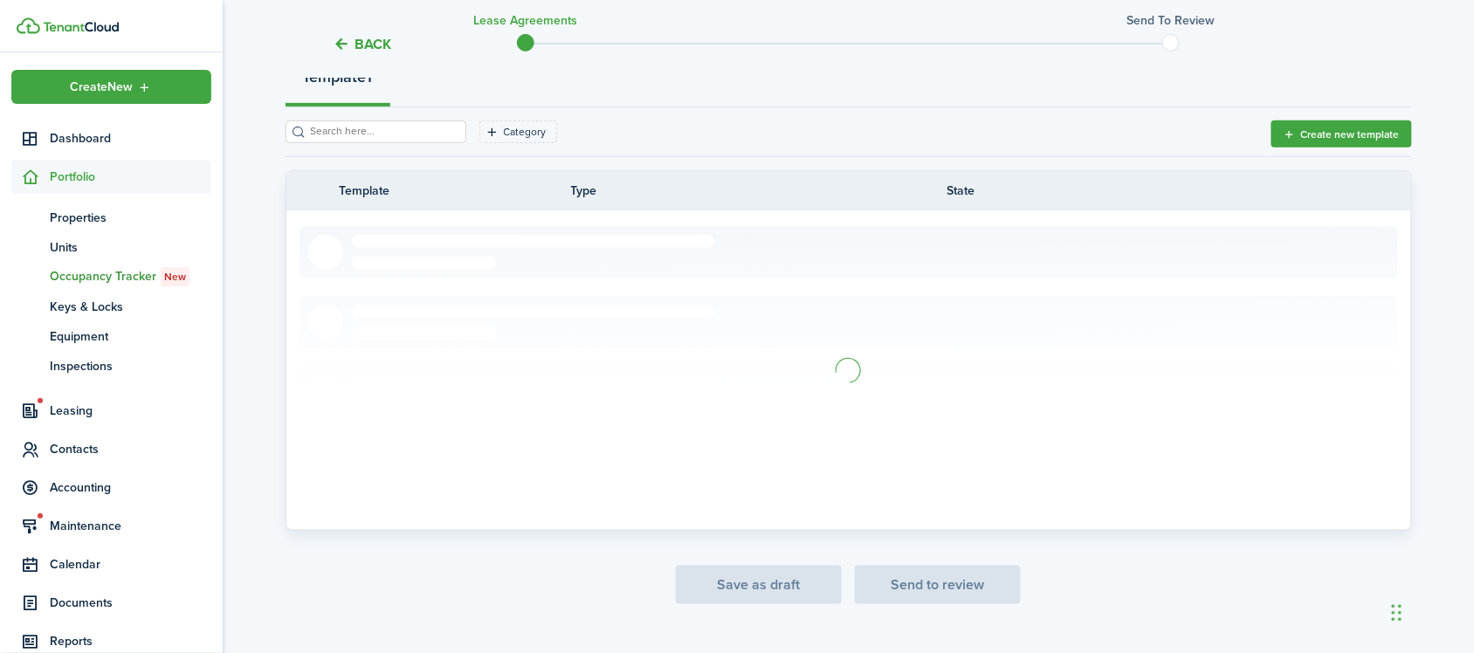
scroll to position [180, 0]
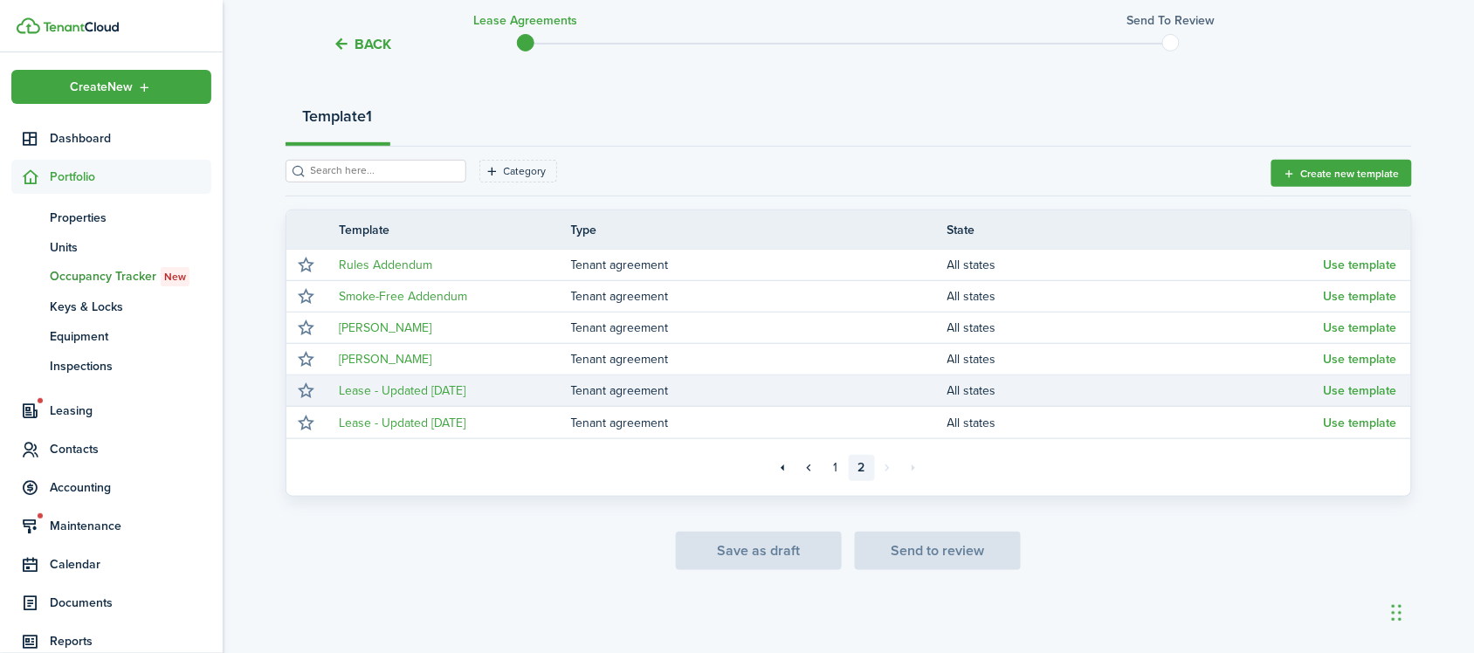
click at [586, 382] on td "Tenant agreement" at bounding box center [759, 391] width 376 height 24
click at [465, 389] on link "Lease - Updated [DATE]" at bounding box center [403, 391] width 127 height 18
